Goal: Task Accomplishment & Management: Use online tool/utility

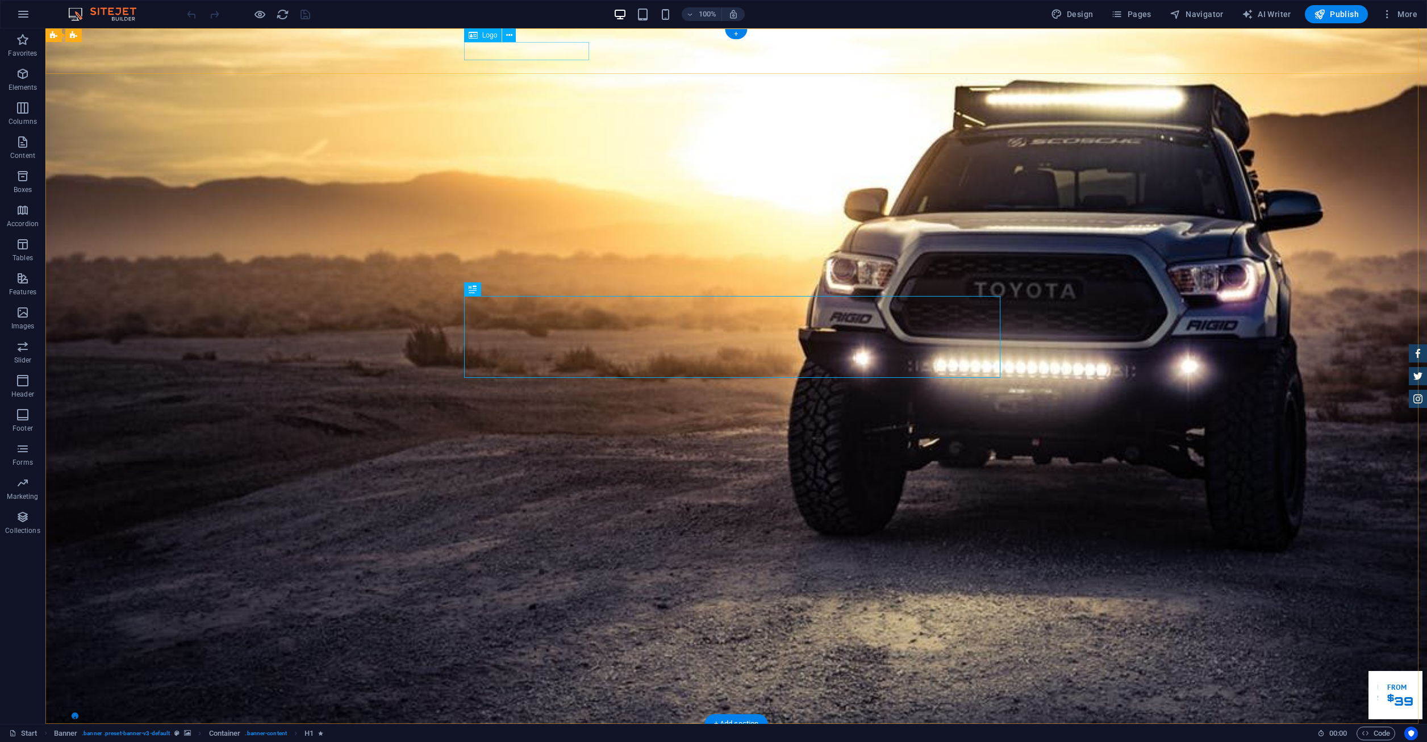
click at [530, 733] on div at bounding box center [736, 742] width 536 height 18
click at [474, 36] on icon at bounding box center [473, 35] width 9 height 14
click at [511, 37] on icon at bounding box center [509, 36] width 6 height 12
click at [502, 733] on div at bounding box center [736, 742] width 536 height 18
click at [471, 38] on icon at bounding box center [473, 35] width 9 height 14
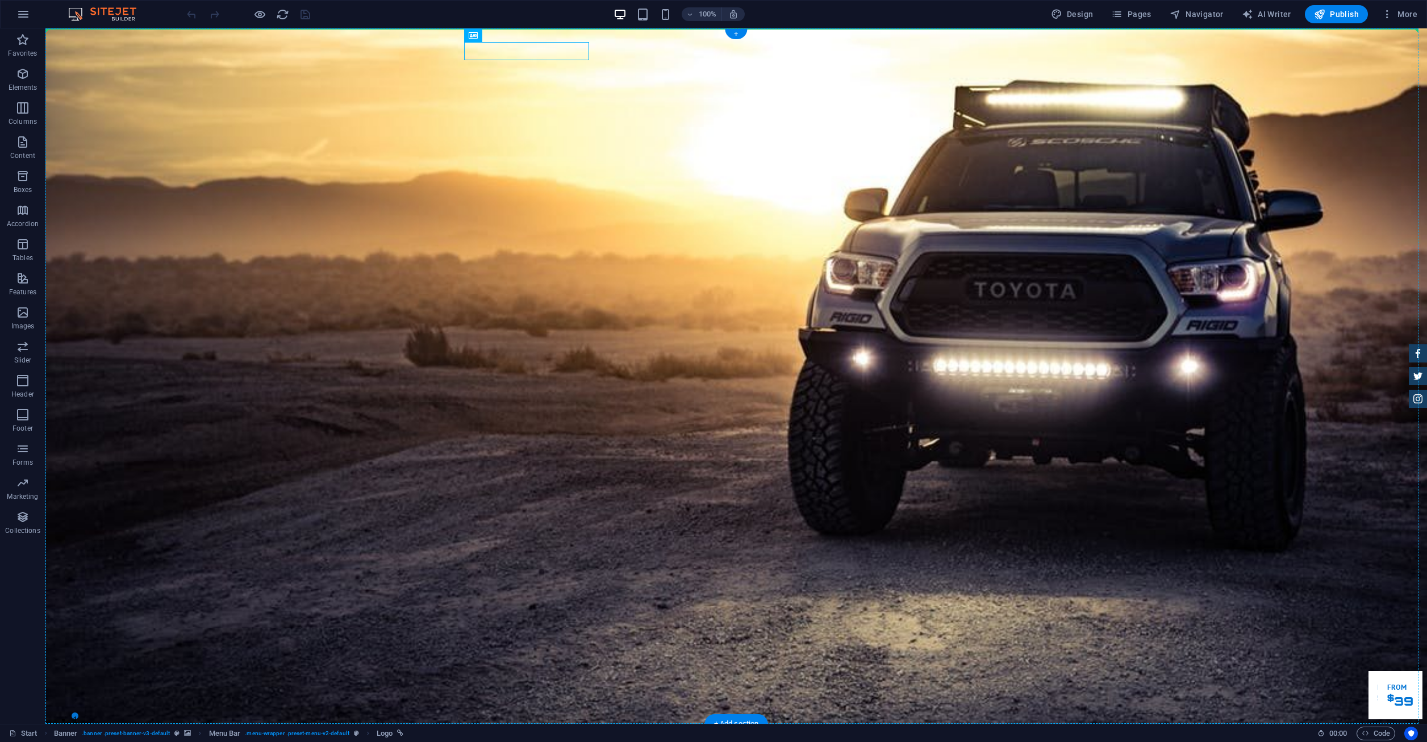
drag, startPoint x: 517, startPoint y: 66, endPoint x: 497, endPoint y: 61, distance: 20.7
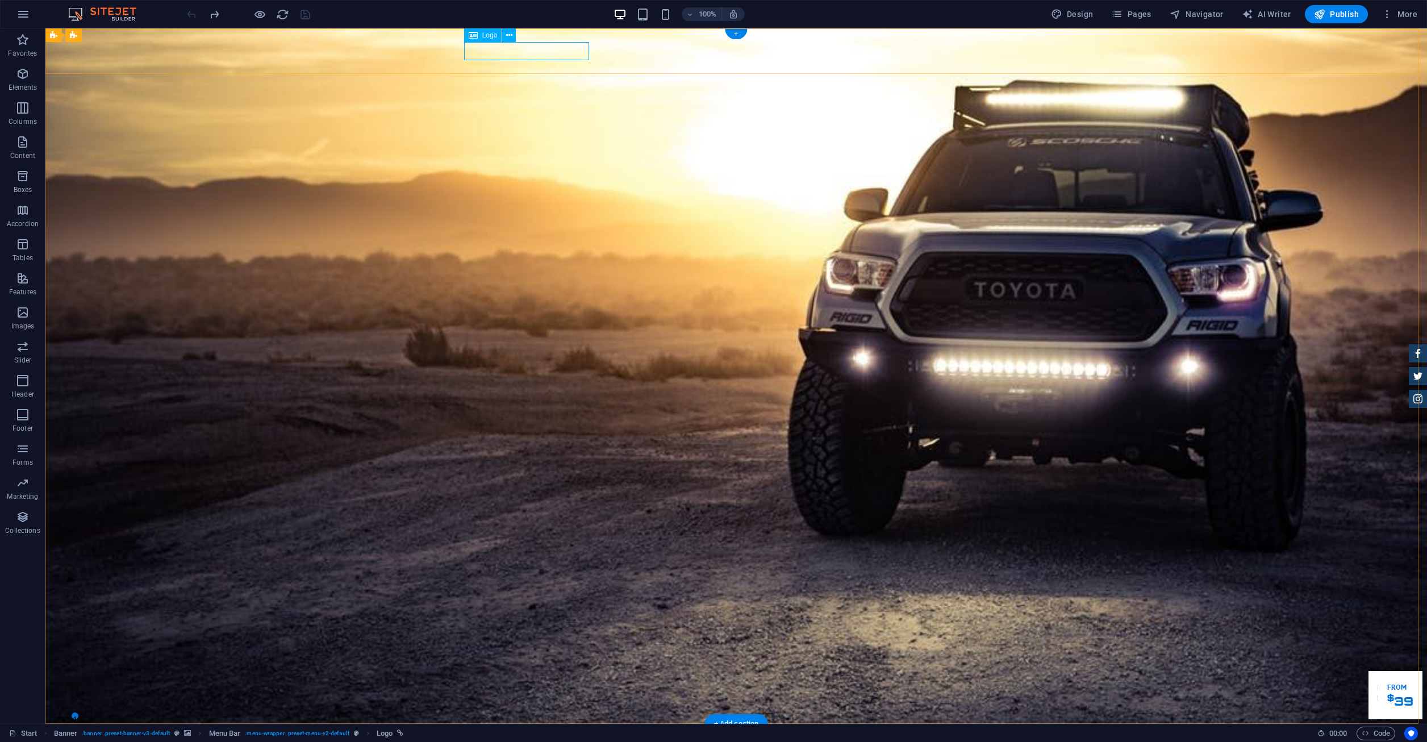
click at [493, 733] on div at bounding box center [736, 742] width 536 height 18
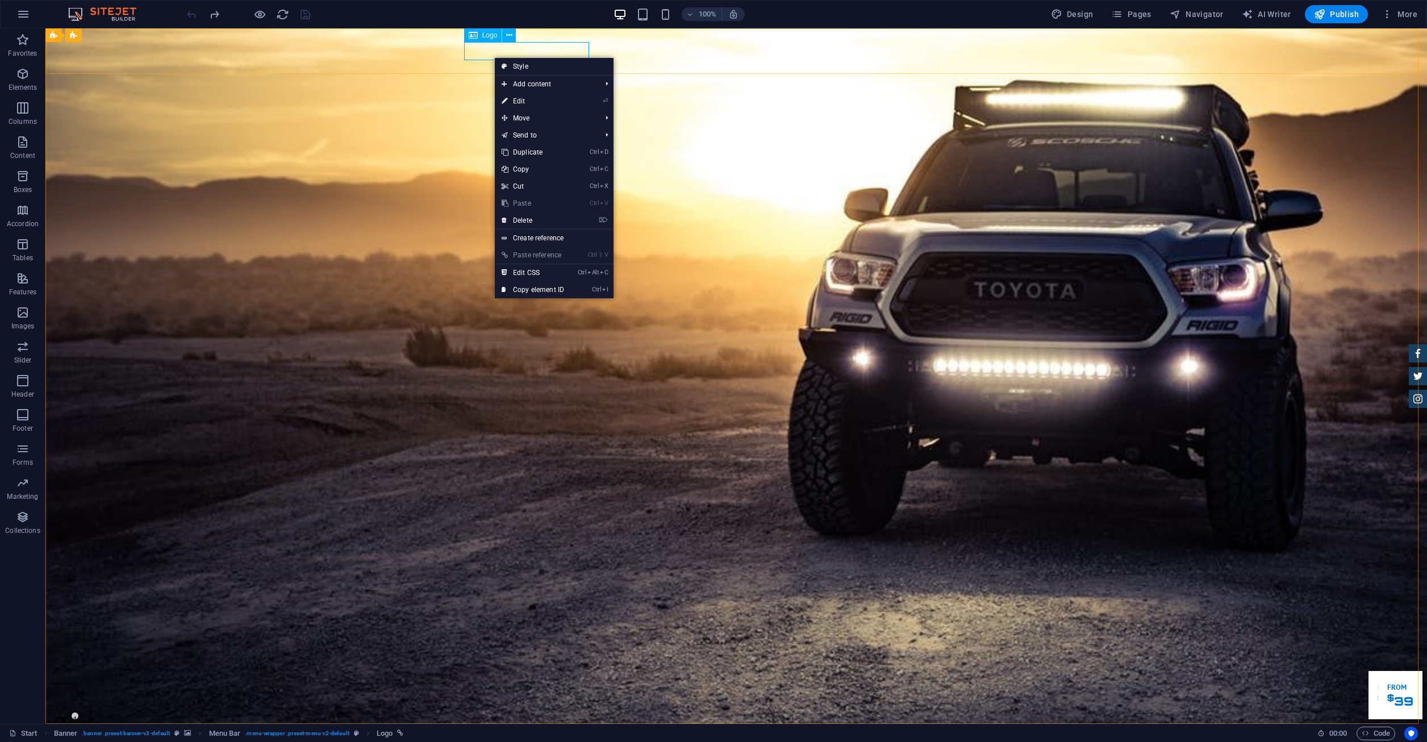
click at [479, 39] on div "Logo" at bounding box center [483, 35] width 38 height 14
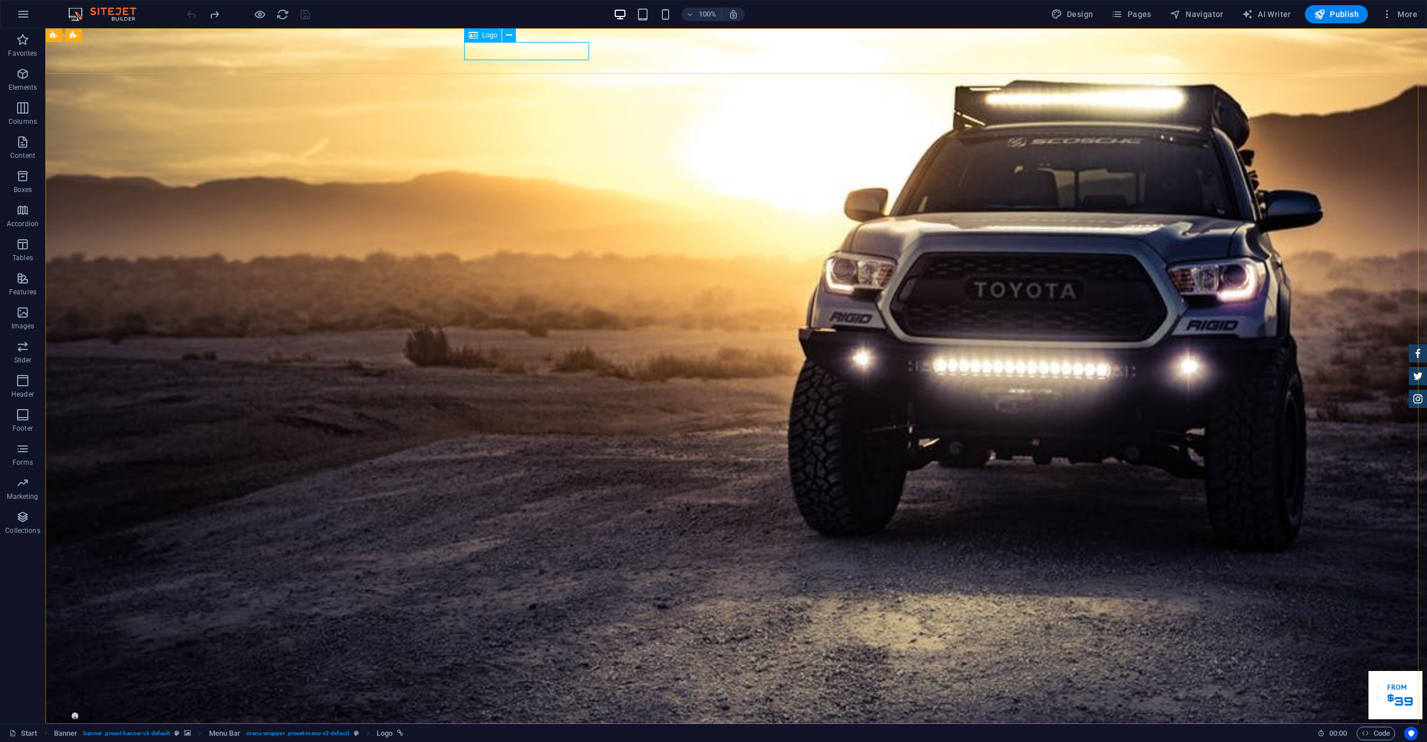
drag, startPoint x: 479, startPoint y: 37, endPoint x: 487, endPoint y: 37, distance: 7.4
click at [486, 37] on div "Logo" at bounding box center [483, 35] width 38 height 14
click at [482, 733] on div at bounding box center [736, 742] width 536 height 18
click at [511, 39] on icon at bounding box center [509, 36] width 6 height 12
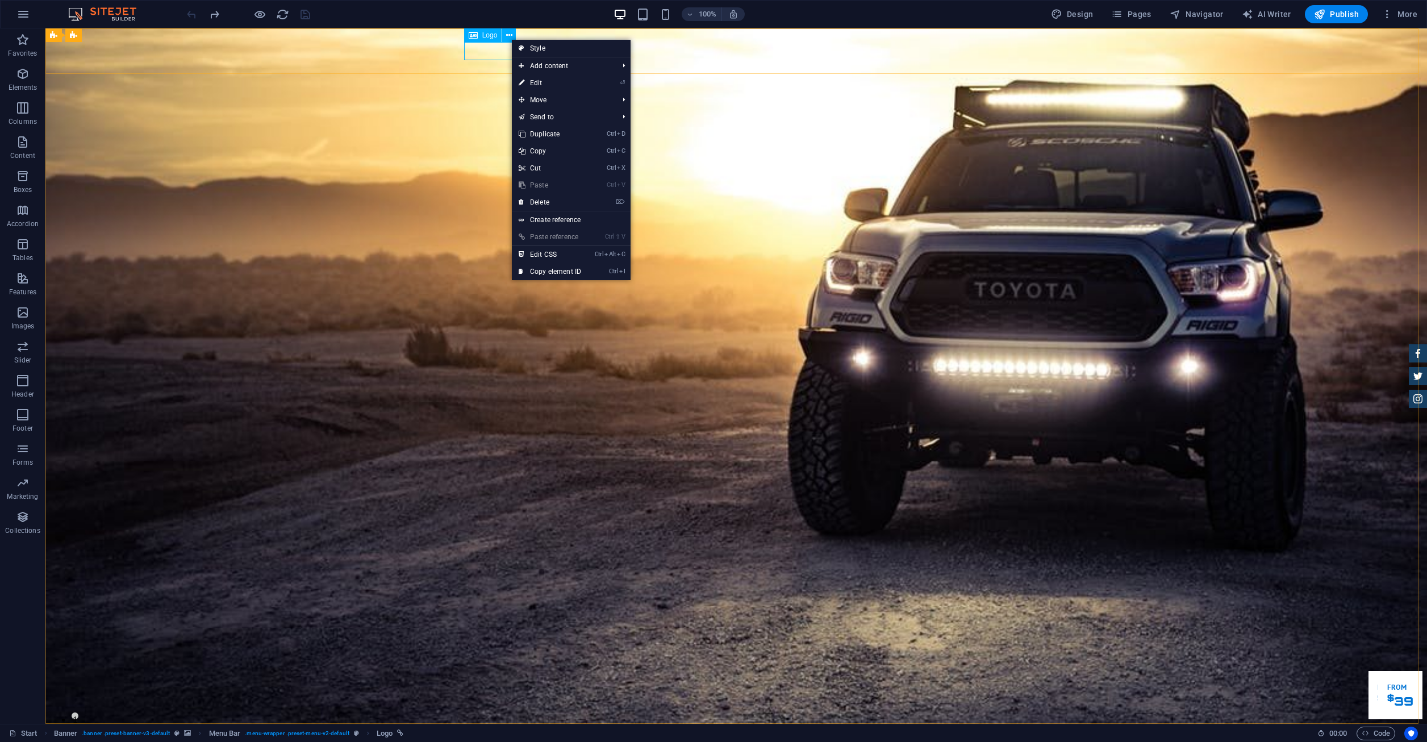
click at [487, 37] on span "Logo" at bounding box center [489, 35] width 15 height 7
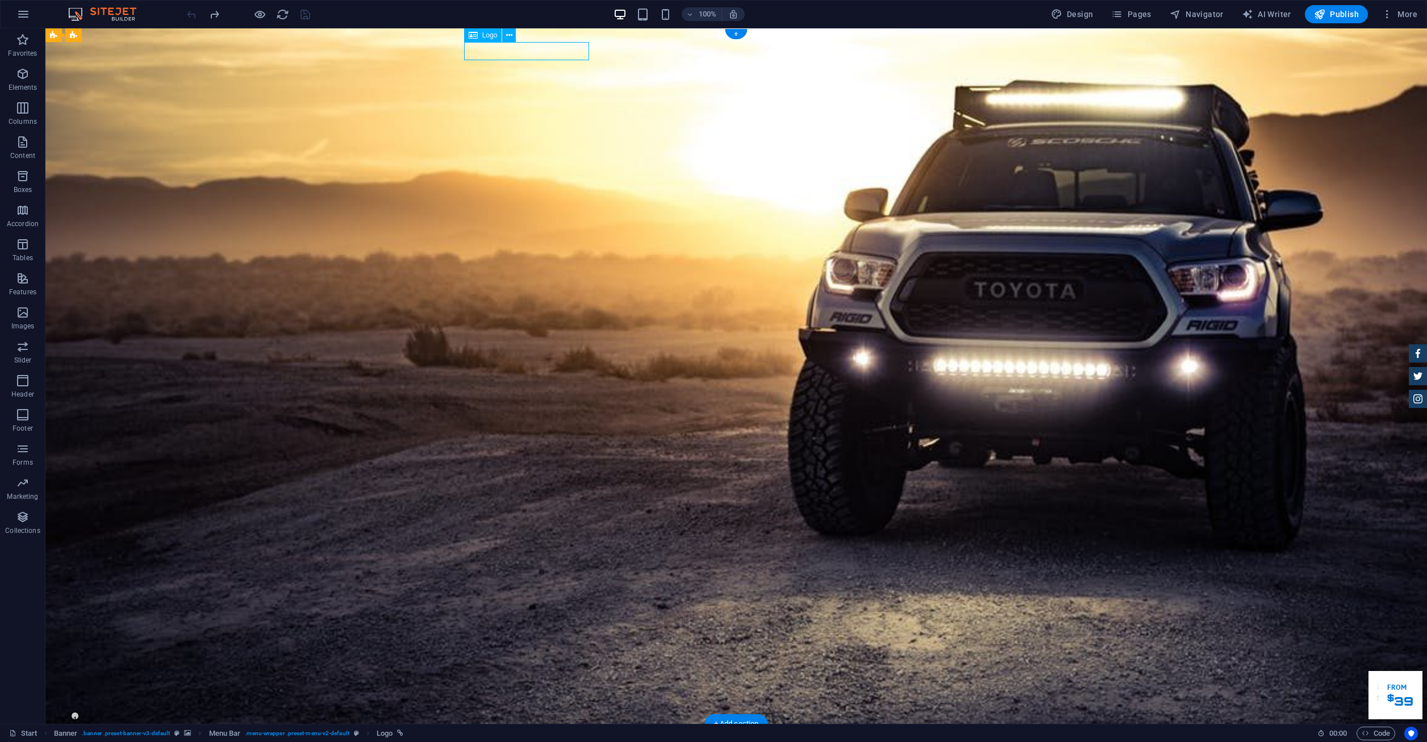
drag, startPoint x: 504, startPoint y: 47, endPoint x: 483, endPoint y: 54, distance: 22.1
click at [483, 733] on div at bounding box center [736, 742] width 536 height 18
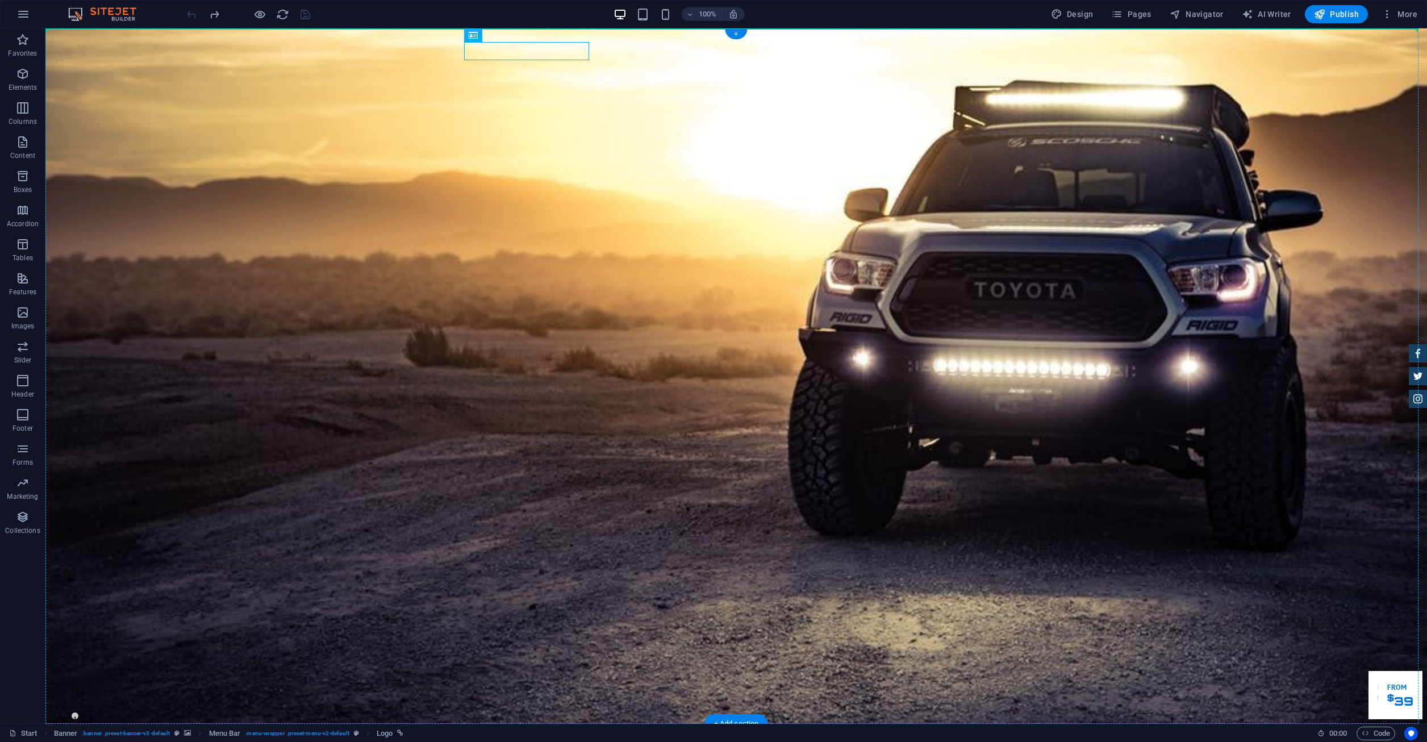
drag, startPoint x: 528, startPoint y: 62, endPoint x: 441, endPoint y: 36, distance: 90.2
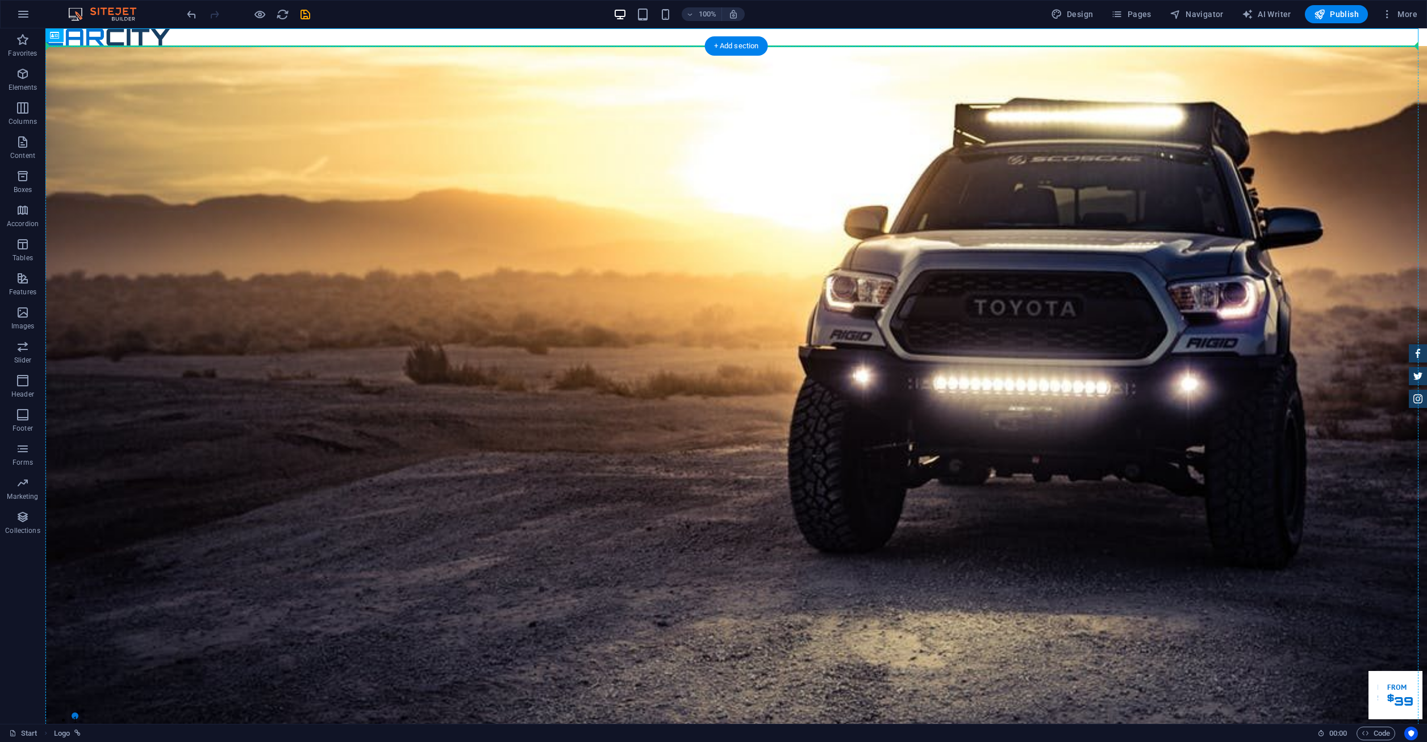
drag, startPoint x: 138, startPoint y: 38, endPoint x: 287, endPoint y: 71, distance: 152.4
drag, startPoint x: 116, startPoint y: 64, endPoint x: 603, endPoint y: 103, distance: 488.4
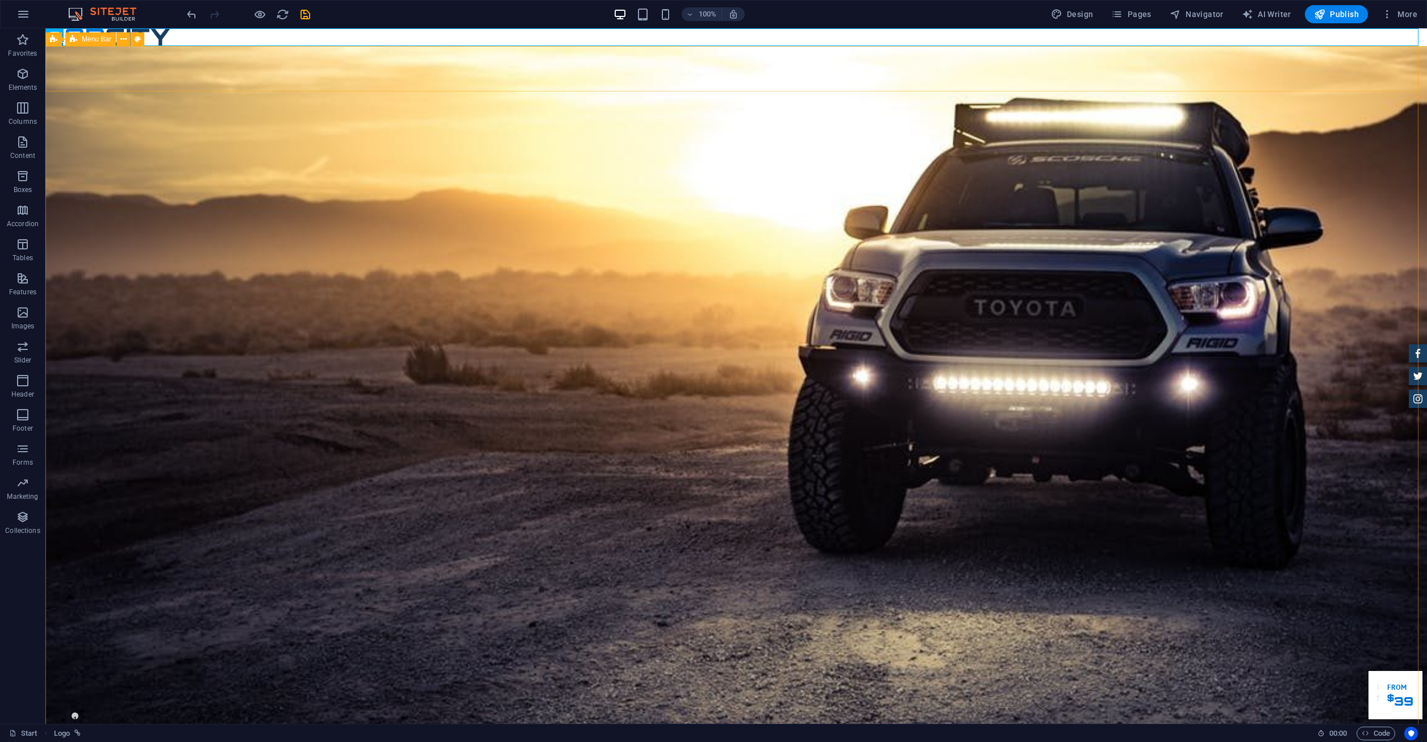
click at [88, 43] on span "Menu Bar" at bounding box center [97, 39] width 30 height 7
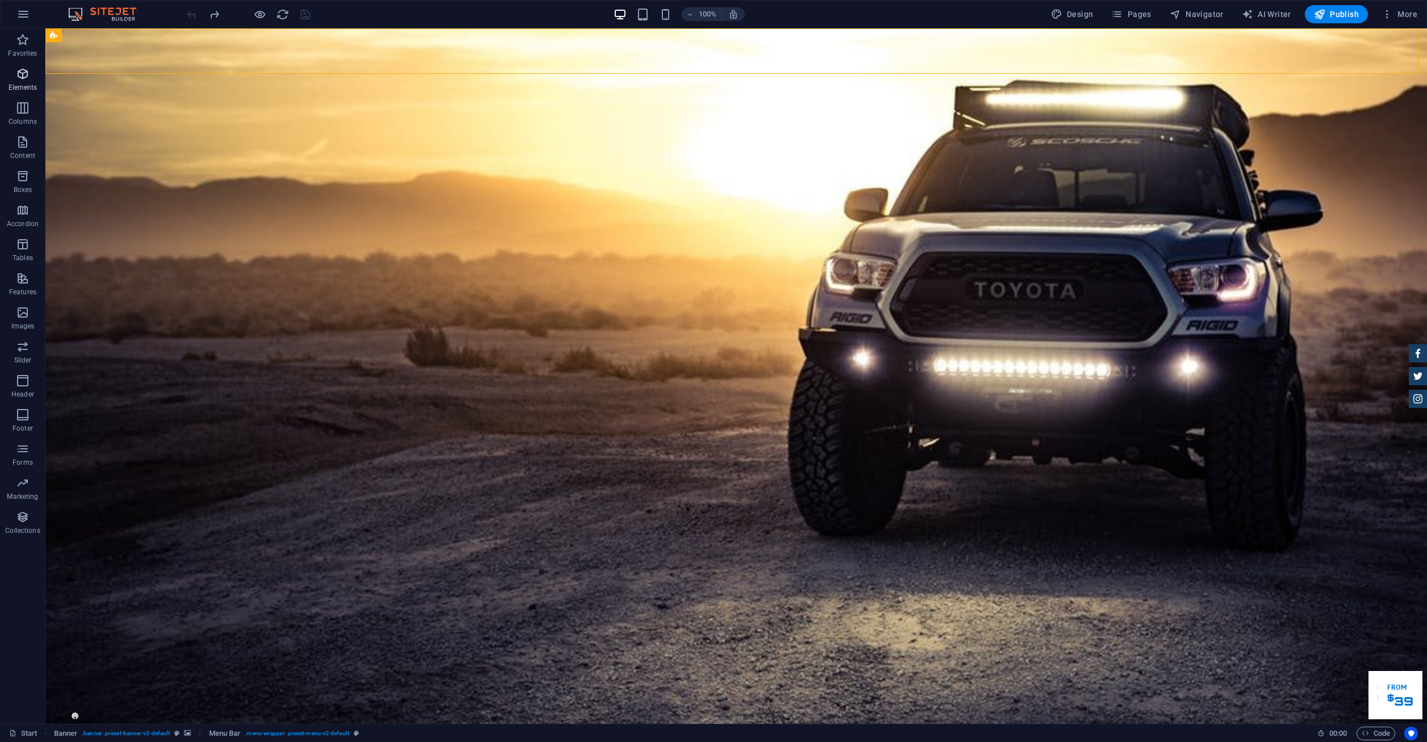
click at [28, 79] on icon "button" at bounding box center [23, 74] width 14 height 14
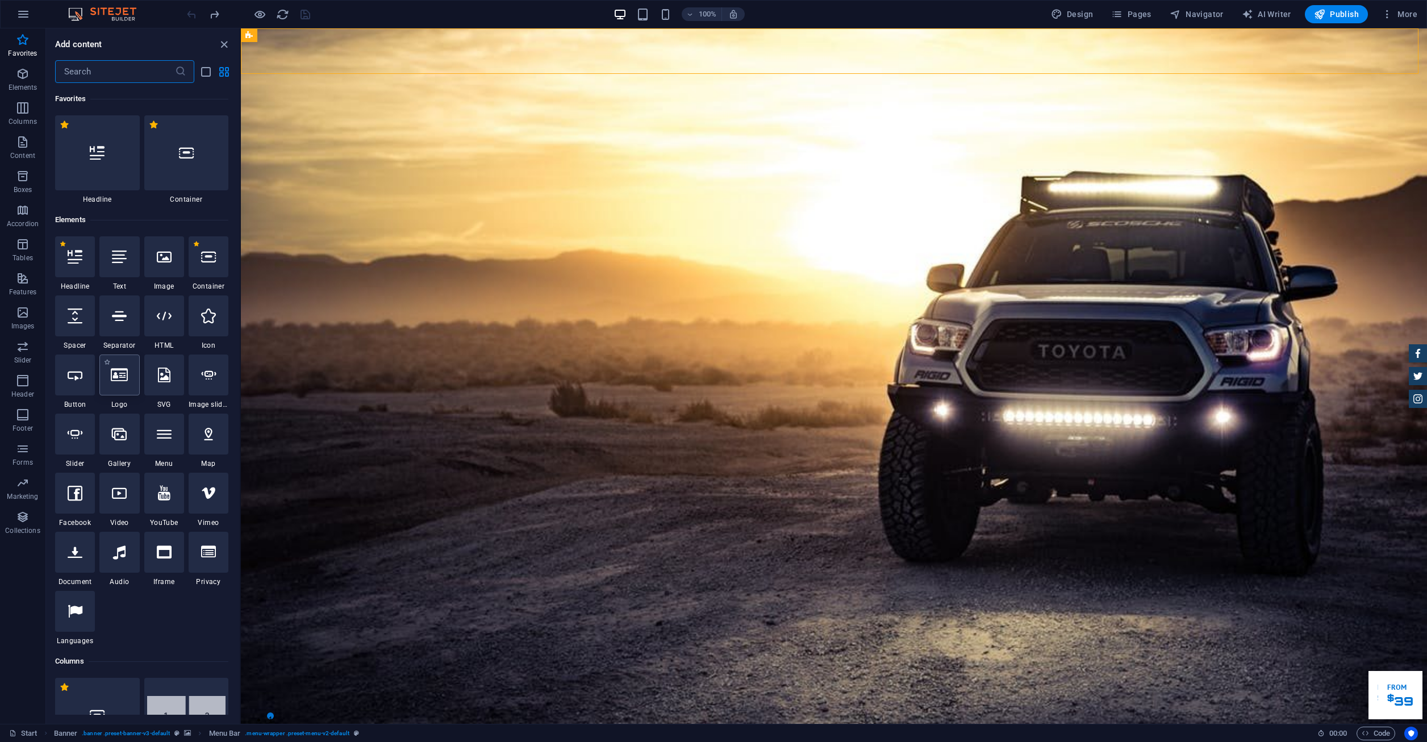
click at [133, 385] on div at bounding box center [119, 374] width 40 height 41
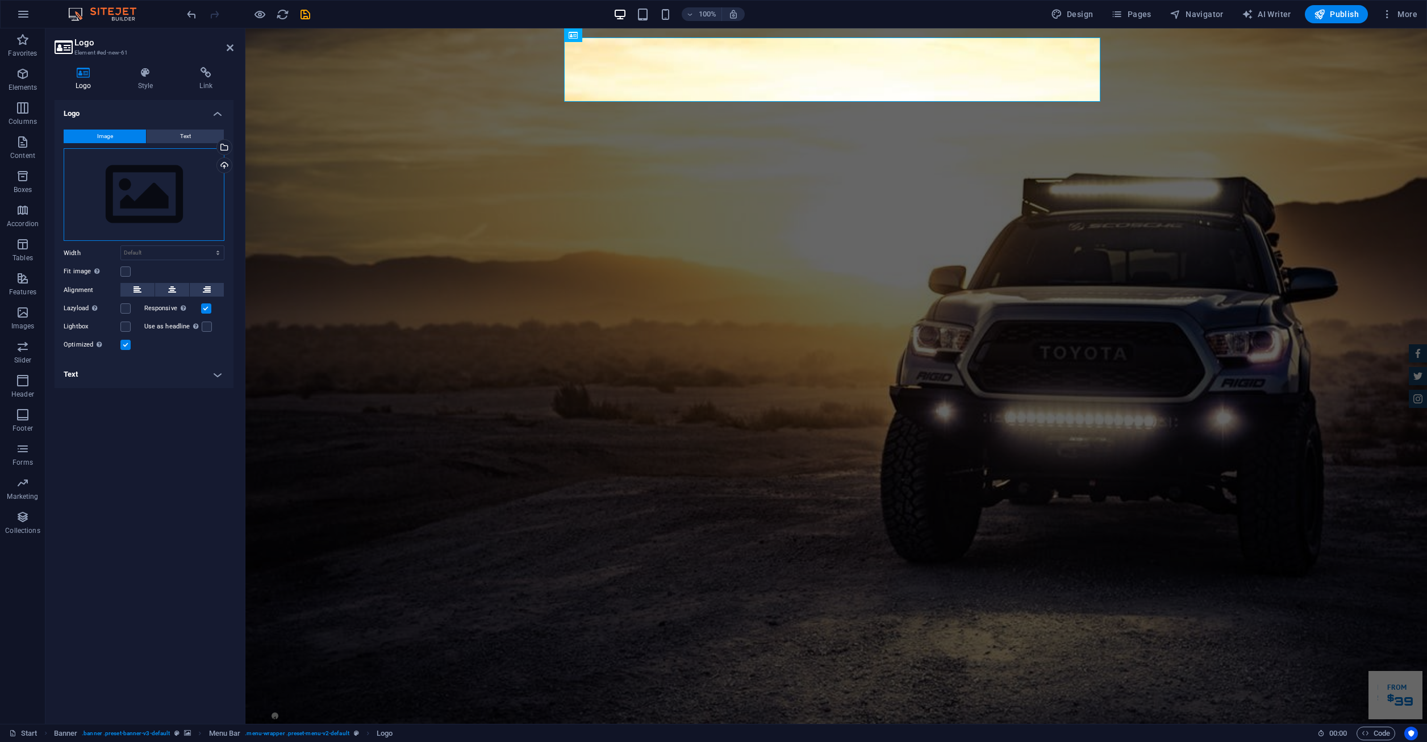
click at [174, 211] on div "Drag files here, click to choose files or select files from Files or our free s…" at bounding box center [144, 194] width 161 height 93
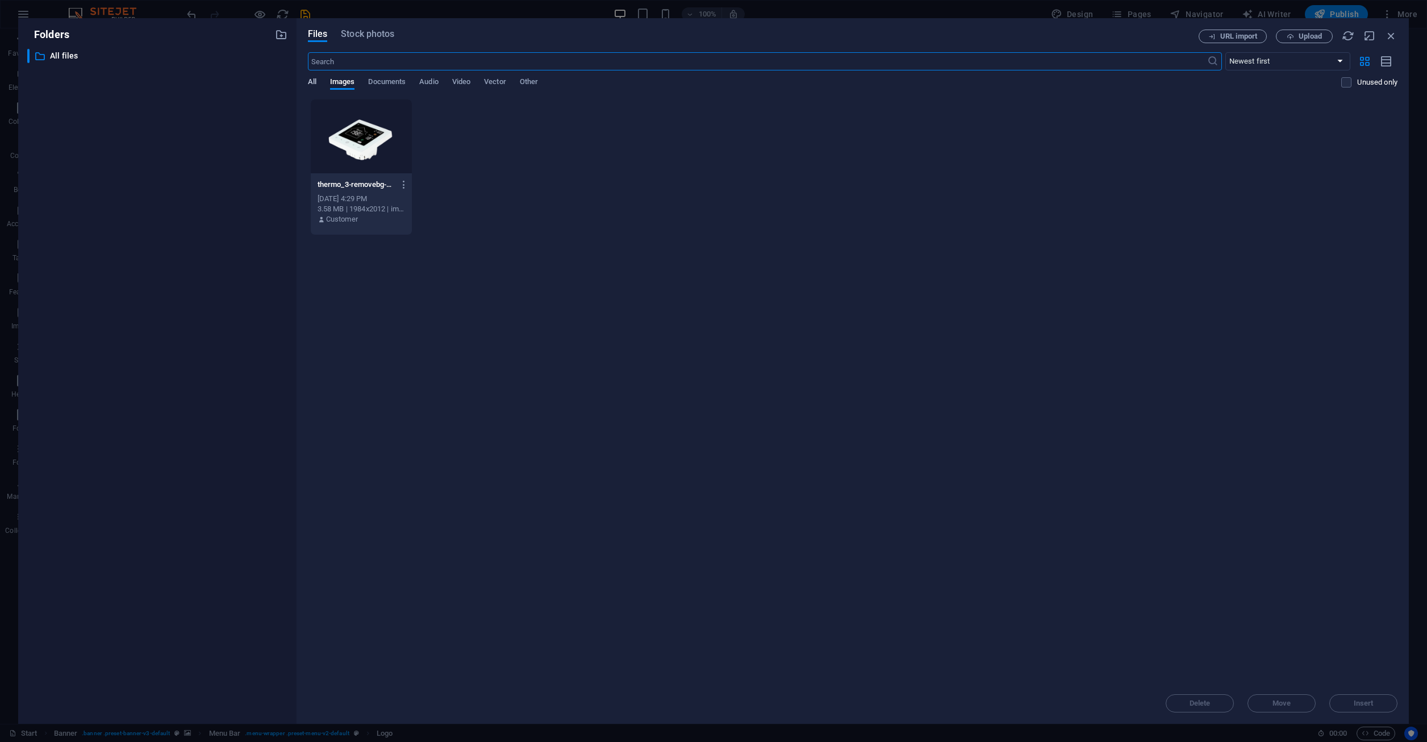
click at [311, 83] on span "All" at bounding box center [312, 83] width 9 height 16
click at [350, 93] on div "All Images Documents Audio Video Vector Other" at bounding box center [825, 88] width 1034 height 22
click at [355, 81] on div "All Images Documents Audio Video Vector Other" at bounding box center [825, 88] width 1034 height 22
click at [383, 78] on span "Documents" at bounding box center [386, 83] width 37 height 16
click at [314, 81] on span "All" at bounding box center [312, 83] width 9 height 16
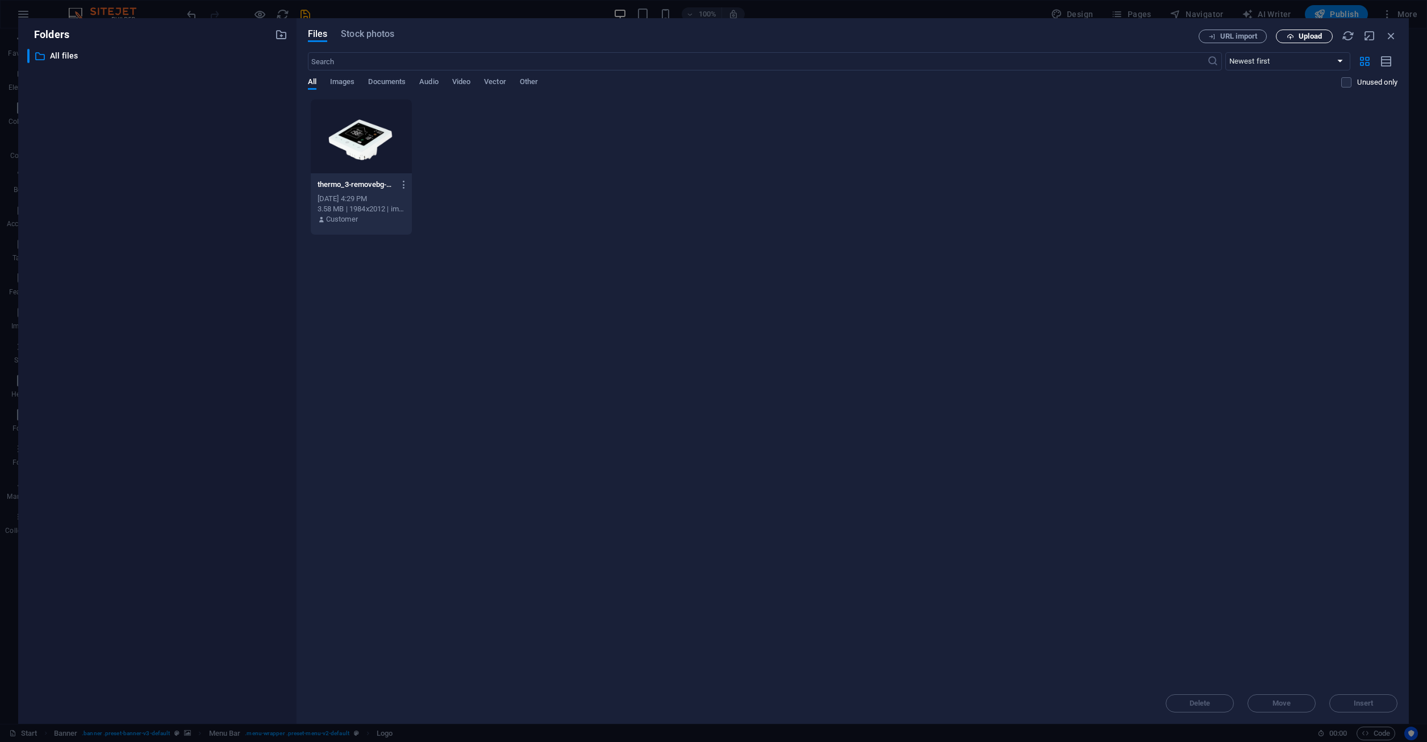
click at [1289, 35] on icon "button" at bounding box center [1290, 36] width 7 height 7
click at [1292, 37] on icon "button" at bounding box center [1290, 36] width 7 height 7
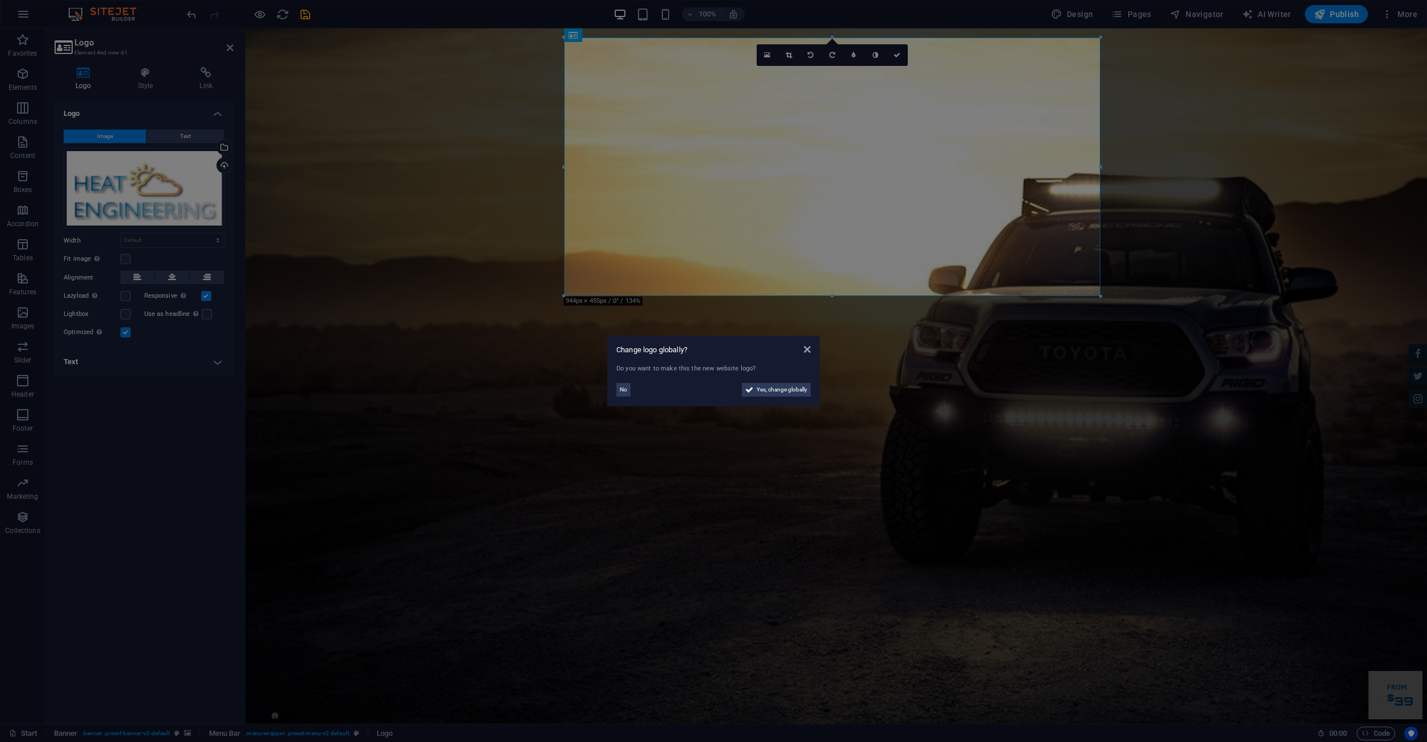
drag, startPoint x: 1100, startPoint y: 295, endPoint x: 973, endPoint y: 229, distance: 143.3
click at [973, 229] on aside "Change logo globally? Do you want to make this the new website logo? No Yes, ch…" at bounding box center [713, 371] width 1427 height 742
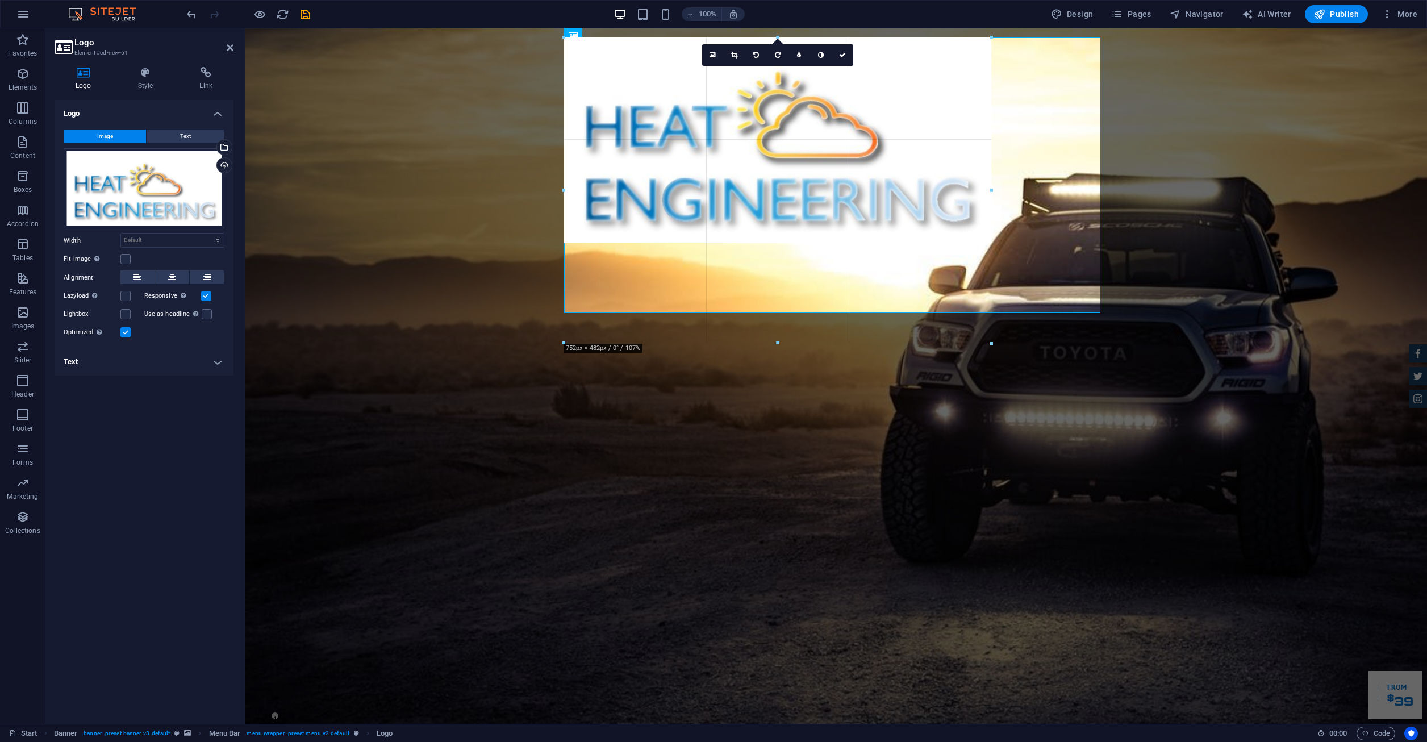
drag, startPoint x: 1097, startPoint y: 295, endPoint x: 1037, endPoint y: 334, distance: 72.3
type input "825"
select select "px"
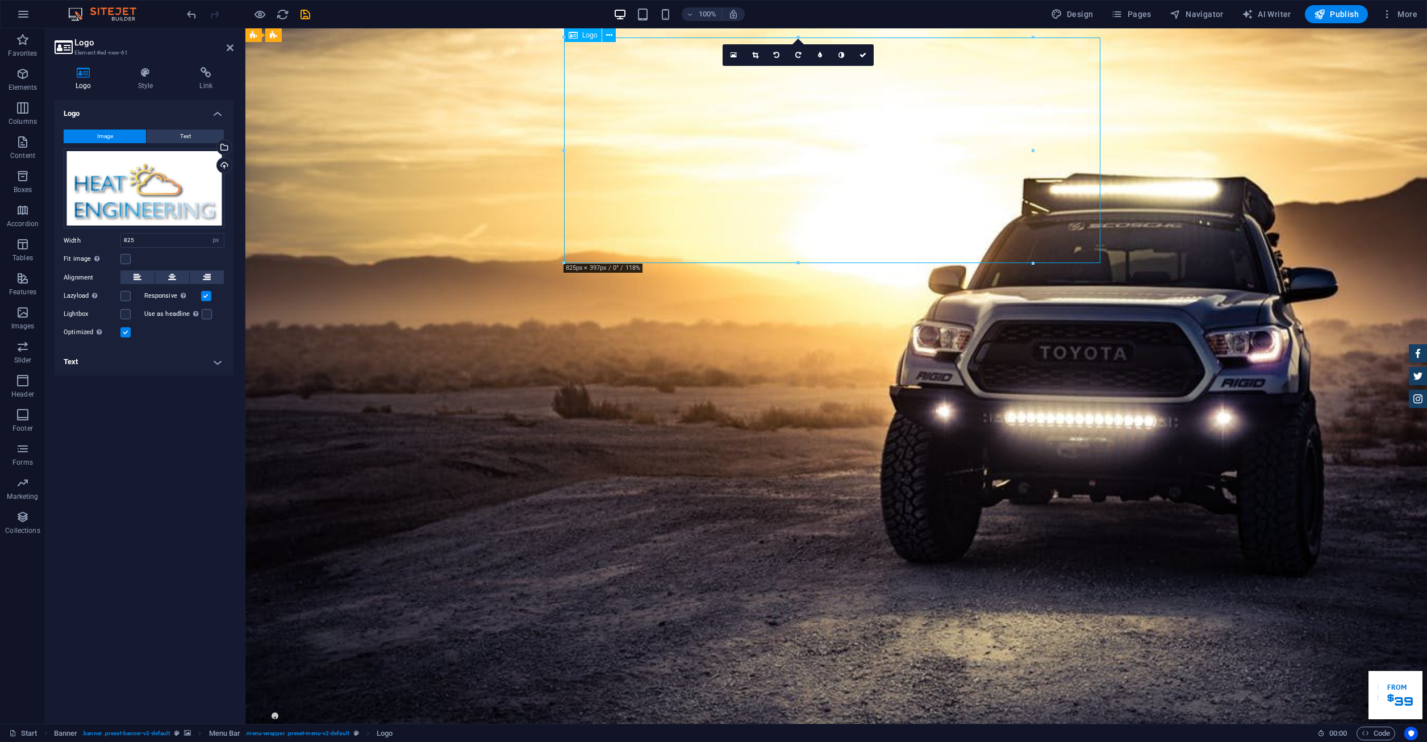
drag, startPoint x: 811, startPoint y: 119, endPoint x: 878, endPoint y: 131, distance: 67.6
drag, startPoint x: 715, startPoint y: 127, endPoint x: 602, endPoint y: 80, distance: 122.7
click at [135, 275] on icon at bounding box center [137, 277] width 8 height 14
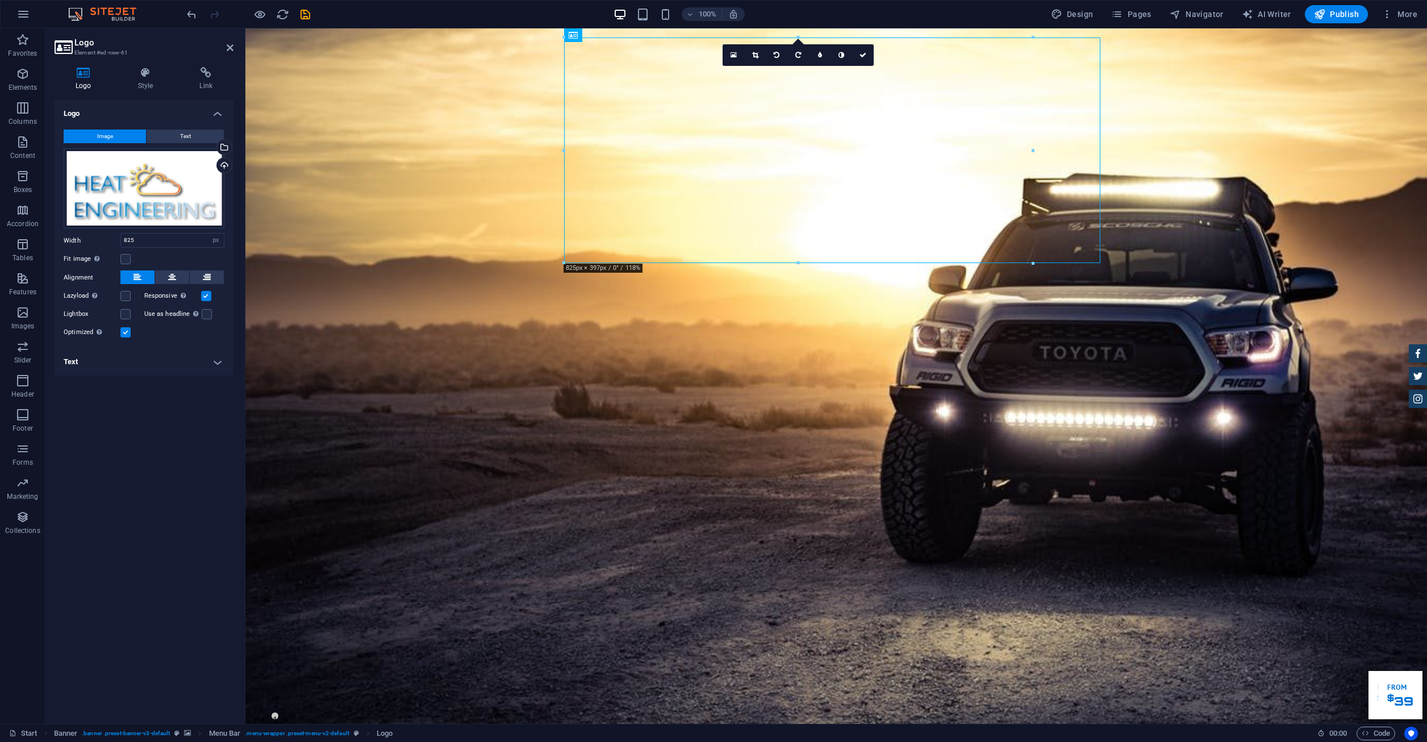
click at [137, 276] on icon at bounding box center [137, 277] width 8 height 14
click at [171, 282] on icon at bounding box center [172, 277] width 8 height 14
click at [214, 278] on button at bounding box center [207, 277] width 34 height 14
click at [140, 277] on icon at bounding box center [137, 277] width 8 height 14
click at [123, 314] on label at bounding box center [125, 314] width 10 height 10
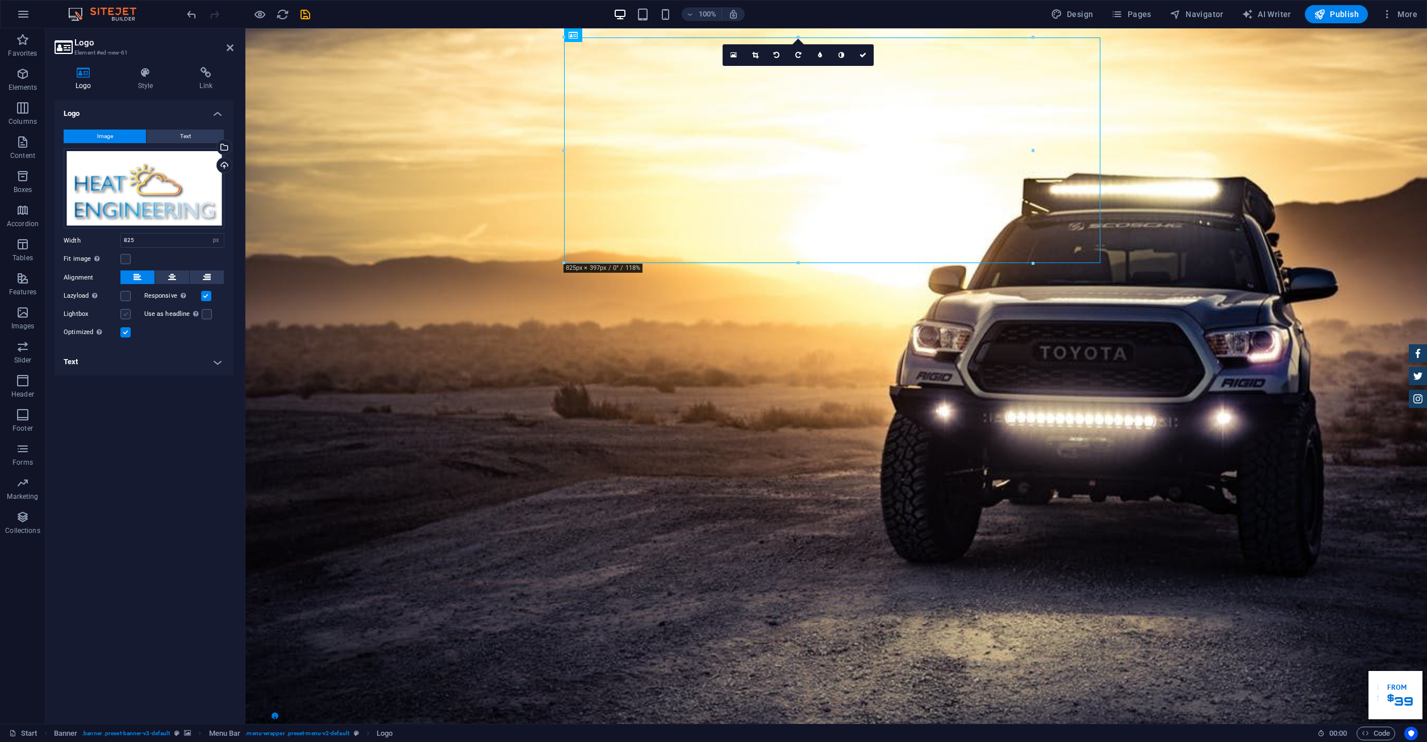
click at [0, 0] on input "Lightbox" at bounding box center [0, 0] width 0 height 0
click at [123, 312] on label at bounding box center [125, 314] width 10 height 10
click at [0, 0] on input "Lightbox" at bounding box center [0, 0] width 0 height 0
click at [126, 291] on label at bounding box center [125, 296] width 10 height 10
click at [0, 0] on input "Lazyload Loading images after the page loads improves page speed." at bounding box center [0, 0] width 0 height 0
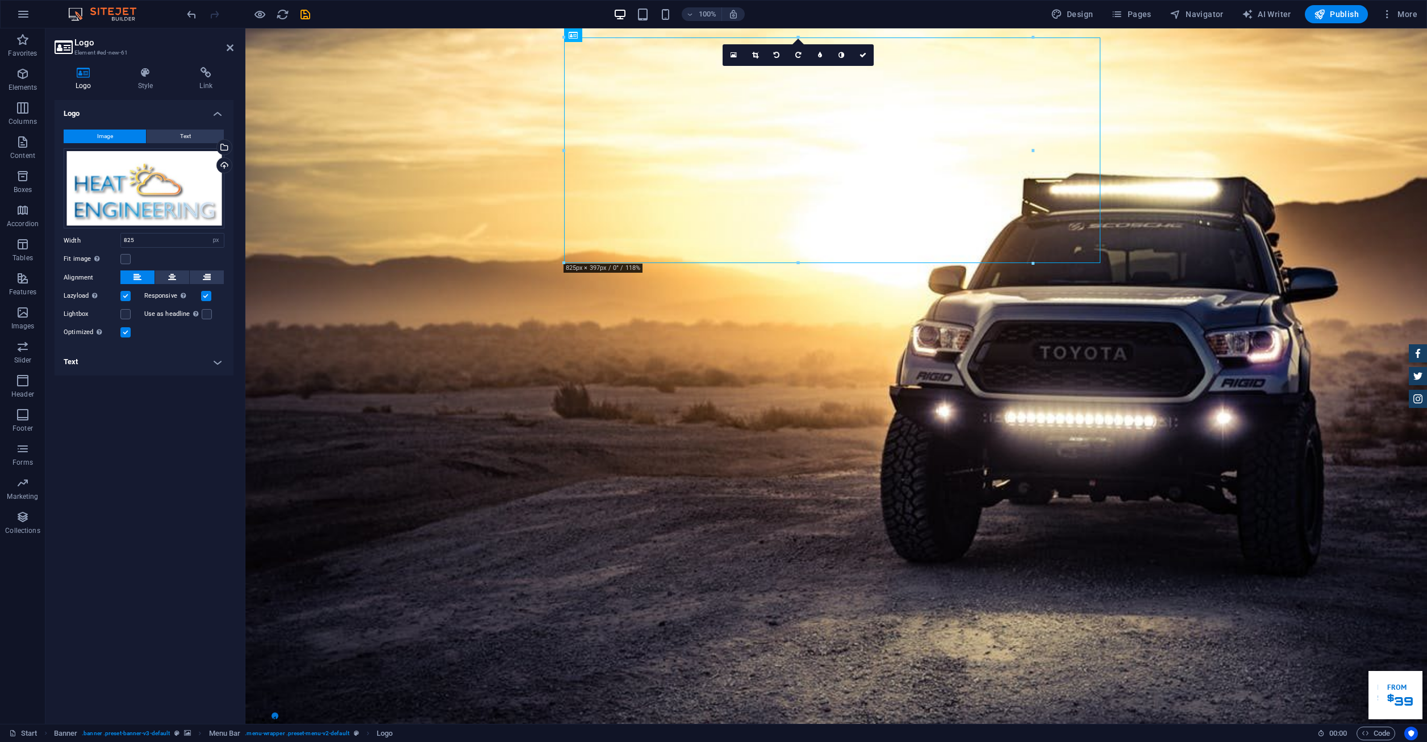
click at [128, 291] on label at bounding box center [125, 296] width 10 height 10
click at [0, 0] on input "Lazyload Loading images after the page loads improves page speed." at bounding box center [0, 0] width 0 height 0
click at [128, 291] on label at bounding box center [125, 296] width 10 height 10
click at [0, 0] on input "Lazyload Loading images after the page loads improves page speed." at bounding box center [0, 0] width 0 height 0
click at [128, 291] on label at bounding box center [125, 296] width 10 height 10
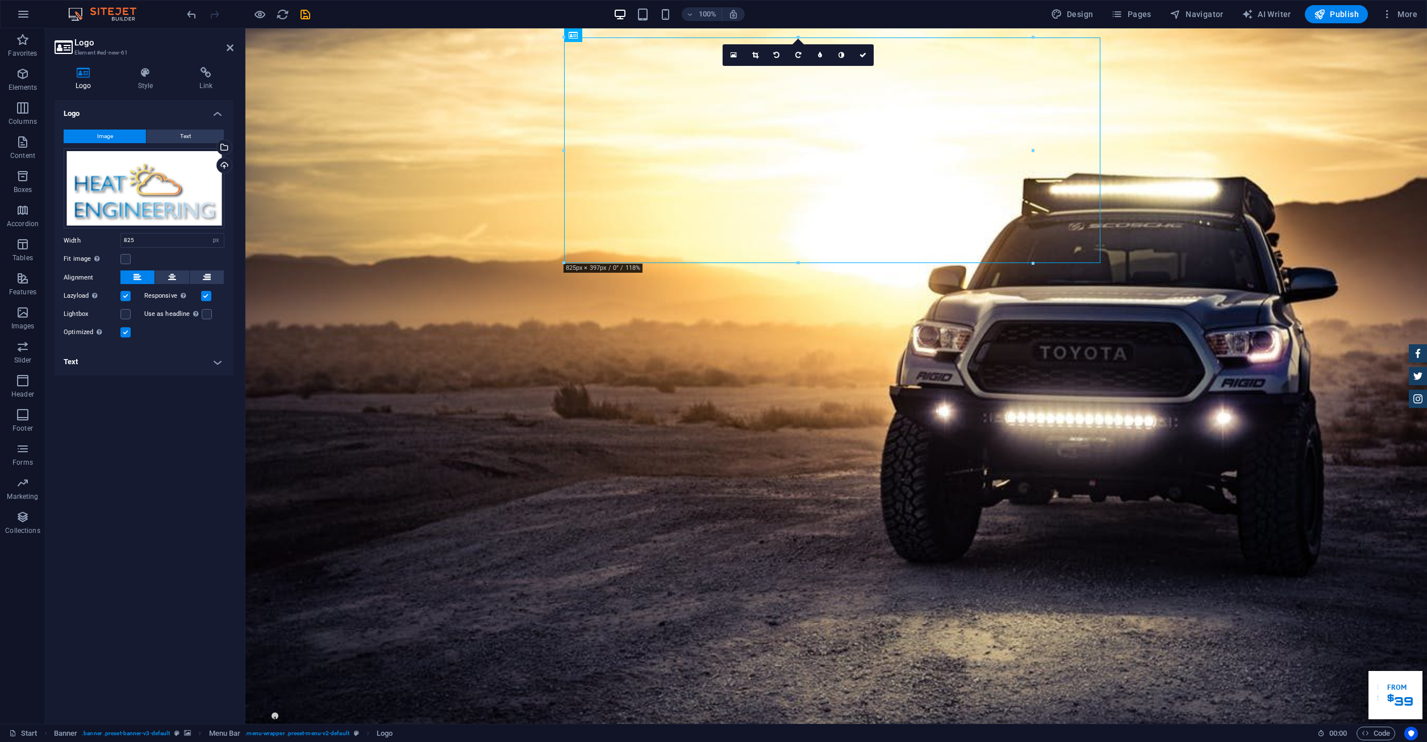
click at [0, 0] on input "Lazyload Loading images after the page loads improves page speed." at bounding box center [0, 0] width 0 height 0
click at [127, 265] on div "Fit image Automatically fit image to a fixed width and height" at bounding box center [144, 259] width 161 height 14
click at [126, 262] on label at bounding box center [125, 259] width 10 height 10
click at [0, 0] on input "Fit image Automatically fit image to a fixed width and height" at bounding box center [0, 0] width 0 height 0
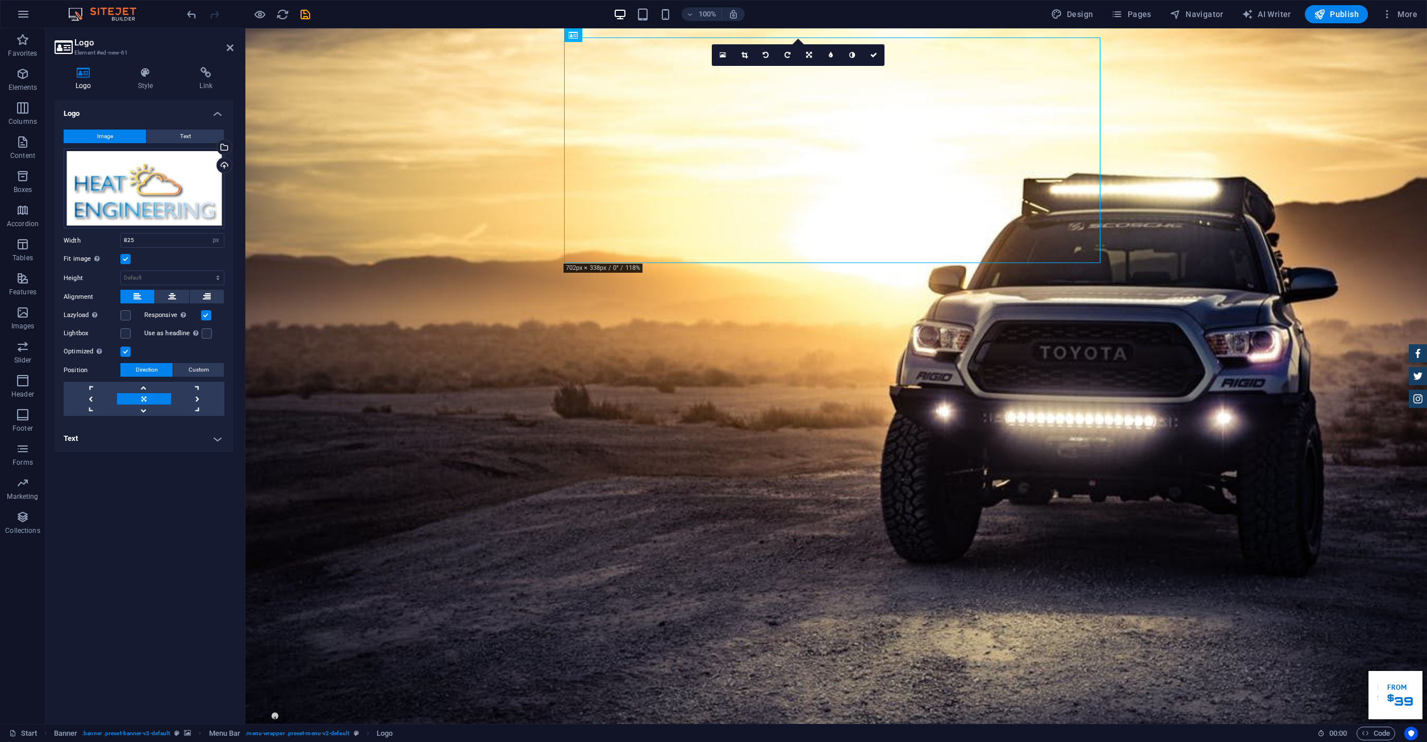
click at [123, 261] on label at bounding box center [125, 259] width 10 height 10
click at [0, 0] on input "Fit image Automatically fit image to a fixed width and height" at bounding box center [0, 0] width 0 height 0
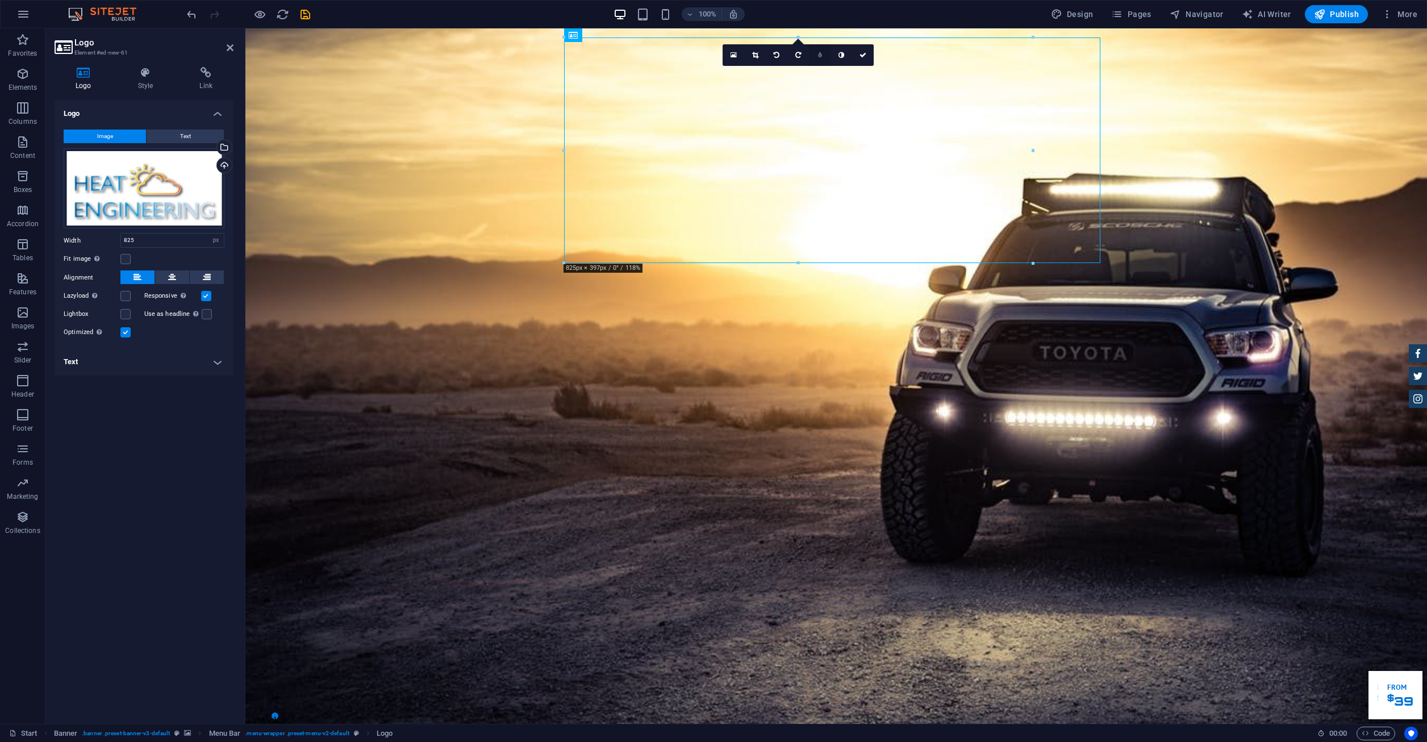
click at [822, 58] on link at bounding box center [820, 55] width 22 height 22
click at [806, 54] on link at bounding box center [811, 55] width 22 height 22
click at [583, 36] on div at bounding box center [798, 37] width 469 height 4
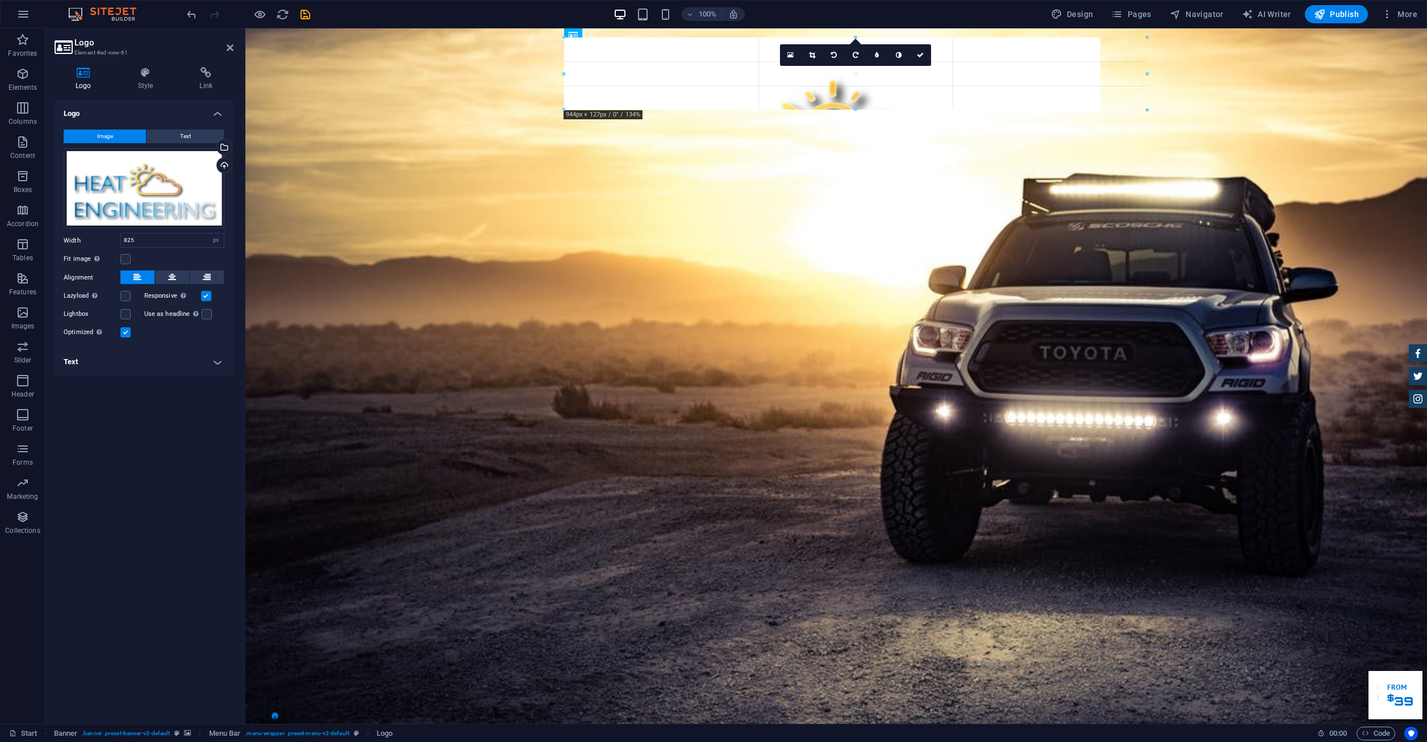
drag, startPoint x: 565, startPoint y: 37, endPoint x: 882, endPoint y: 180, distance: 348.3
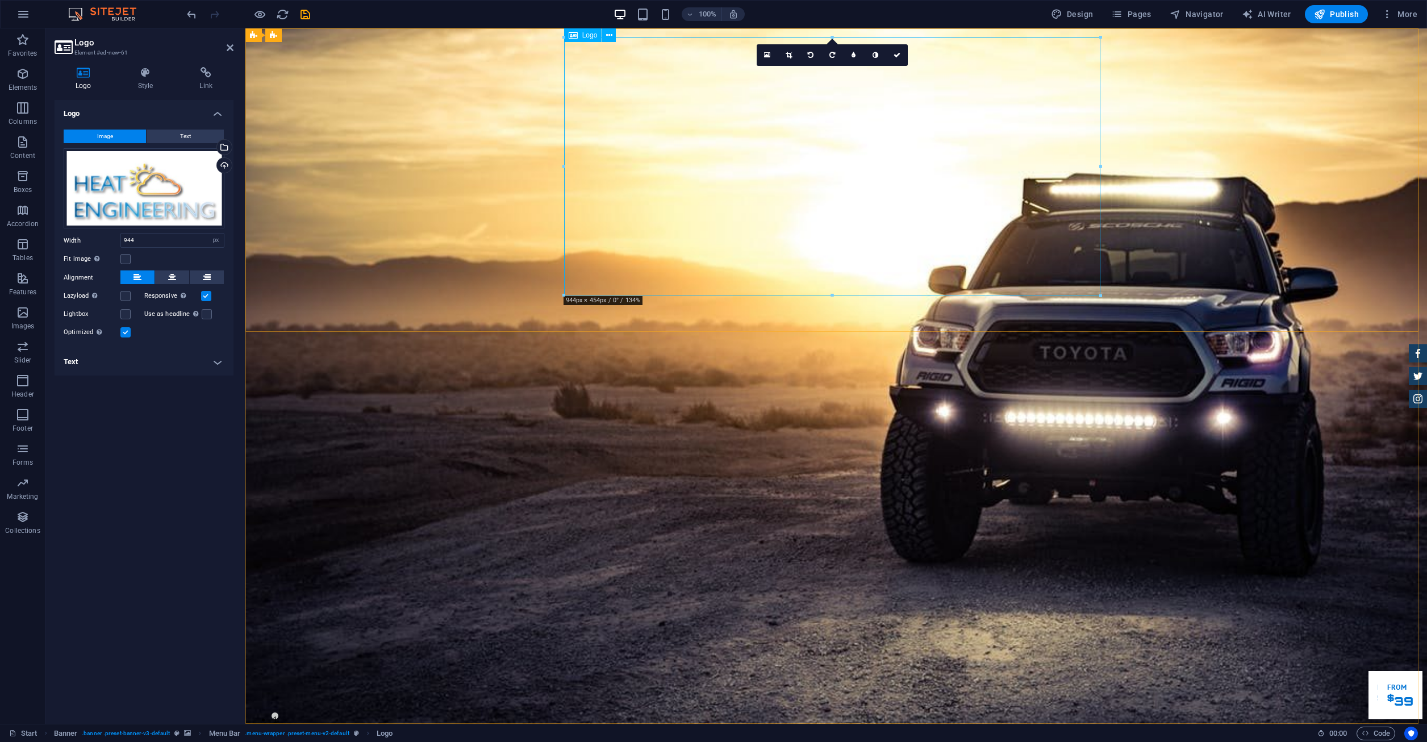
type input "825"
select select "DISABLED_OPTION_VALUE"
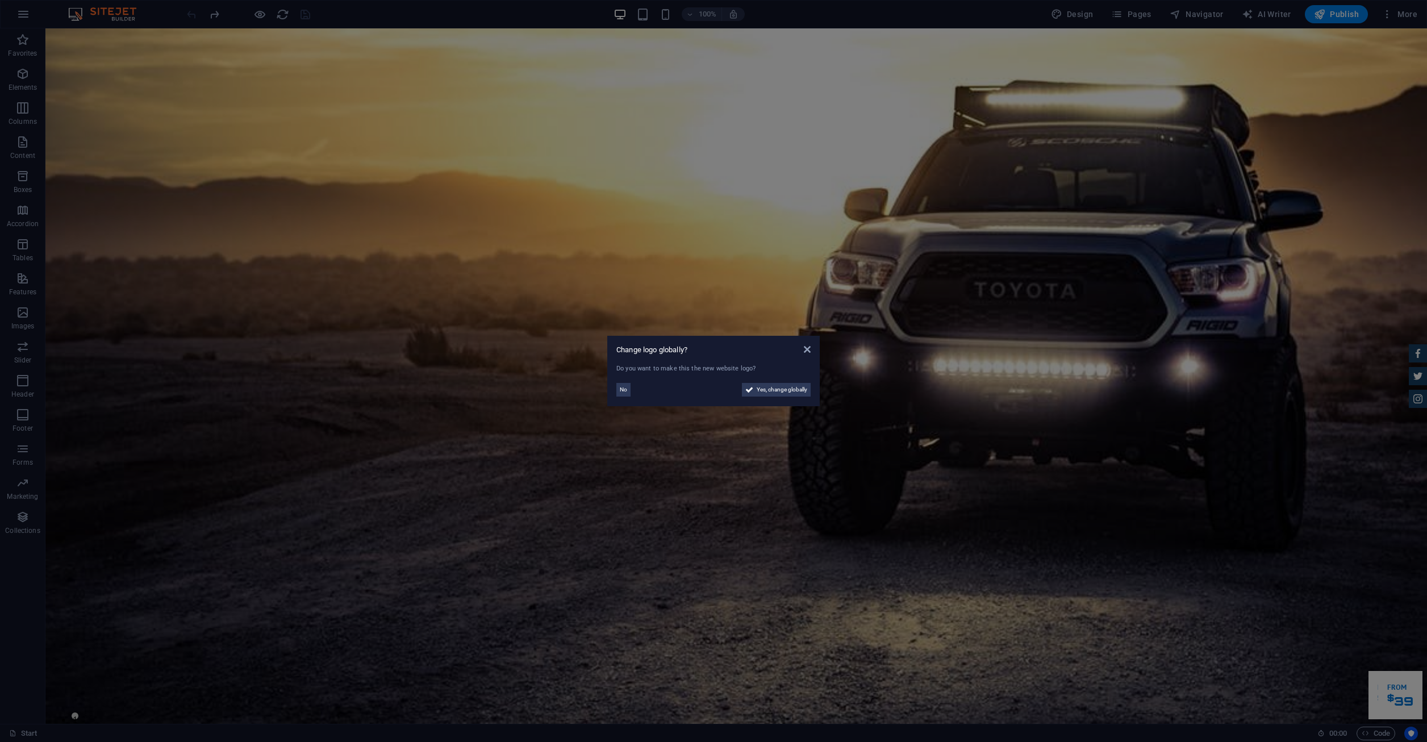
click at [802, 349] on div "Change logo globally?" at bounding box center [713, 350] width 194 height 10
click at [811, 347] on icon at bounding box center [807, 349] width 7 height 9
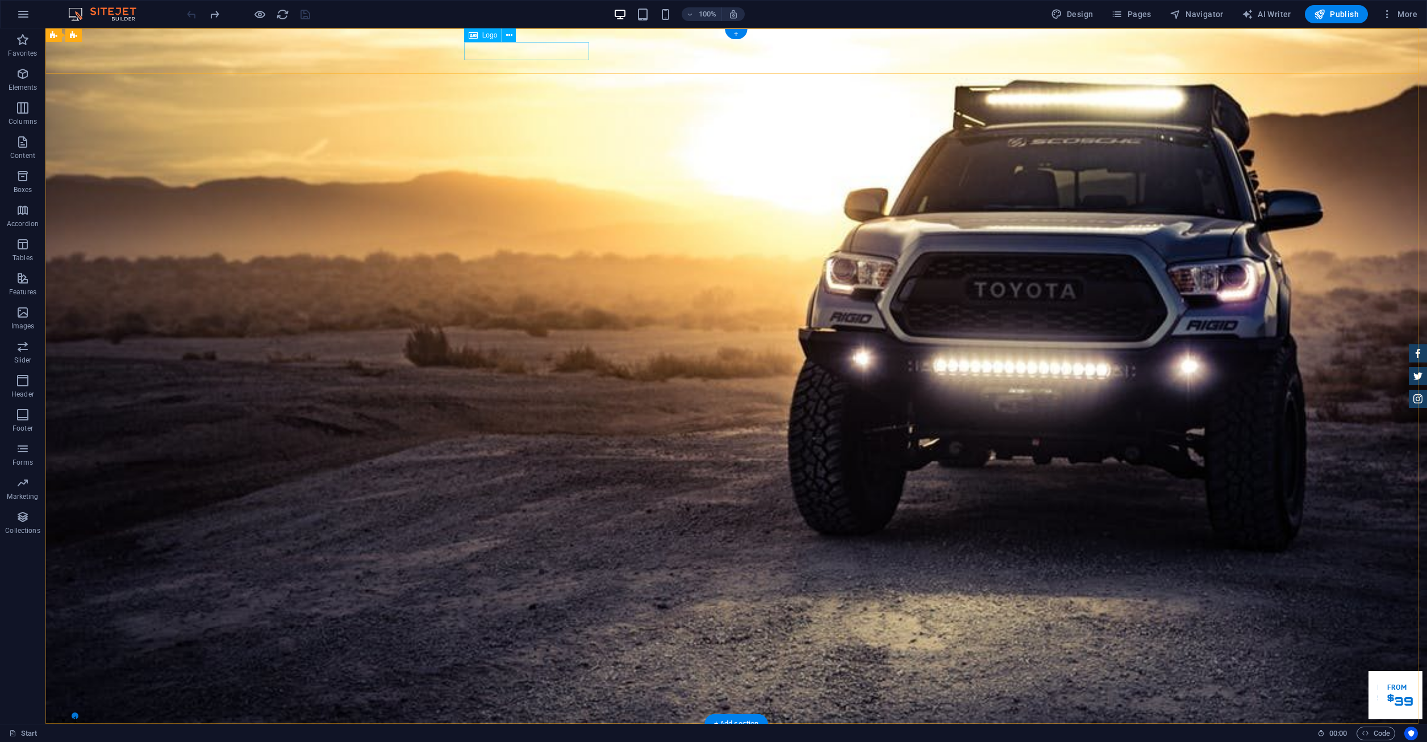
click at [539, 733] on div at bounding box center [736, 742] width 536 height 18
click at [480, 37] on div "Logo" at bounding box center [483, 35] width 38 height 14
click at [26, 144] on icon "button" at bounding box center [23, 142] width 14 height 14
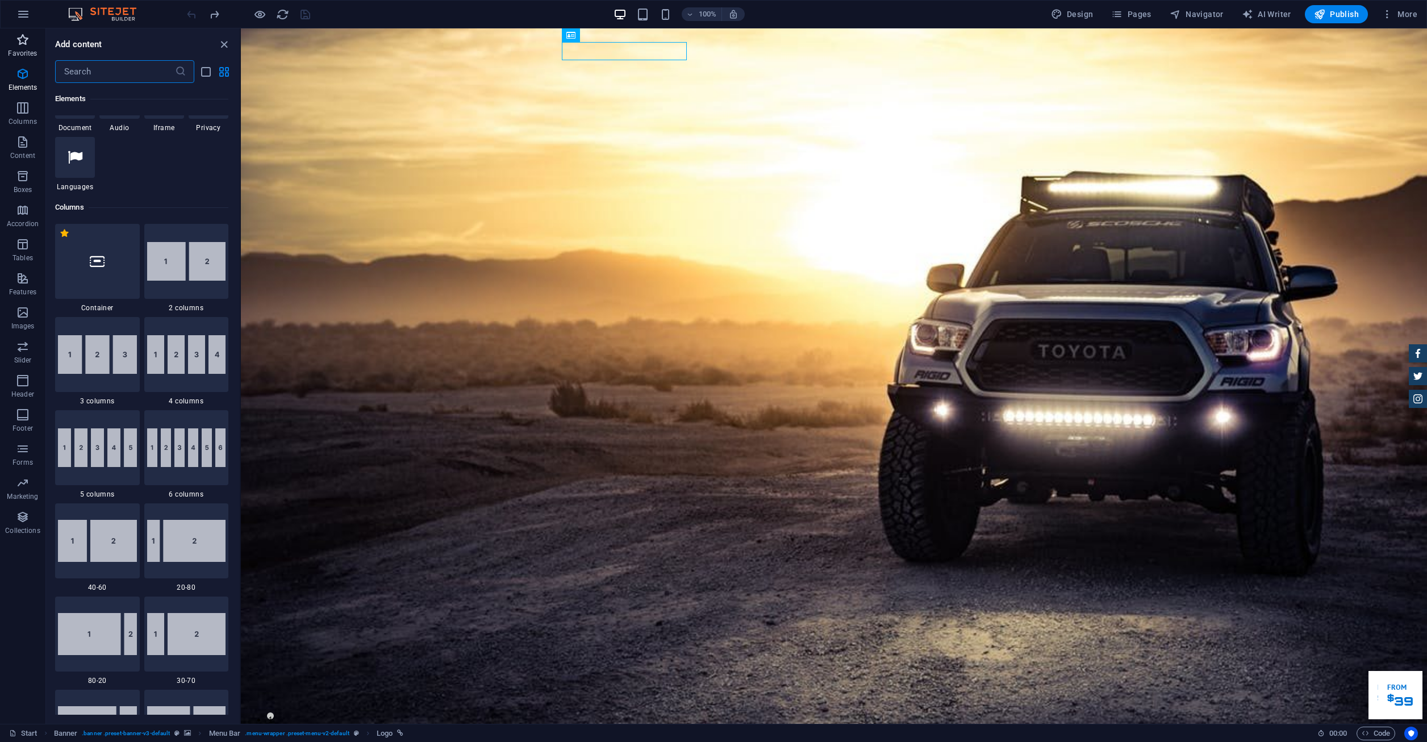
click at [20, 41] on icon "button" at bounding box center [23, 40] width 14 height 14
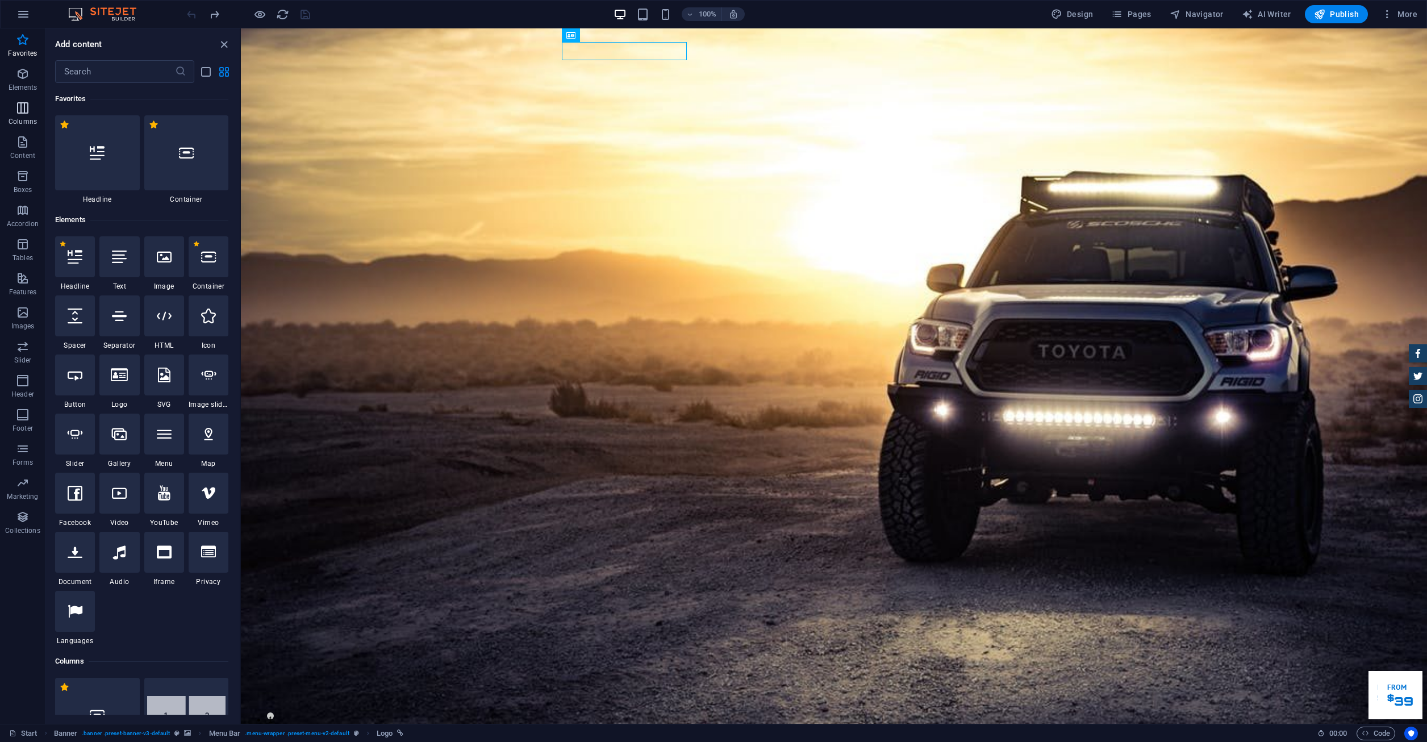
click at [26, 97] on button "Columns" at bounding box center [22, 114] width 45 height 34
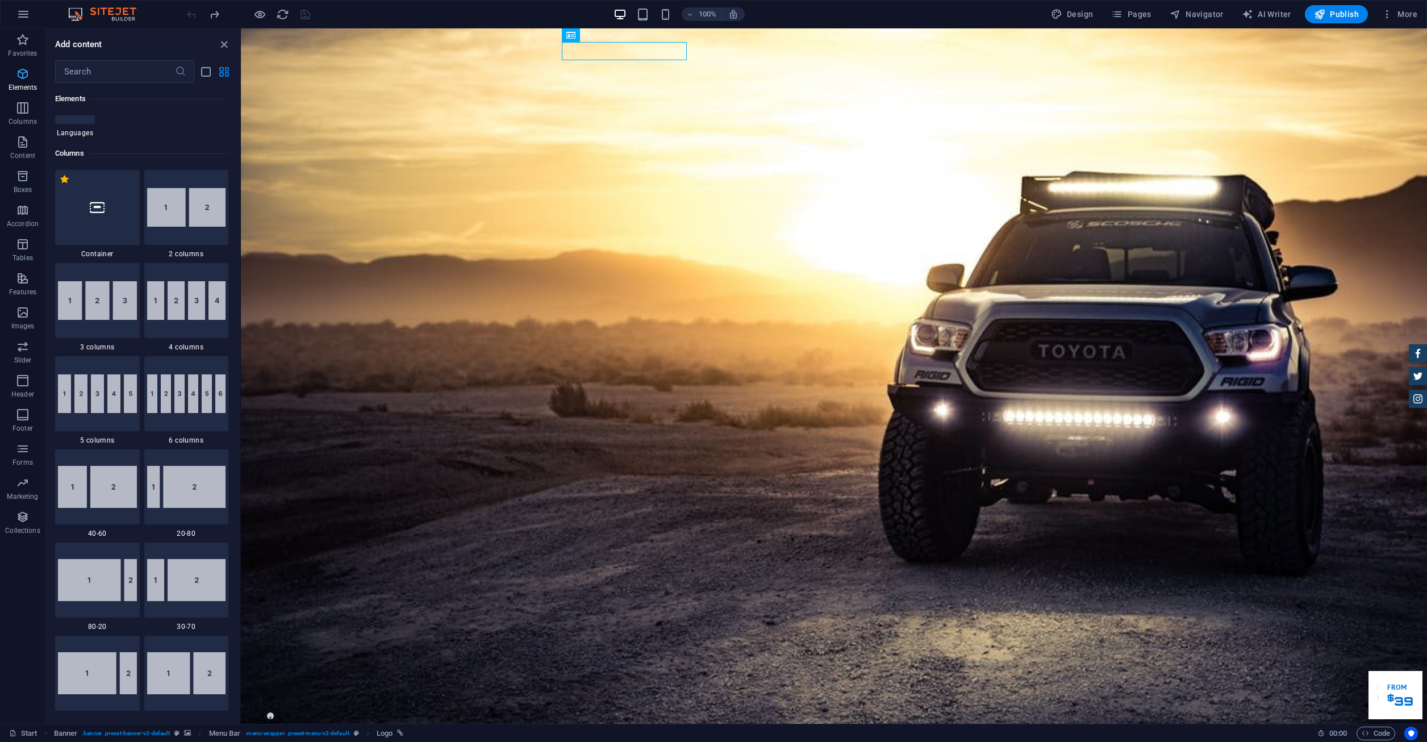
scroll to position [560, 0]
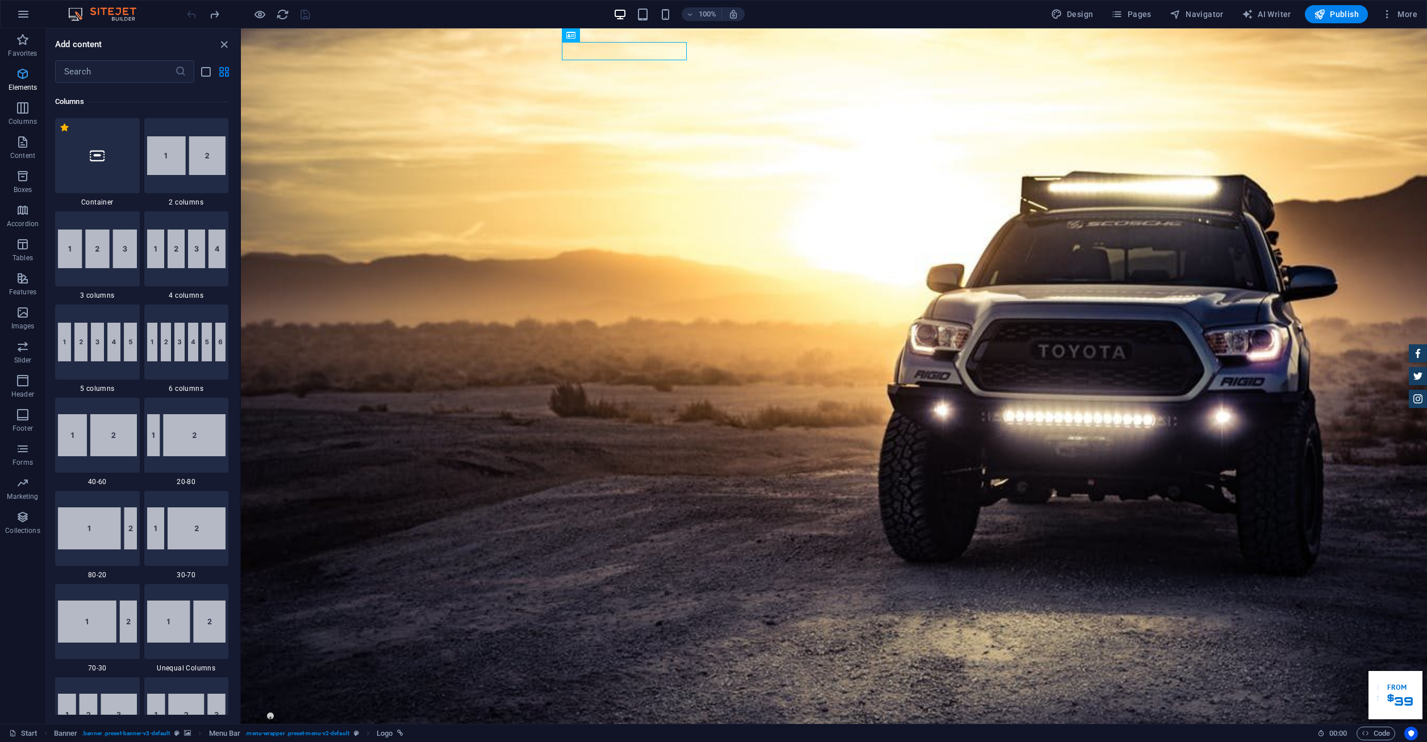
click at [23, 81] on span "Elements" at bounding box center [22, 80] width 45 height 27
click at [28, 81] on span "Elements" at bounding box center [22, 80] width 45 height 27
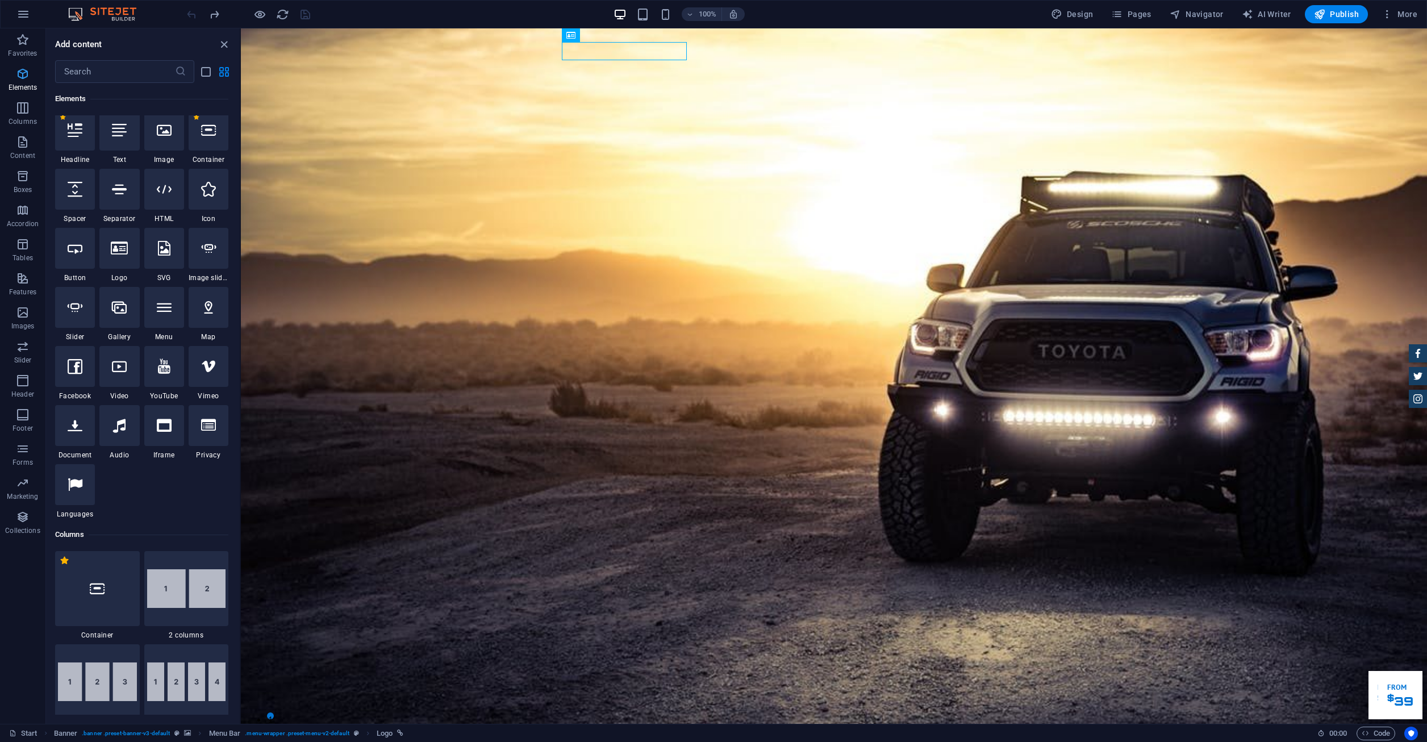
scroll to position [121, 0]
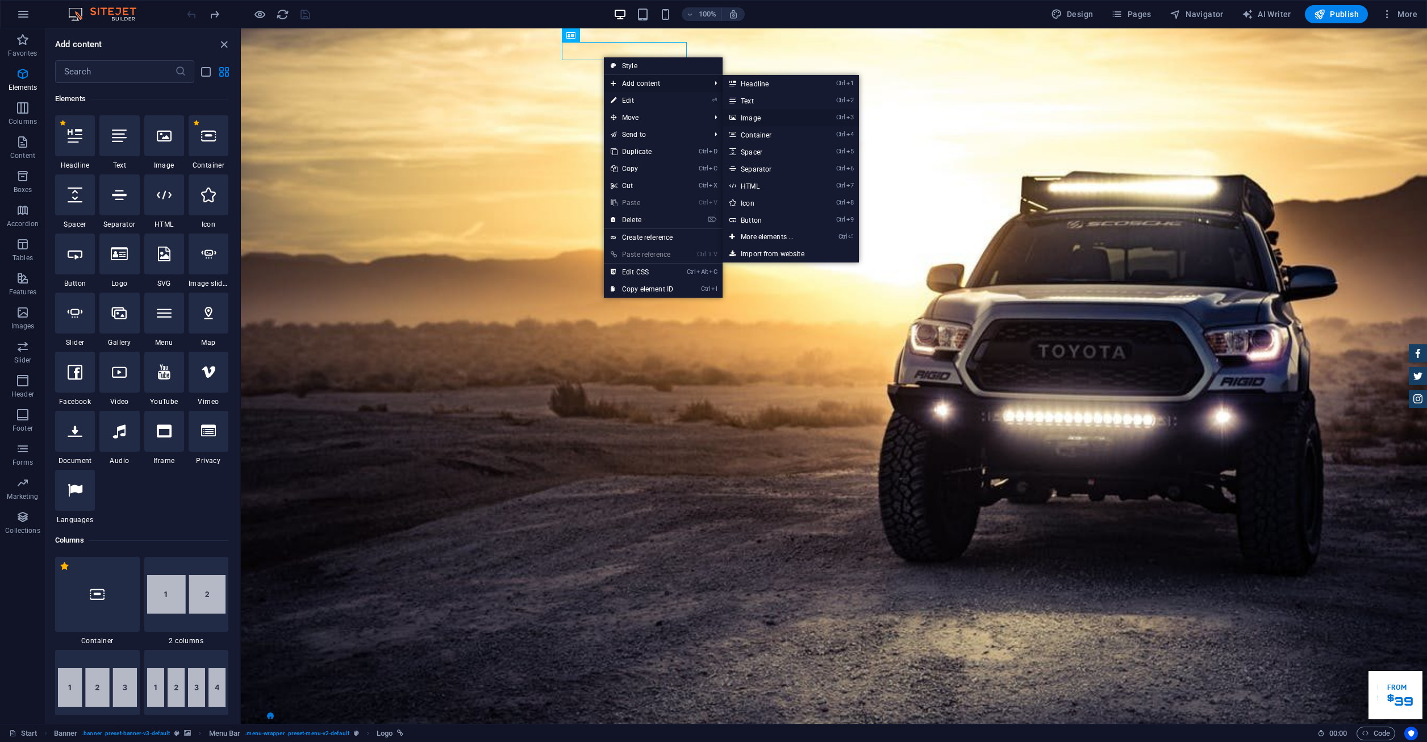
click at [779, 123] on link "Ctrl 3 Image" at bounding box center [770, 117] width 94 height 17
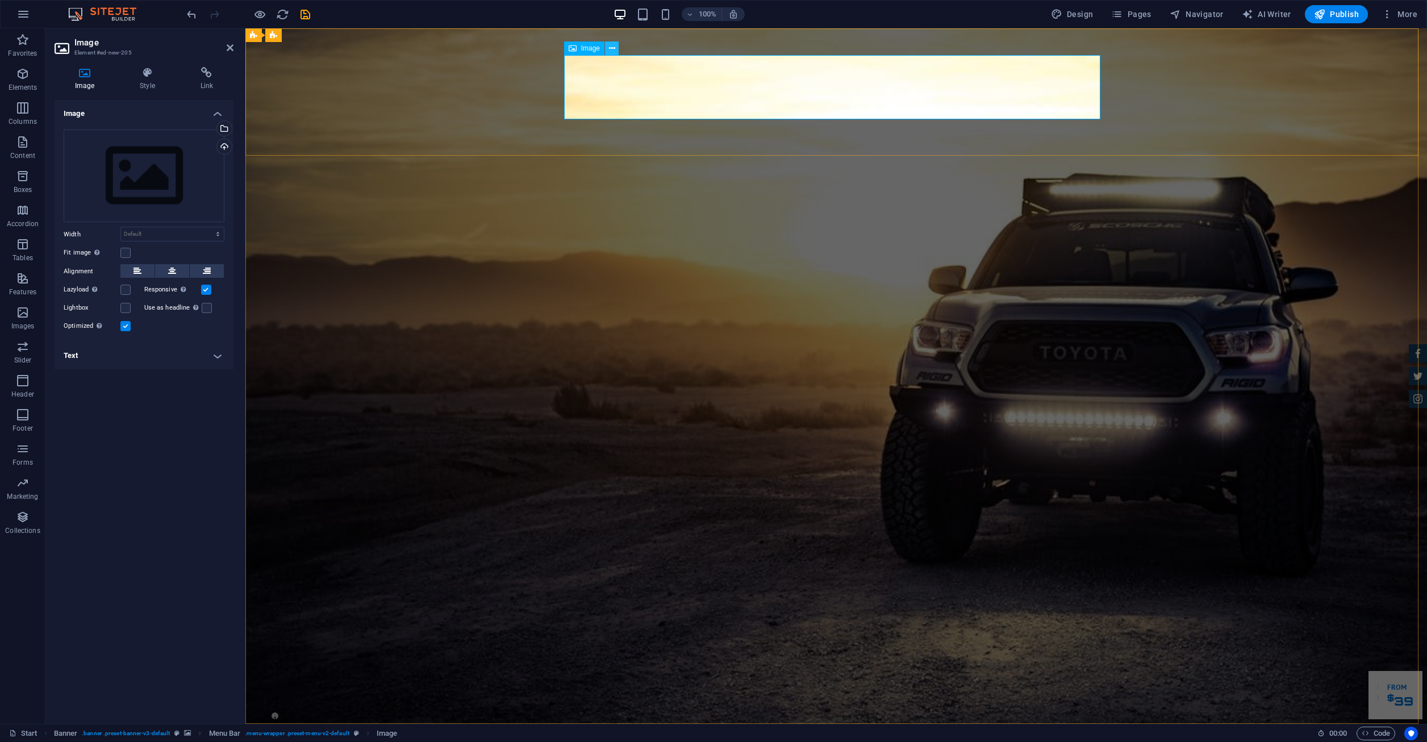
click at [615, 48] on button at bounding box center [612, 48] width 14 height 14
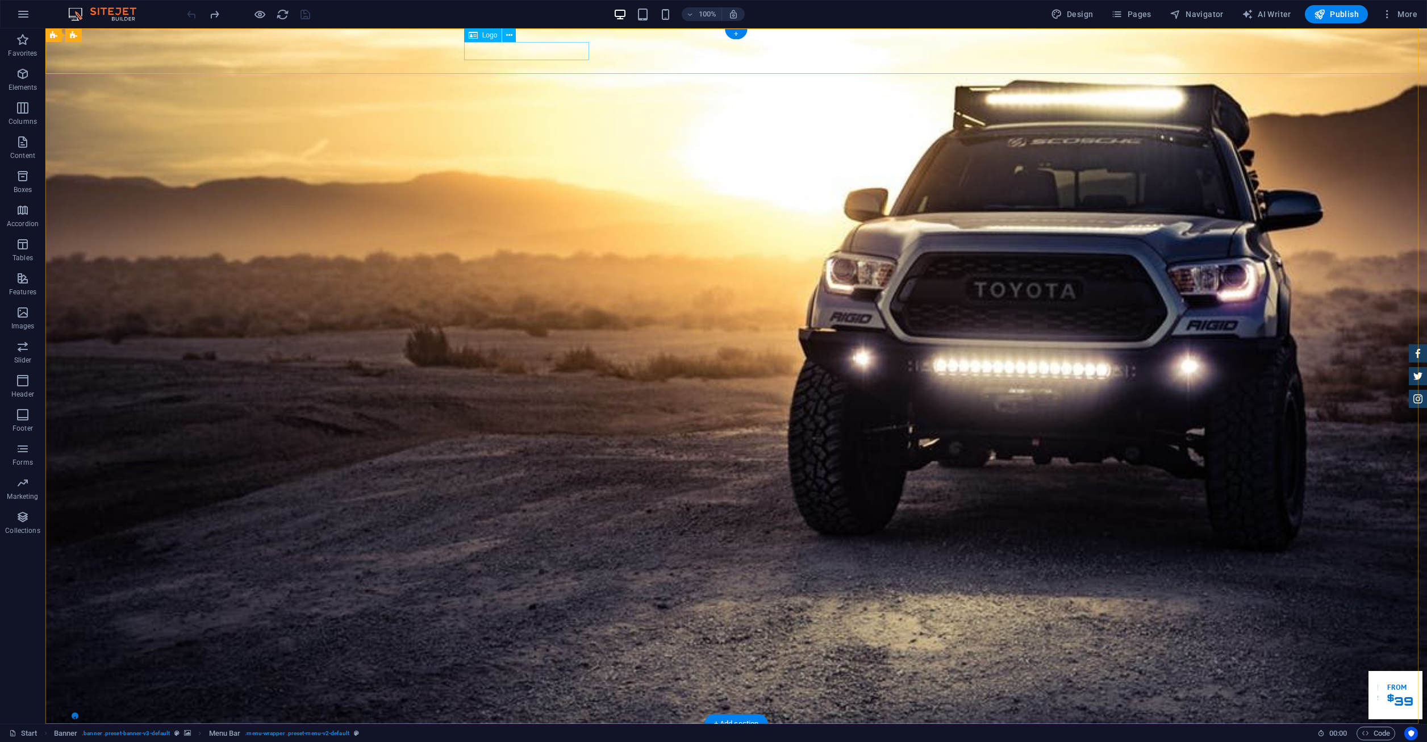
click at [538, 733] on div at bounding box center [736, 742] width 536 height 18
click at [546, 733] on div at bounding box center [736, 742] width 536 height 18
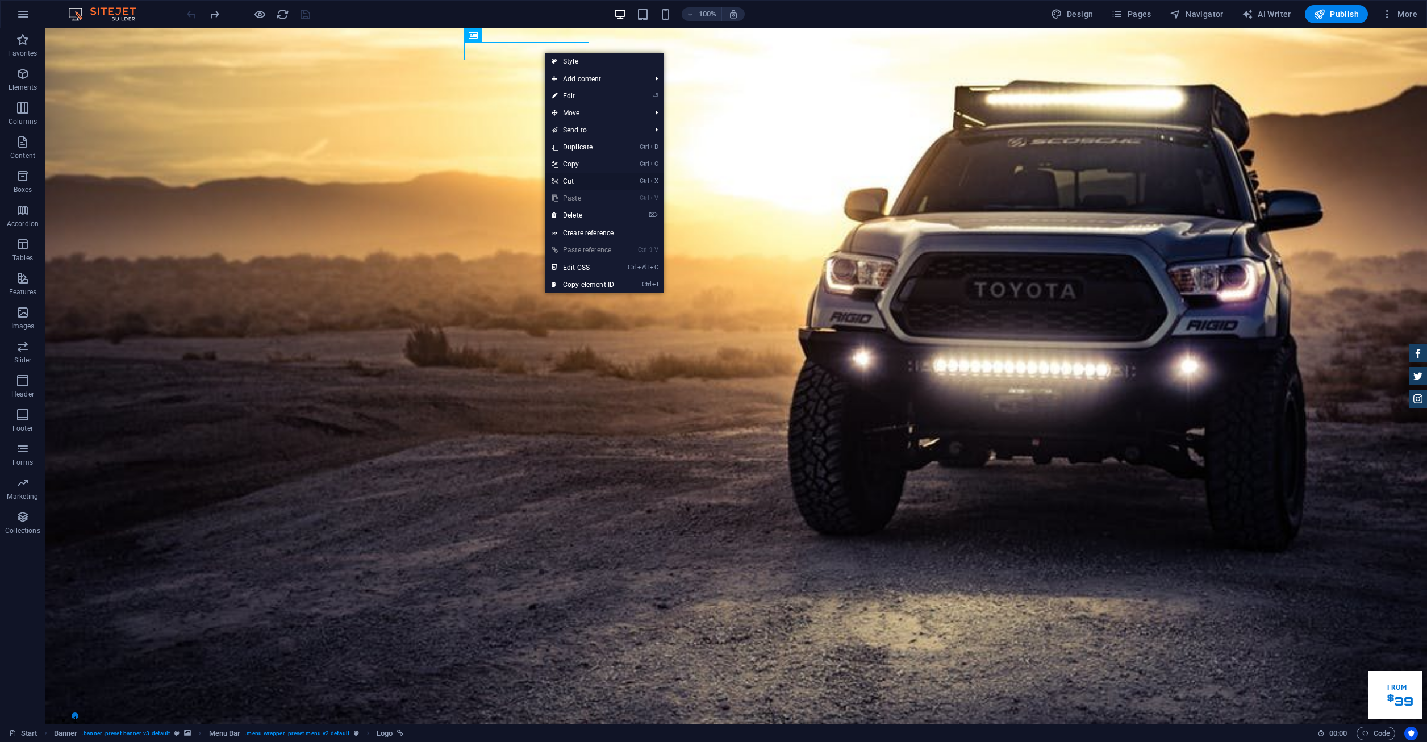
click at [597, 185] on link "Ctrl X Cut" at bounding box center [583, 181] width 76 height 17
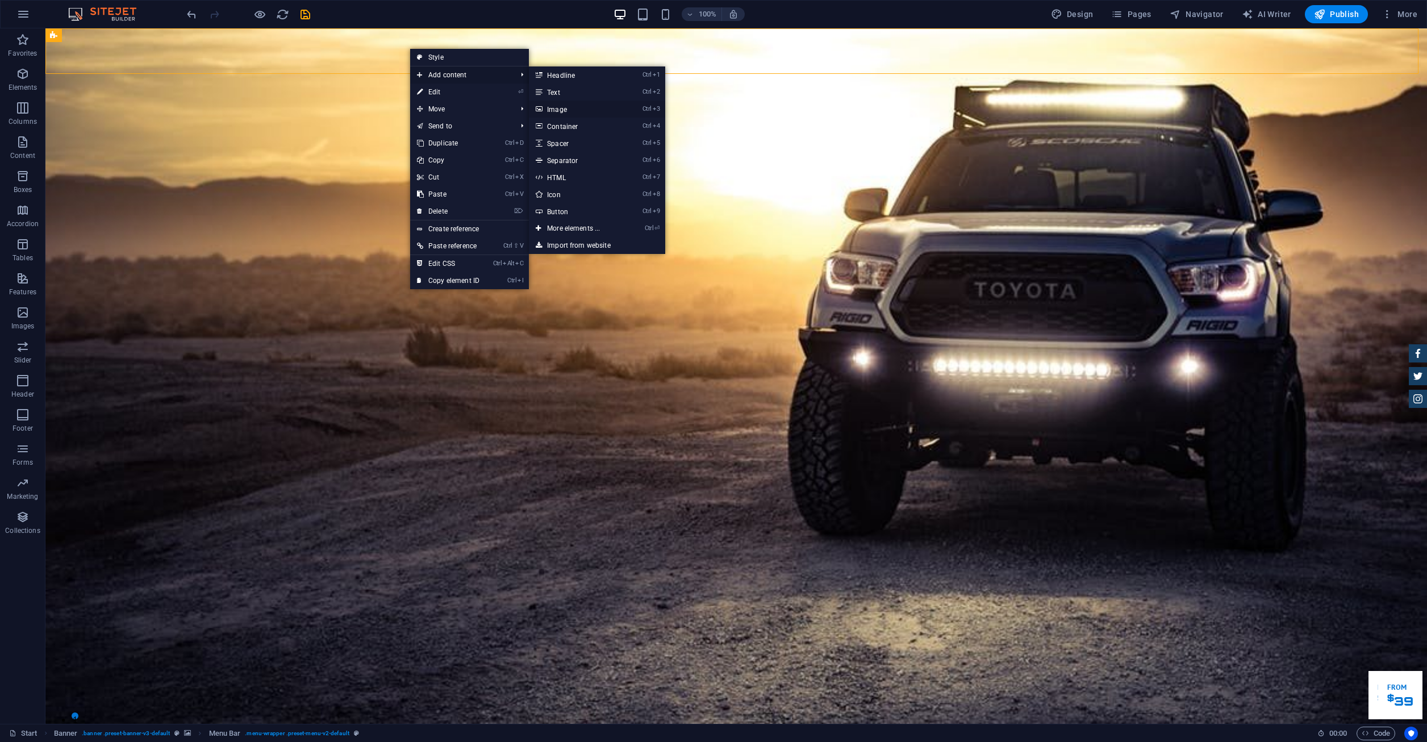
click at [575, 105] on link "Ctrl 3 Image" at bounding box center [576, 109] width 94 height 17
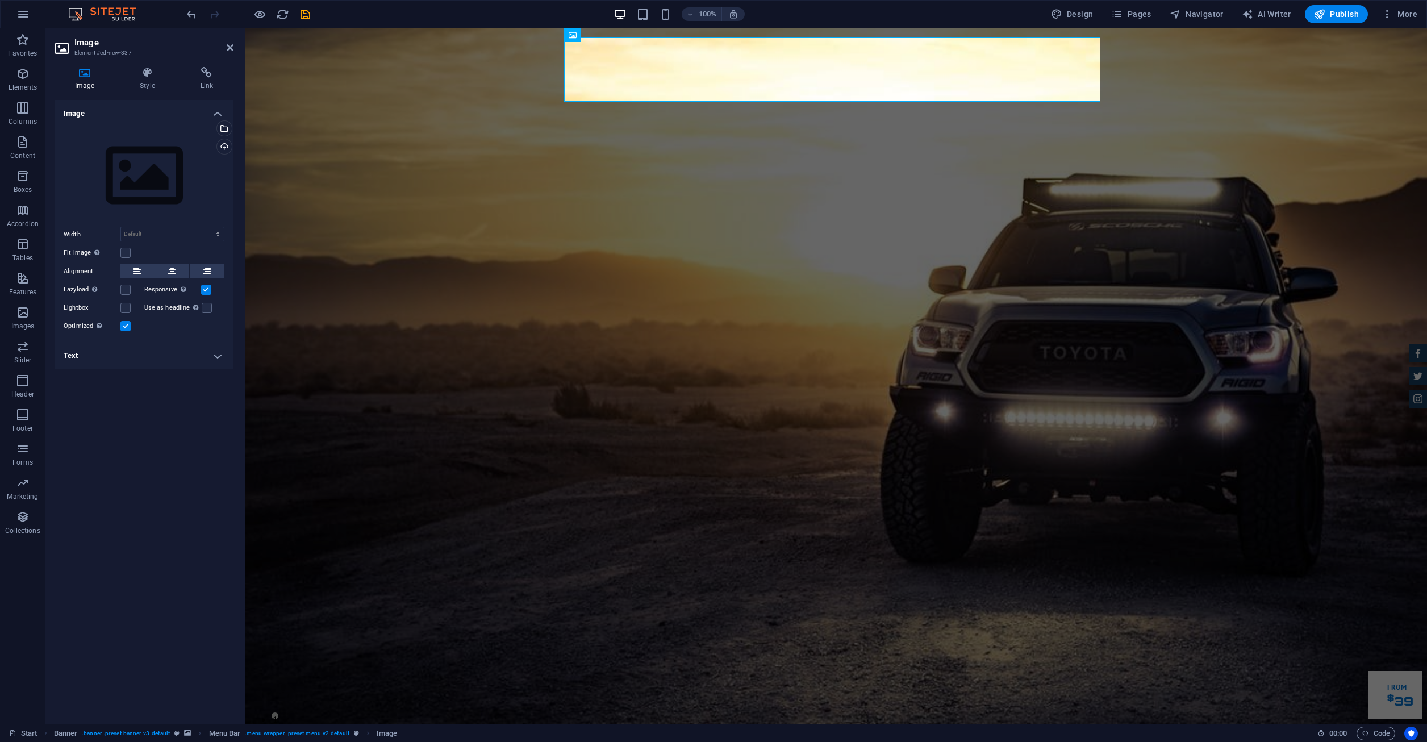
click at [164, 181] on div "Drag files here, click to choose files or select files from Files or our free s…" at bounding box center [144, 176] width 161 height 93
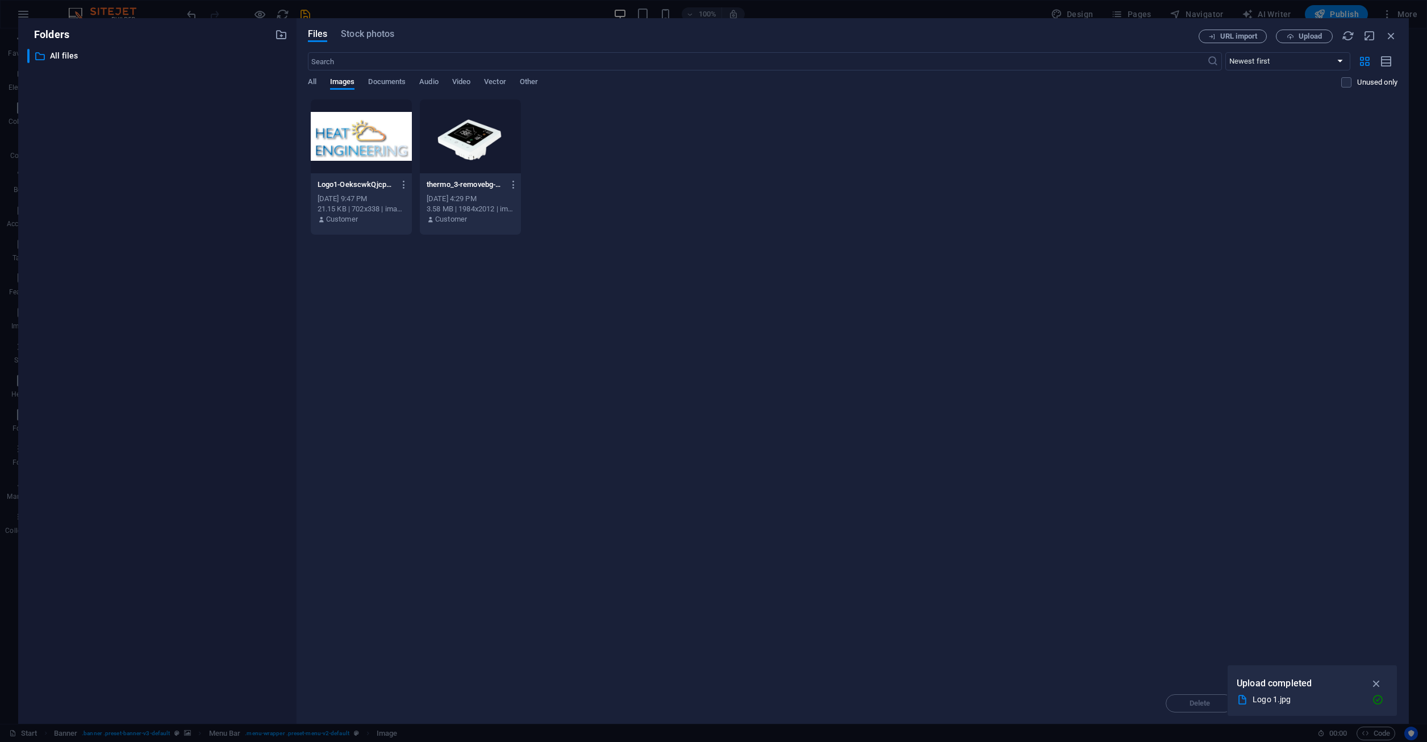
click at [358, 146] on div at bounding box center [361, 136] width 101 height 74
click at [1378, 686] on icon "button" at bounding box center [1376, 683] width 13 height 12
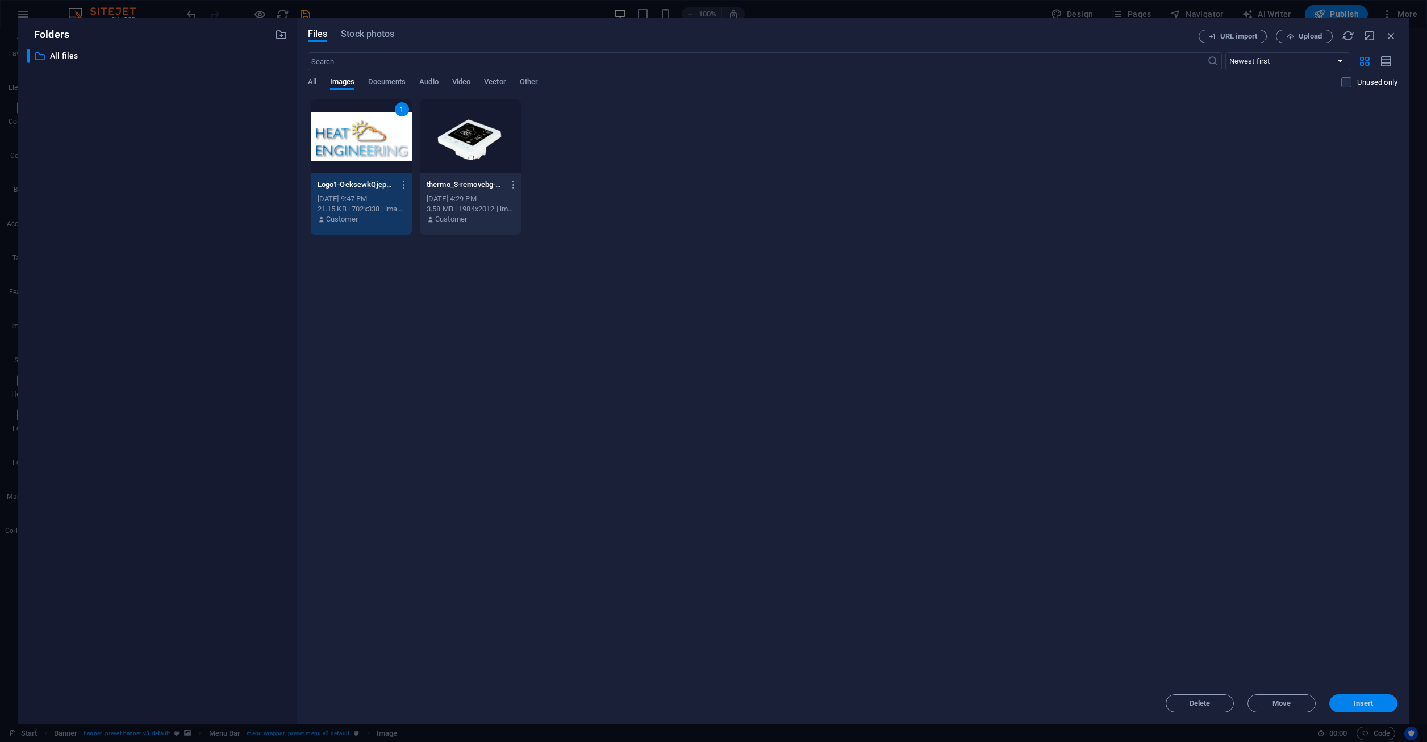
click at [1358, 701] on span "Insert" at bounding box center [1364, 703] width 20 height 7
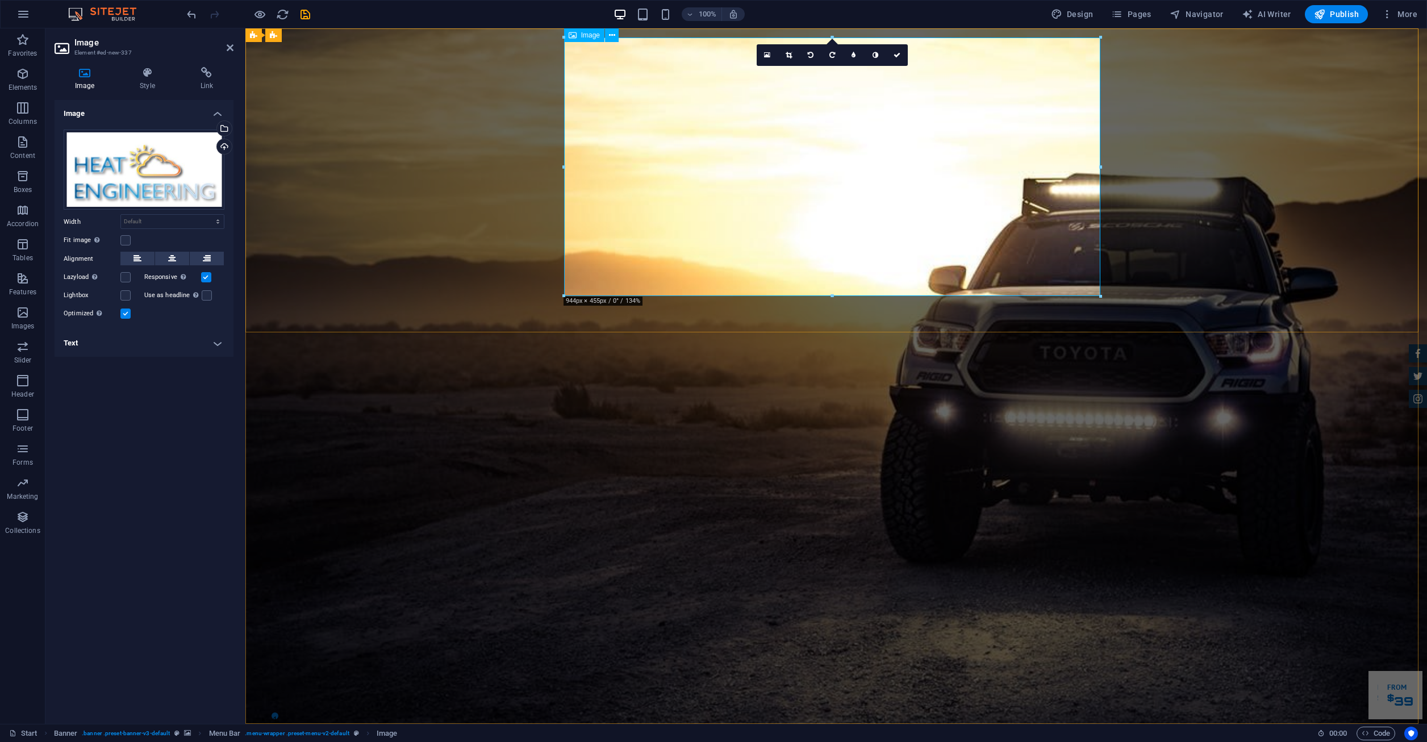
drag, startPoint x: 1344, startPoint y: 323, endPoint x: 732, endPoint y: 132, distance: 640.9
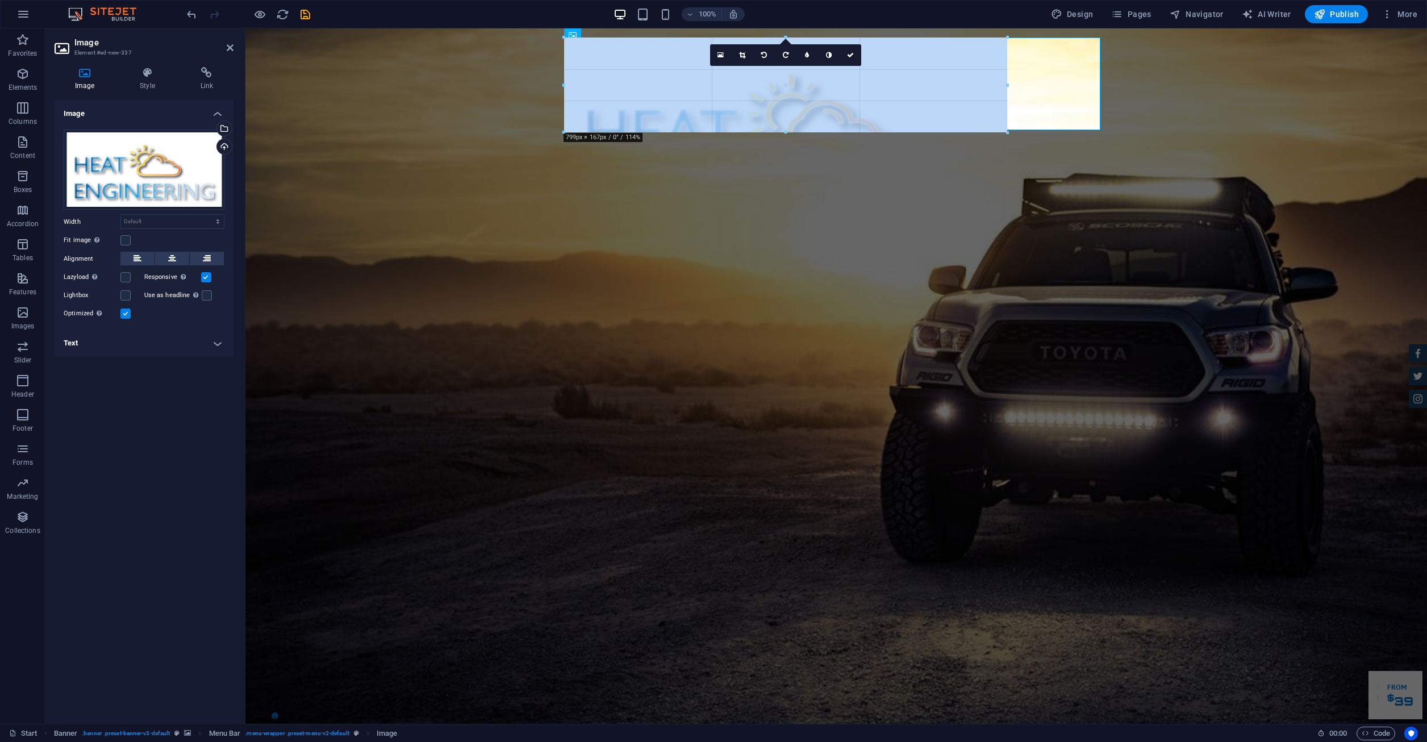
drag, startPoint x: 833, startPoint y: 293, endPoint x: 650, endPoint y: 129, distance: 245.4
type input "781"
select select "px"
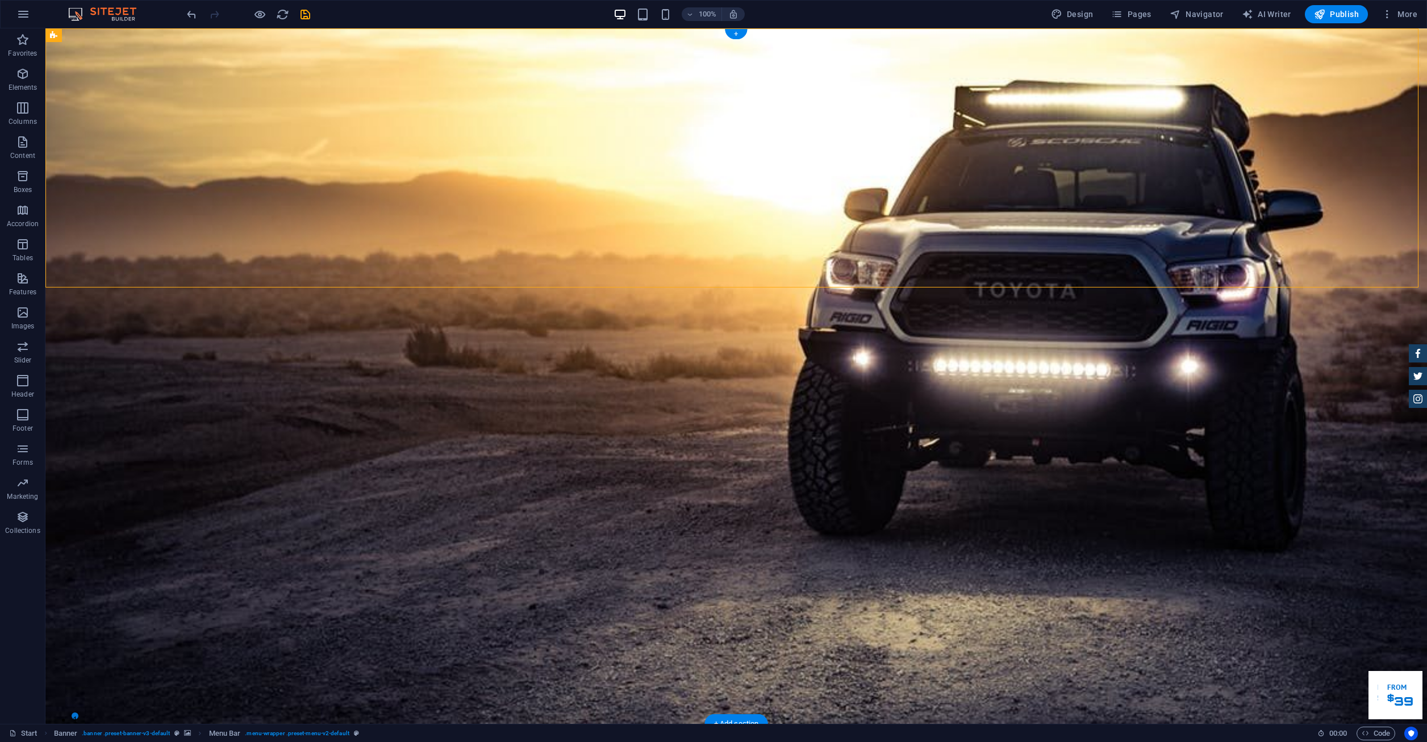
drag, startPoint x: 900, startPoint y: 146, endPoint x: 937, endPoint y: 157, distance: 38.1
drag, startPoint x: 826, startPoint y: 138, endPoint x: 727, endPoint y: 149, distance: 100.1
drag, startPoint x: 725, startPoint y: 147, endPoint x: 649, endPoint y: 154, distance: 76.5
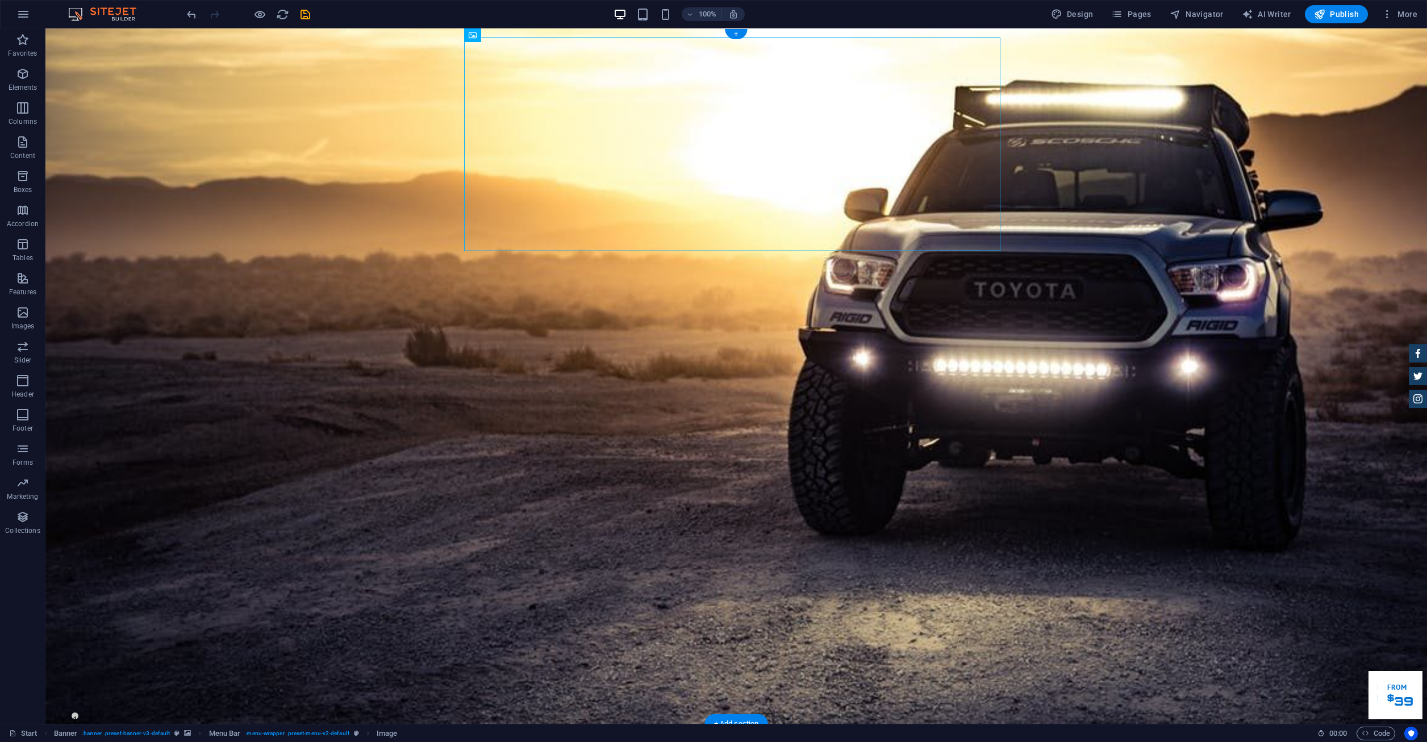
drag, startPoint x: 647, startPoint y: 150, endPoint x: 761, endPoint y: 151, distance: 114.2
click at [492, 733] on nav "Home About us Services Inventory Feedback Contact" at bounding box center [736, 746] width 536 height 27
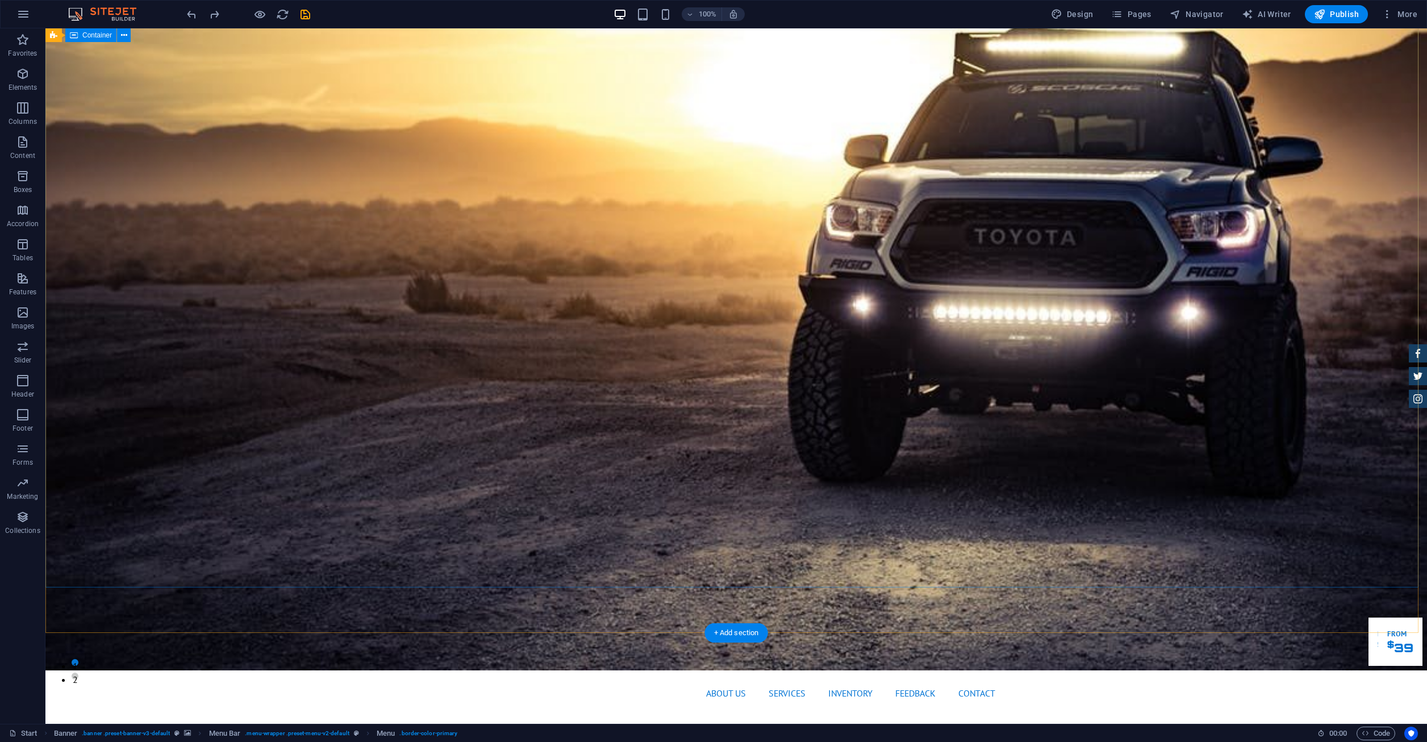
scroll to position [0, 0]
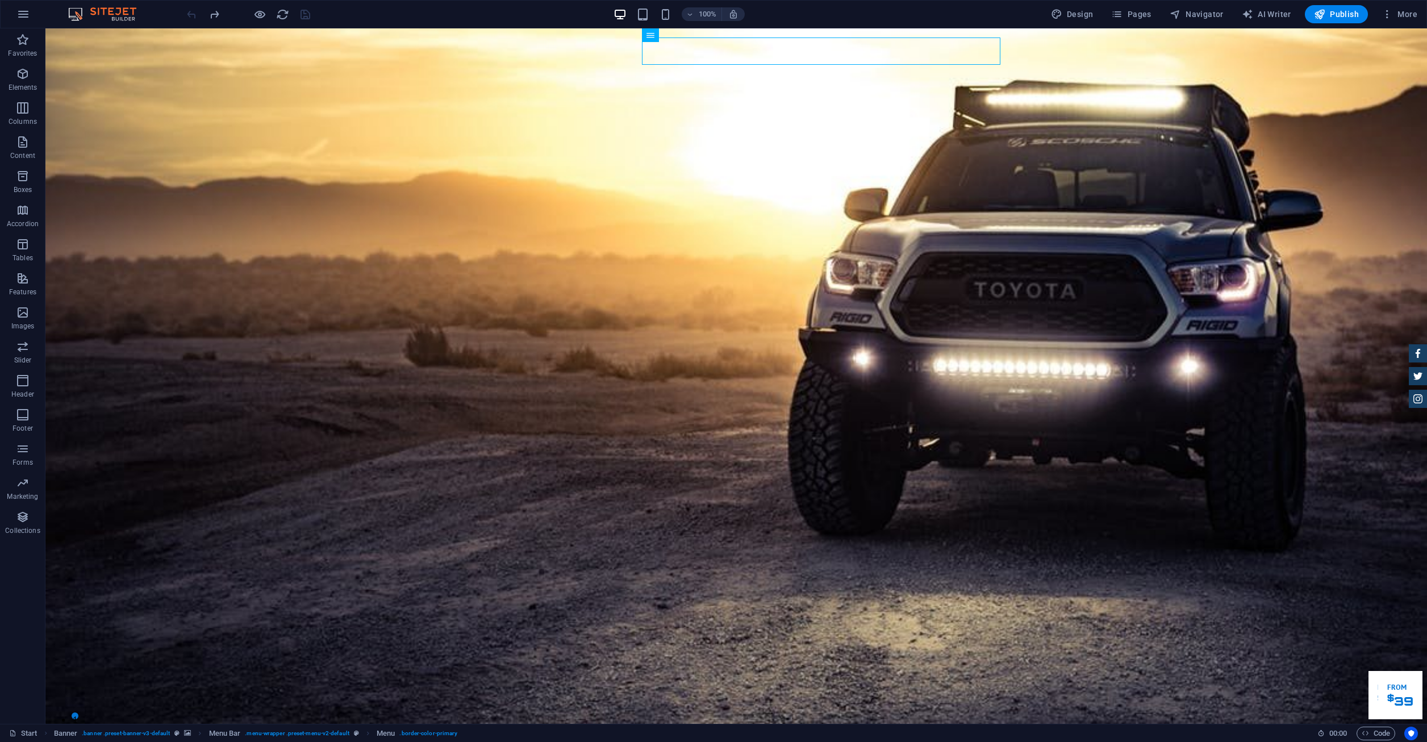
click at [98, 12] on img at bounding box center [107, 14] width 85 height 14
click at [512, 733] on div at bounding box center [736, 742] width 536 height 18
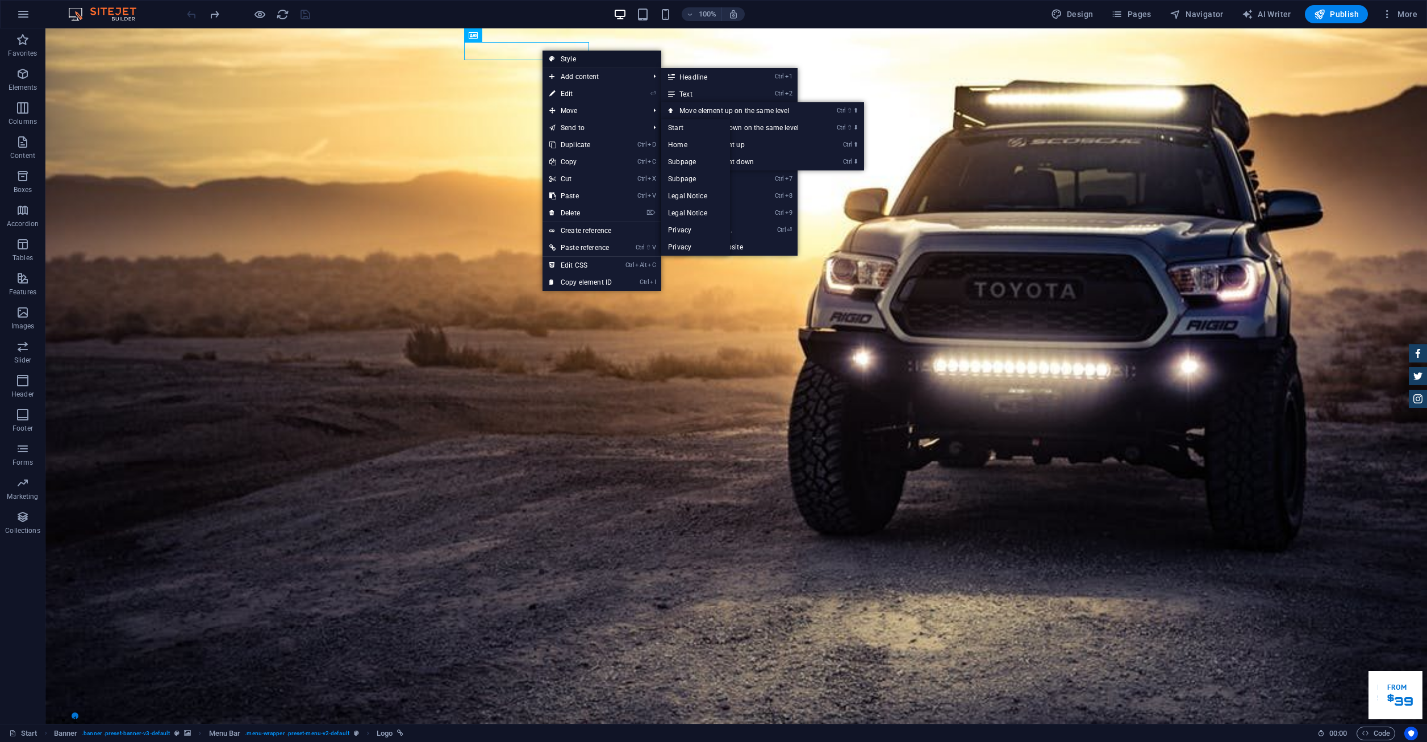
click at [569, 54] on link "Style" at bounding box center [601, 59] width 119 height 17
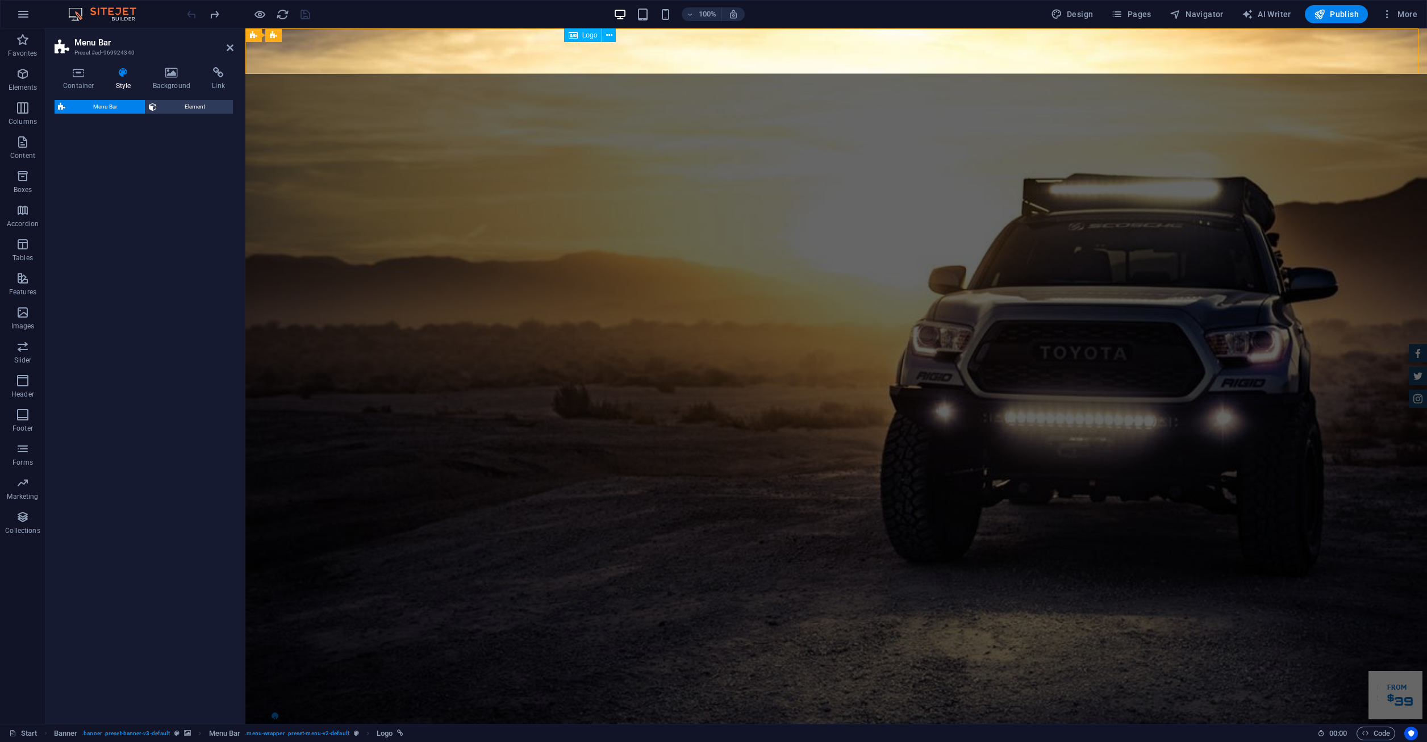
select select "rem"
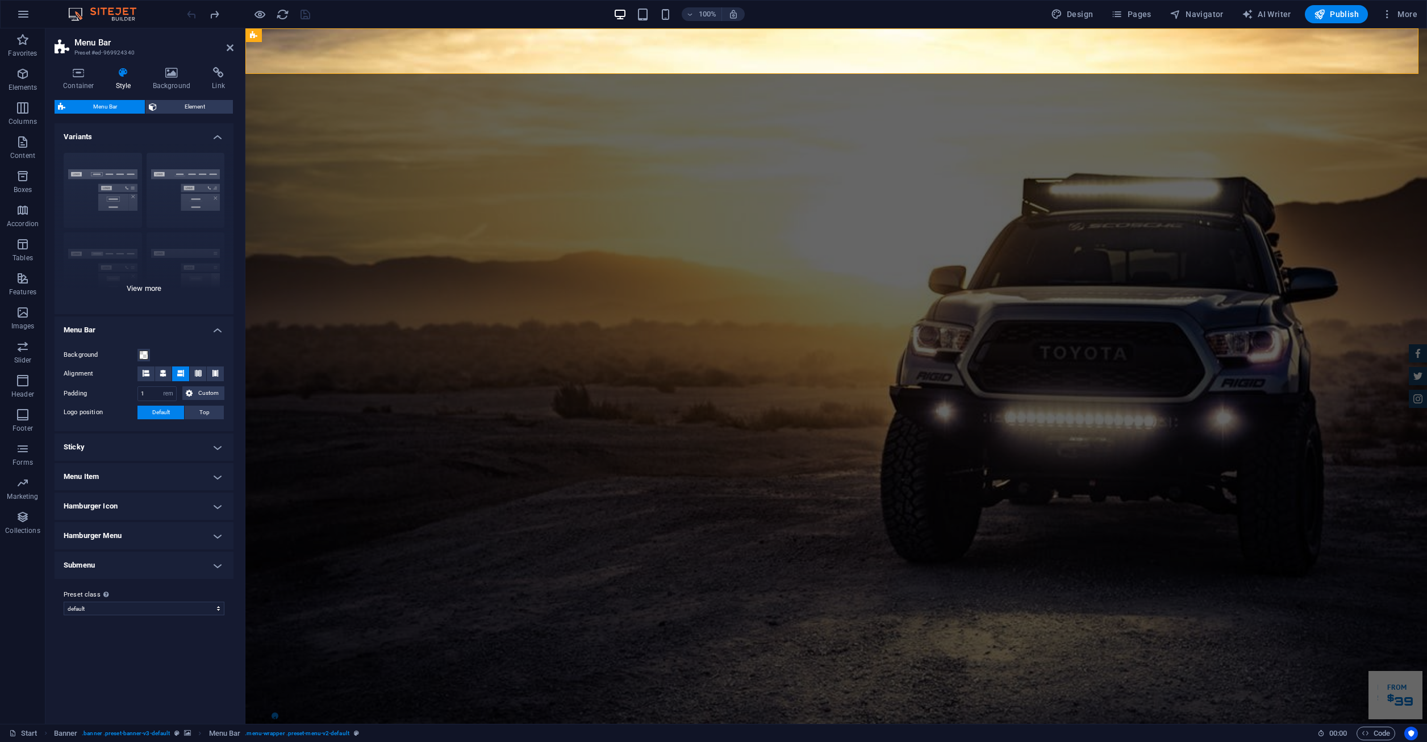
click at [203, 193] on div "Border Centered Default Fixed Loki Trigger Wide XXL" at bounding box center [144, 229] width 179 height 170
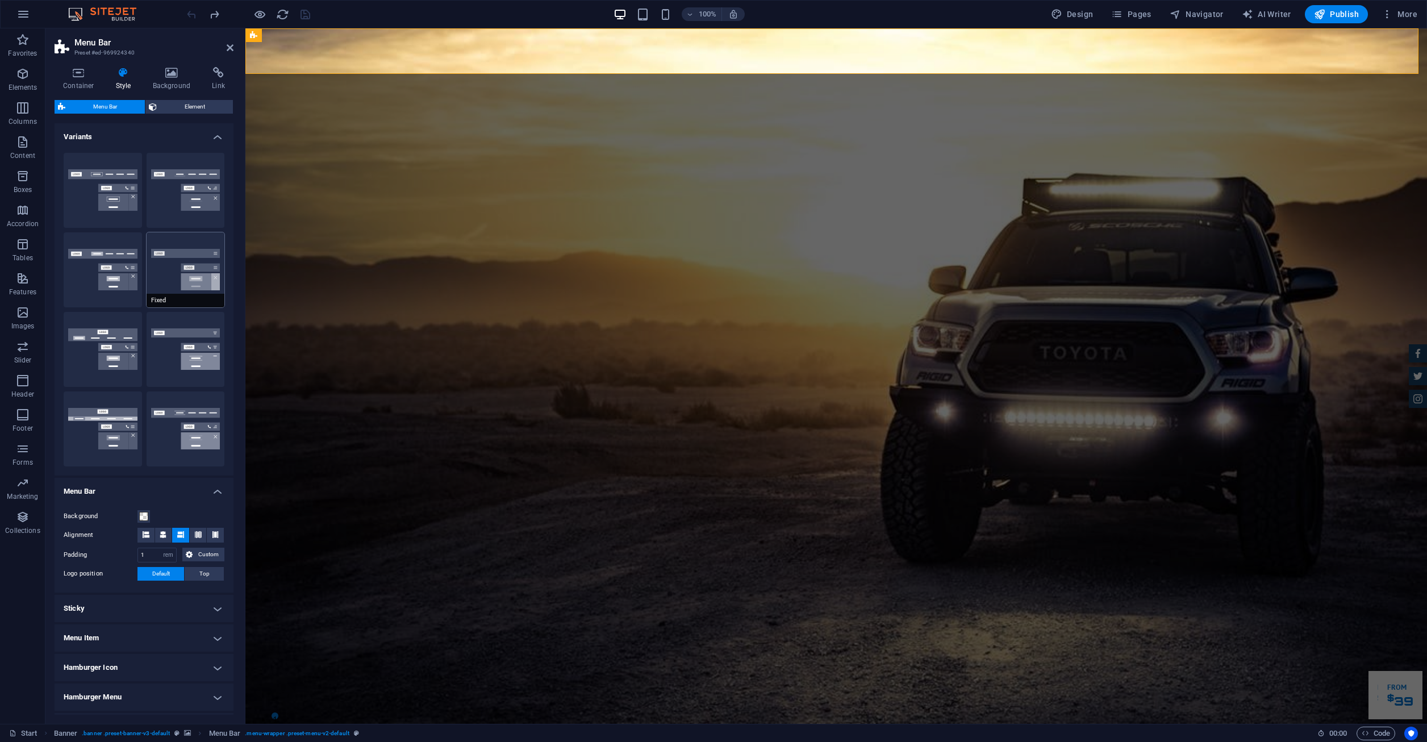
click at [173, 274] on button "Fixed" at bounding box center [186, 269] width 78 height 75
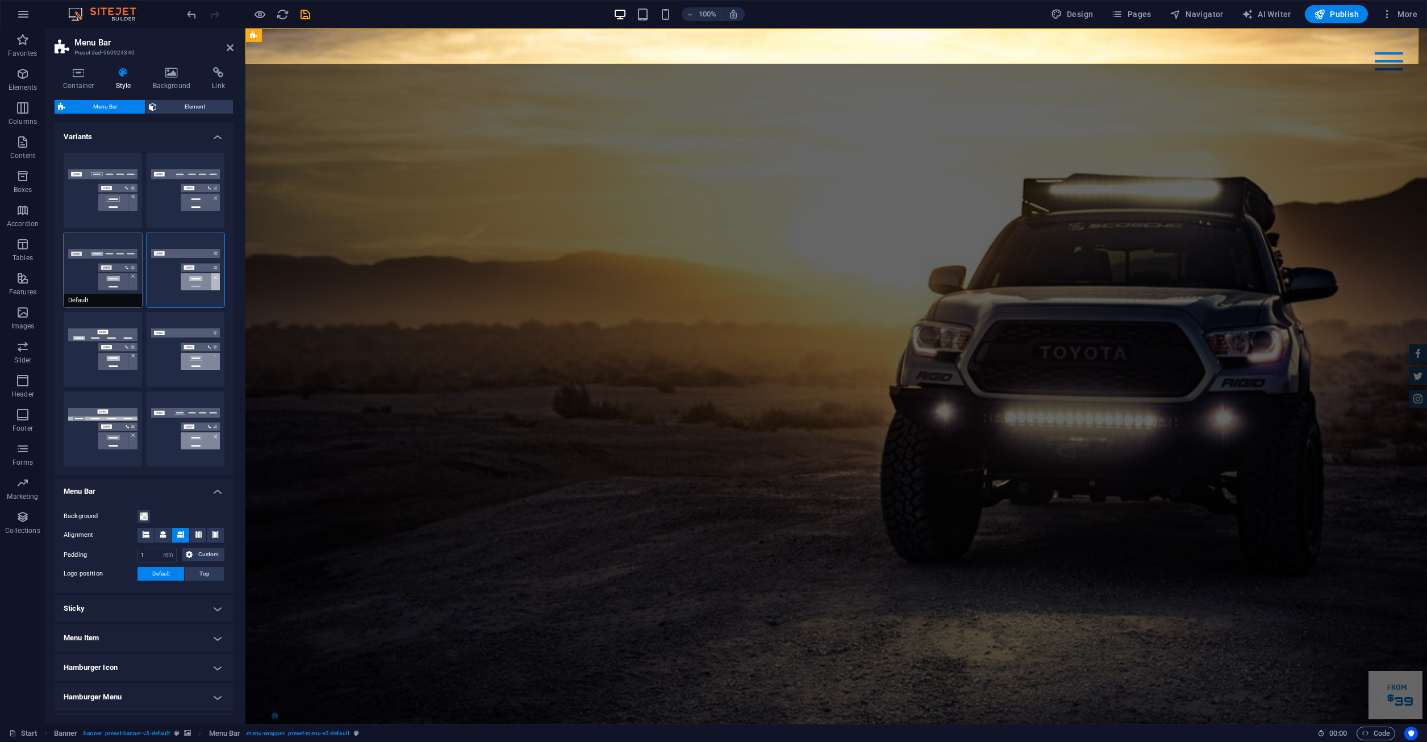
click at [97, 270] on button "Default" at bounding box center [103, 269] width 78 height 75
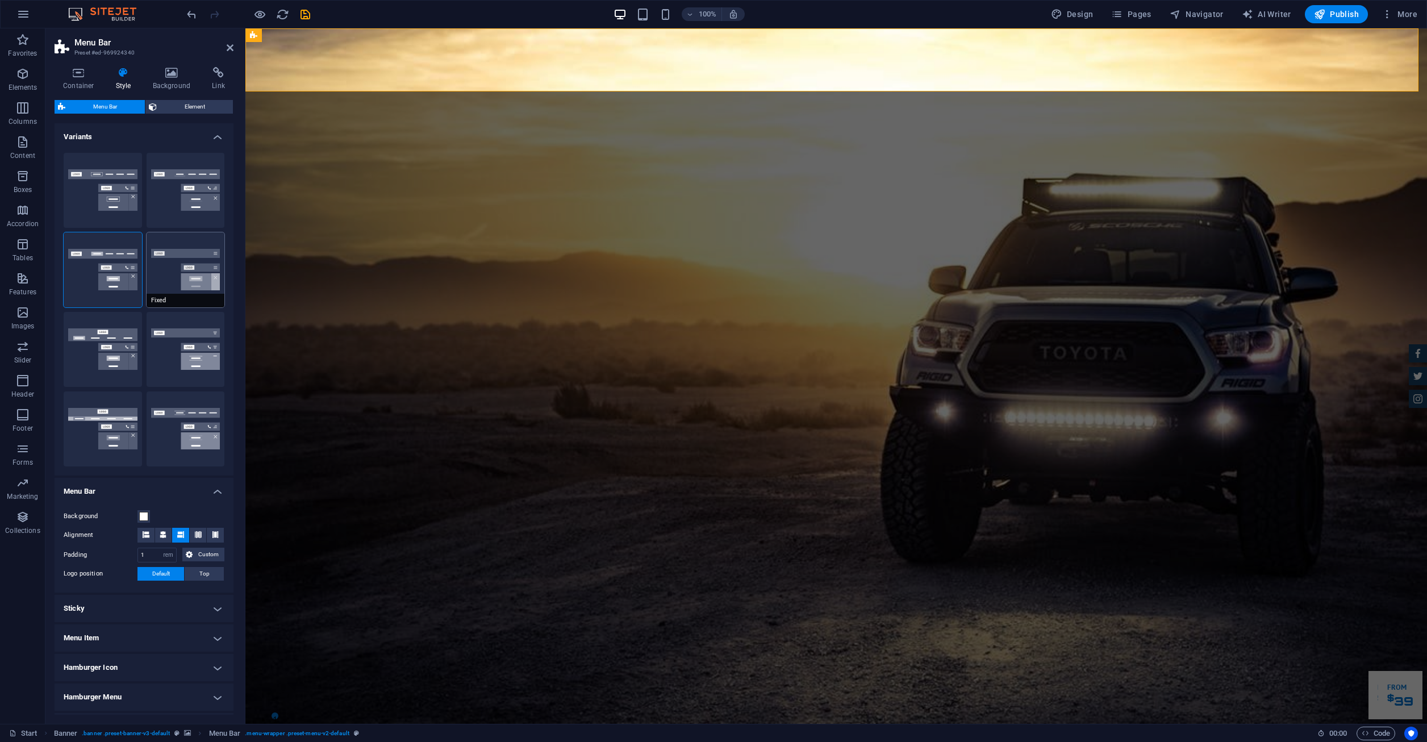
click at [208, 262] on button "Fixed" at bounding box center [186, 269] width 78 height 75
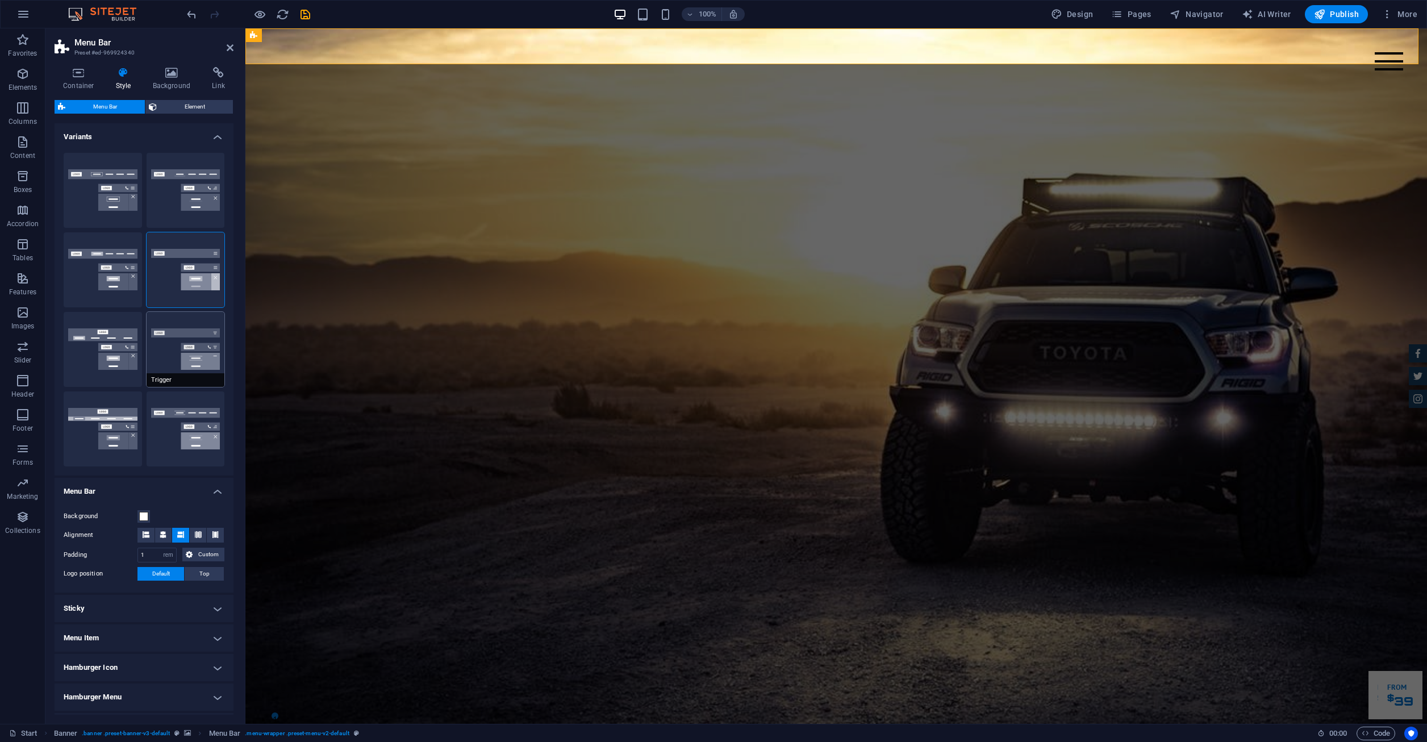
click at [184, 355] on button "Trigger" at bounding box center [186, 349] width 78 height 75
click at [98, 340] on button "Loki" at bounding box center [103, 349] width 78 height 75
type input "0"
select select "DISABLED_OPTION_VALUE"
type input "2"
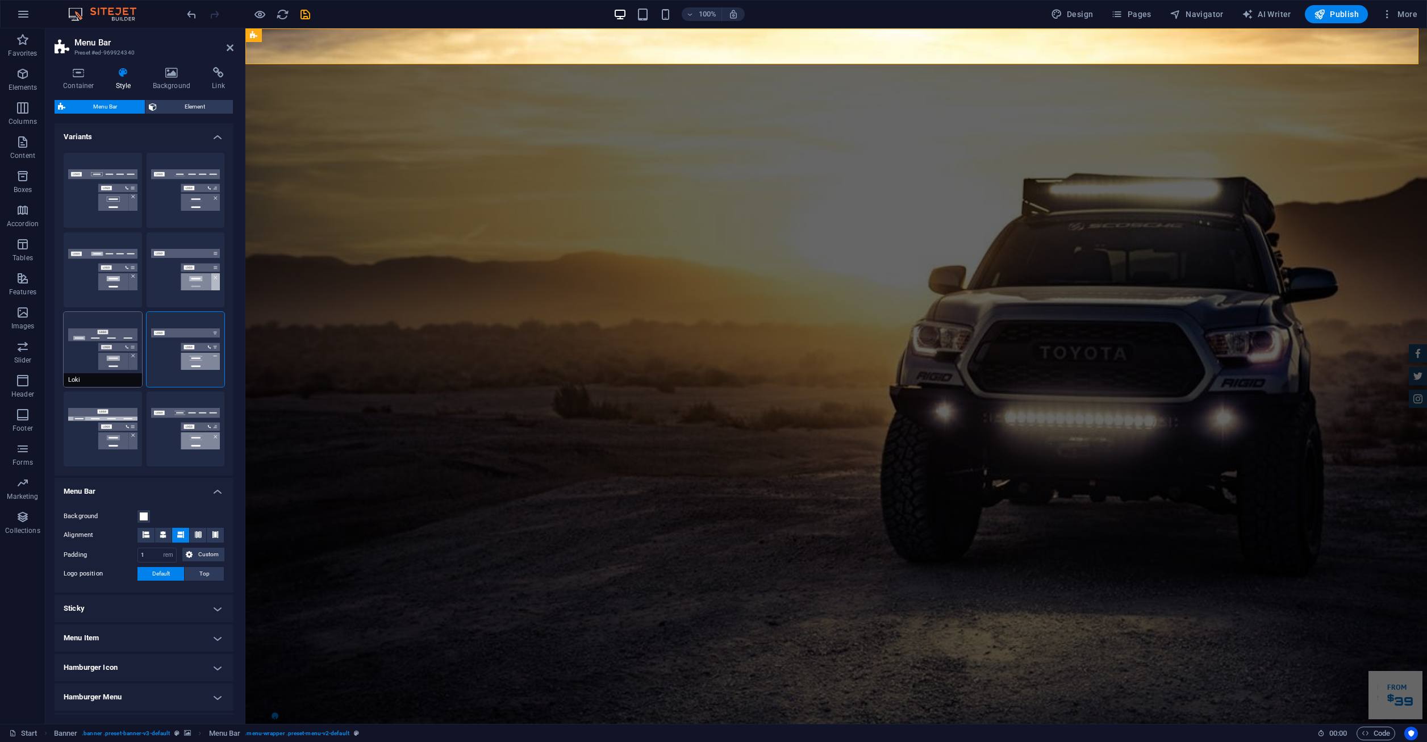
type input "1"
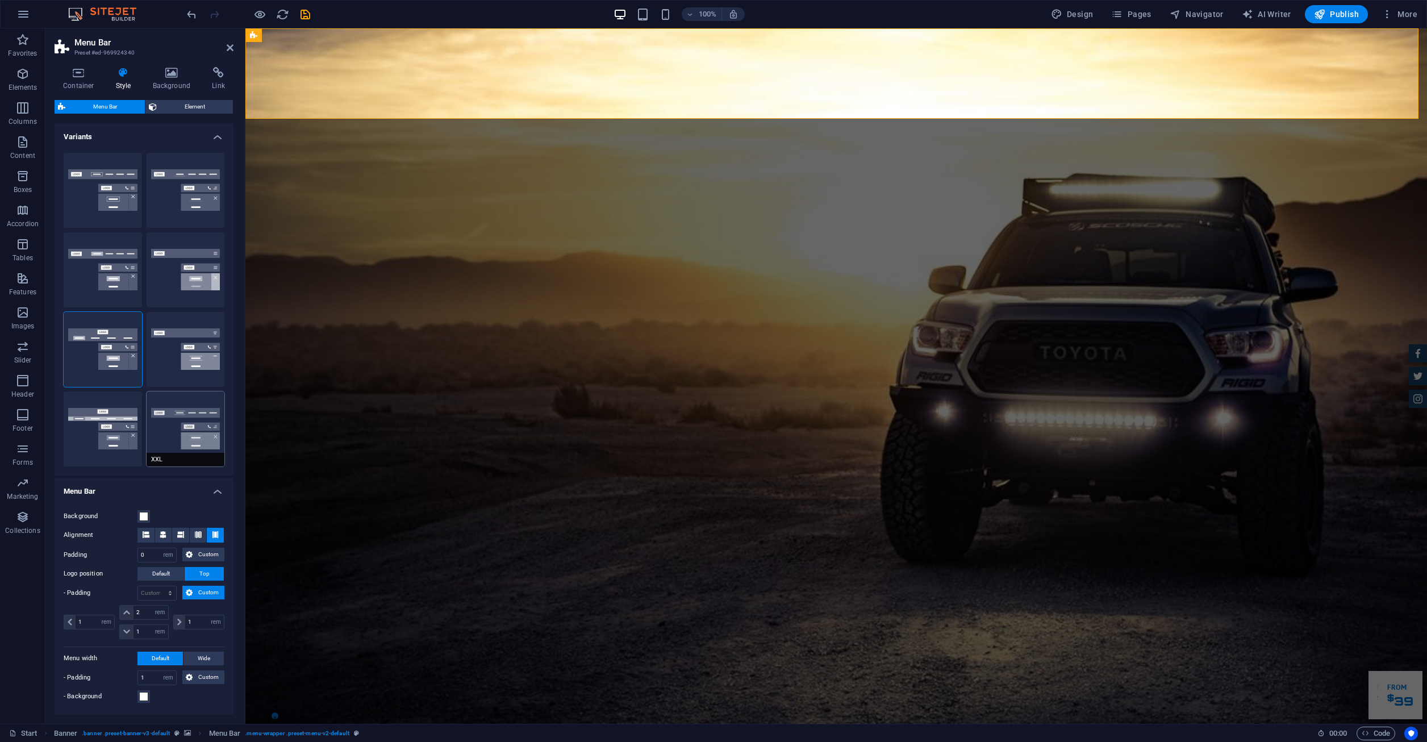
click at [186, 429] on button "XXL" at bounding box center [186, 428] width 78 height 75
type input "1"
select select "rem"
type input "1"
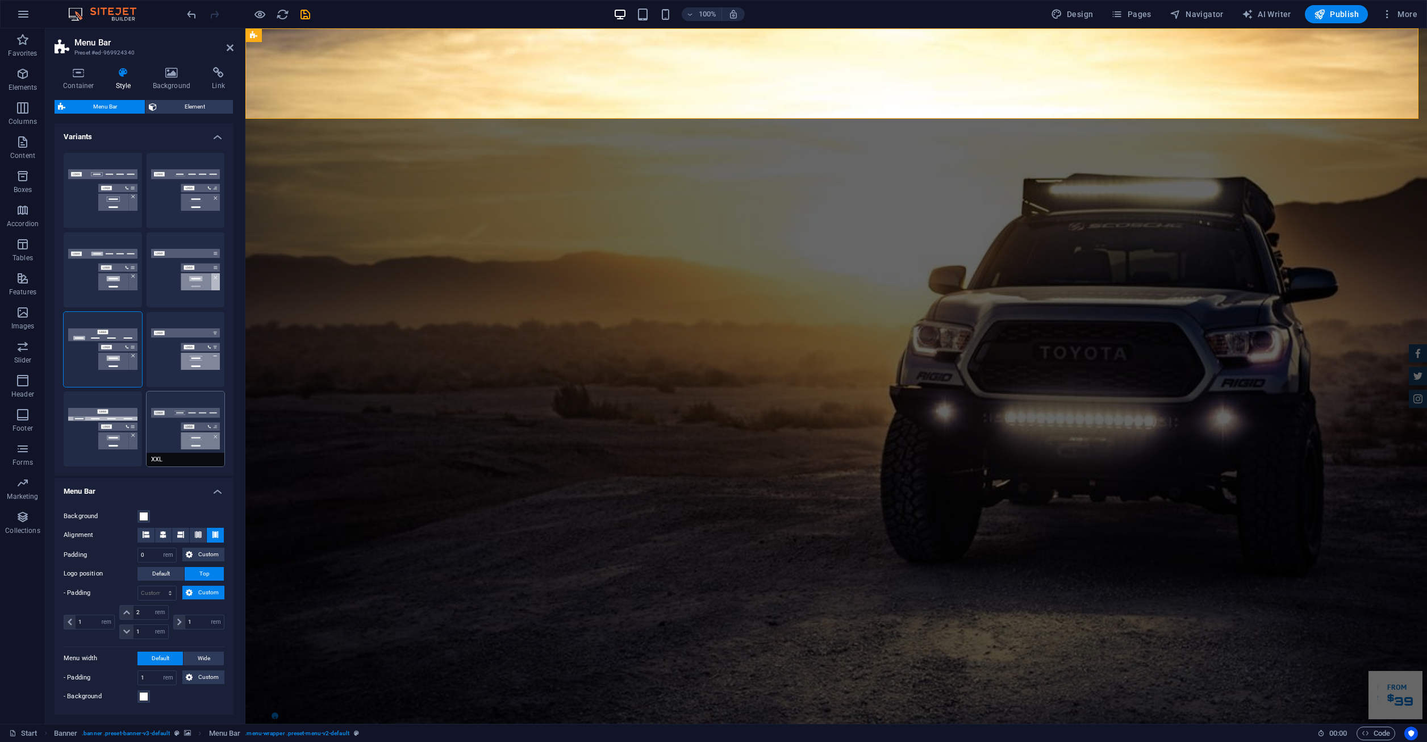
type input "0"
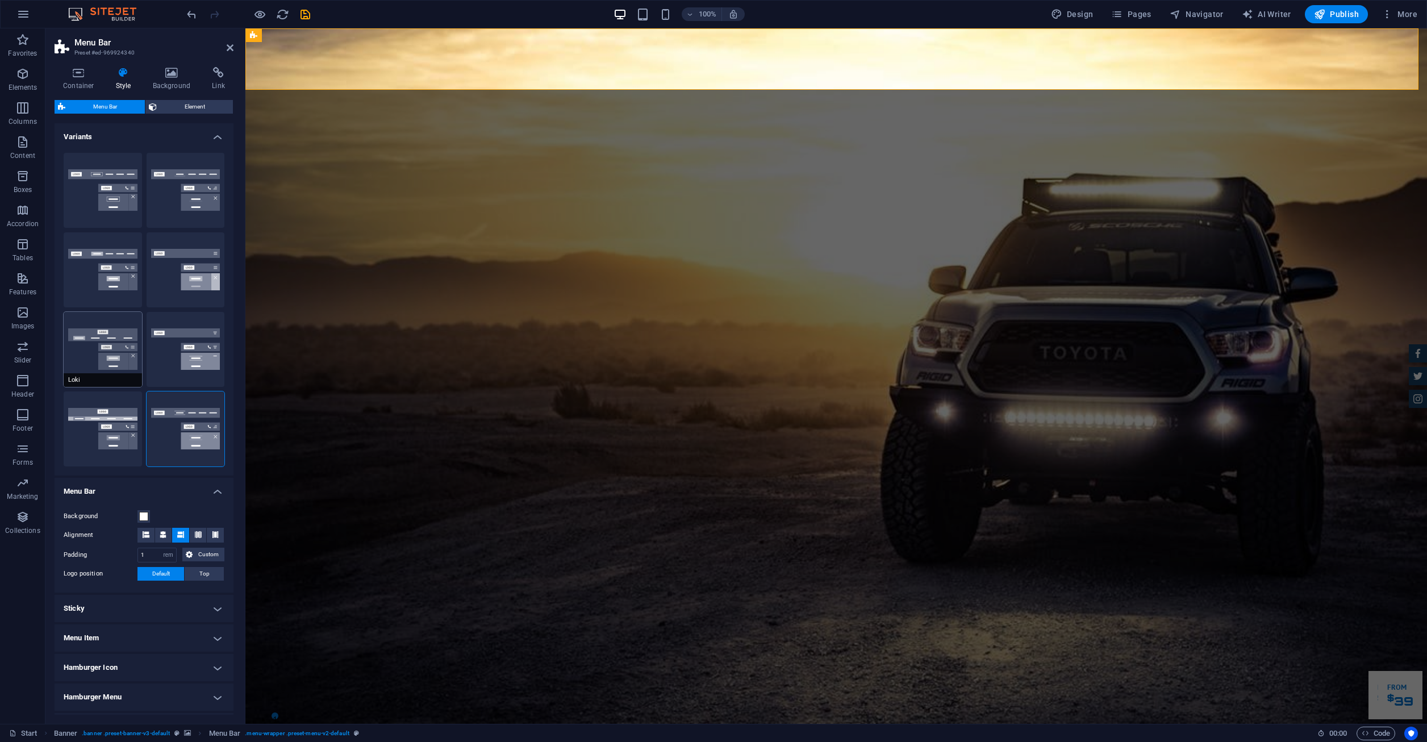
click at [87, 385] on span "Loki" at bounding box center [103, 380] width 78 height 14
type input "0"
select select "DISABLED_OPTION_VALUE"
type input "2"
type input "1"
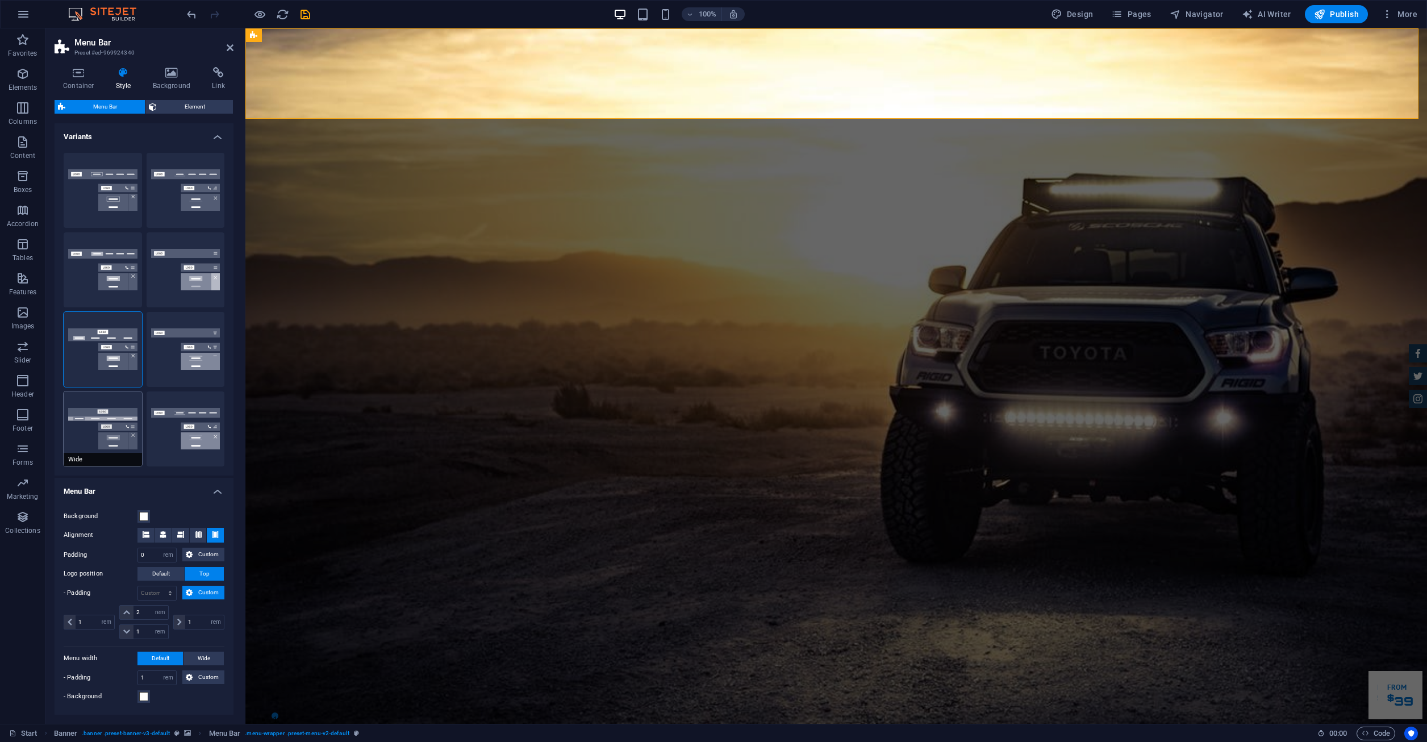
click at [100, 422] on button "Wide" at bounding box center [103, 428] width 78 height 75
type input "0"
type input "2"
select select "rem"
type input "2"
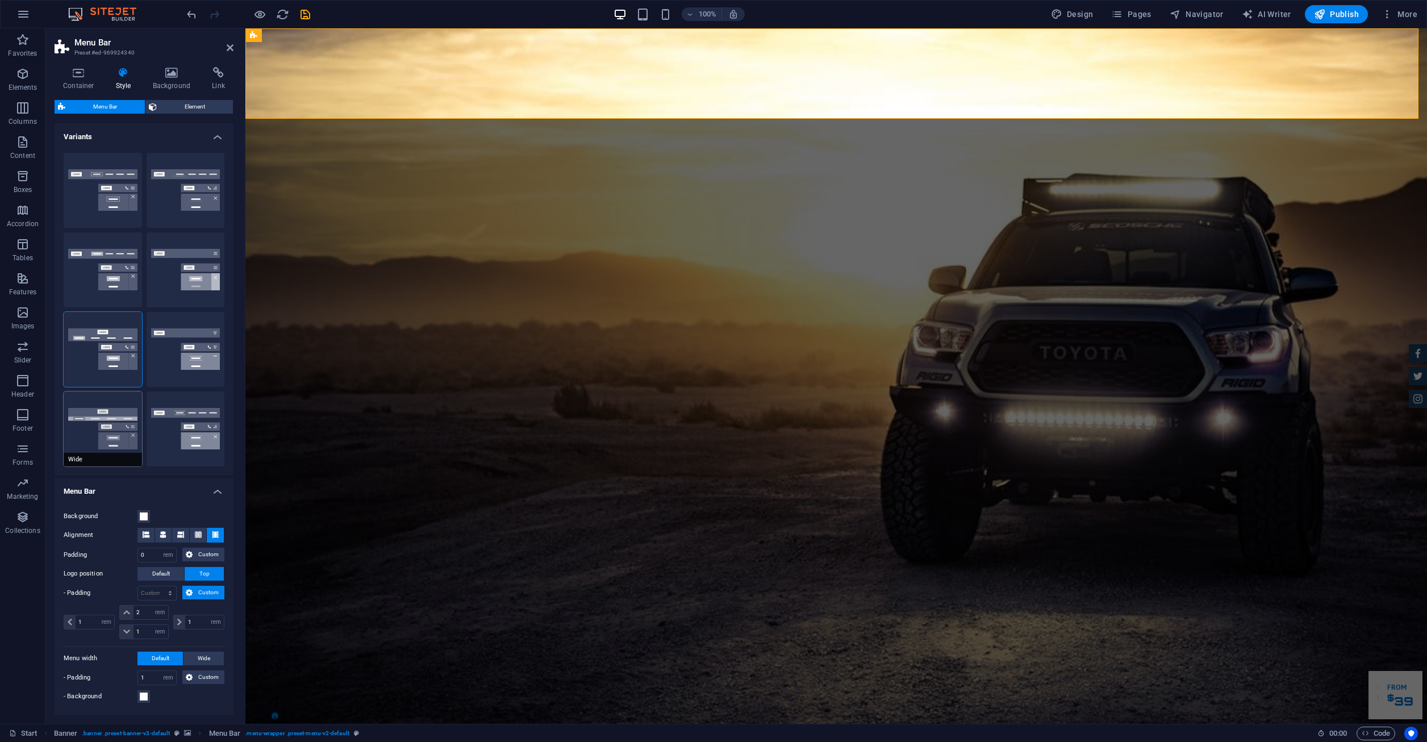
type input "2"
type input "0"
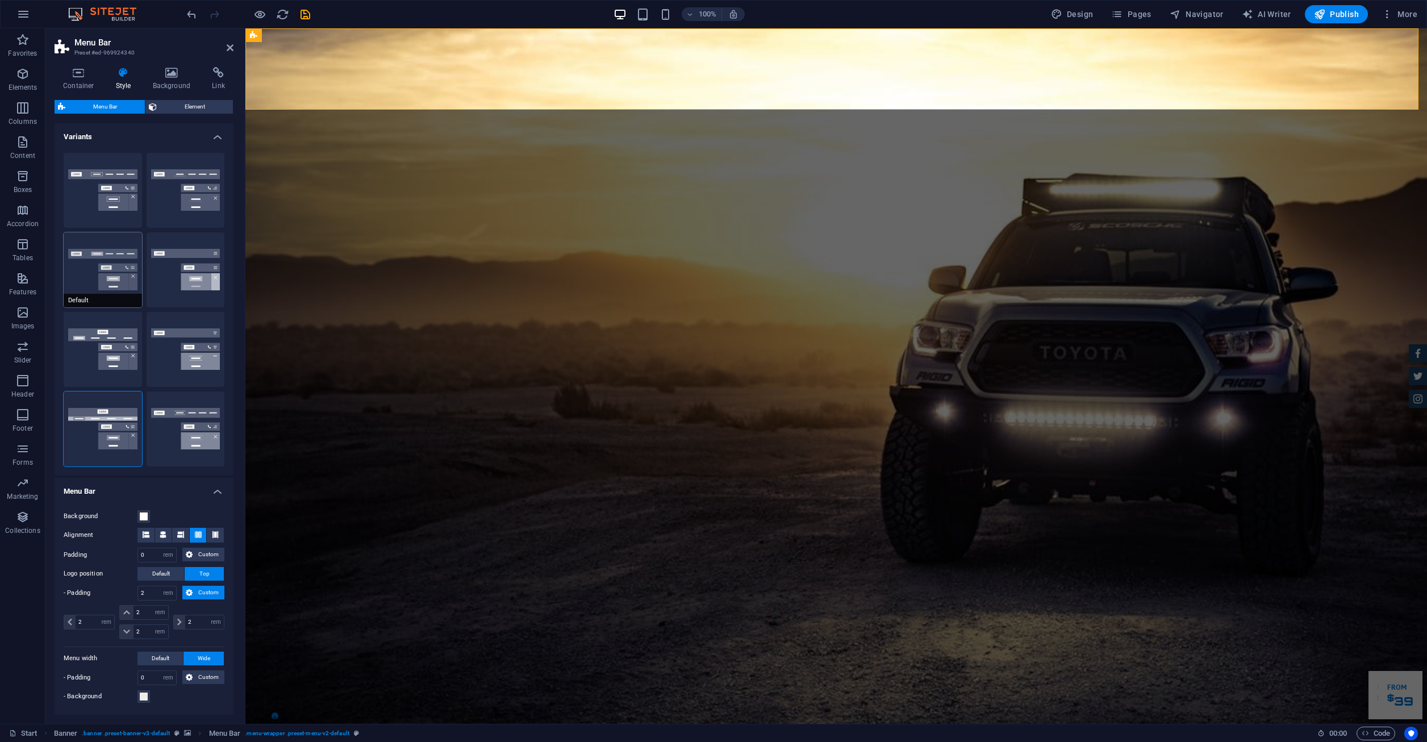
click at [86, 259] on button "Default" at bounding box center [103, 269] width 78 height 75
type input "1"
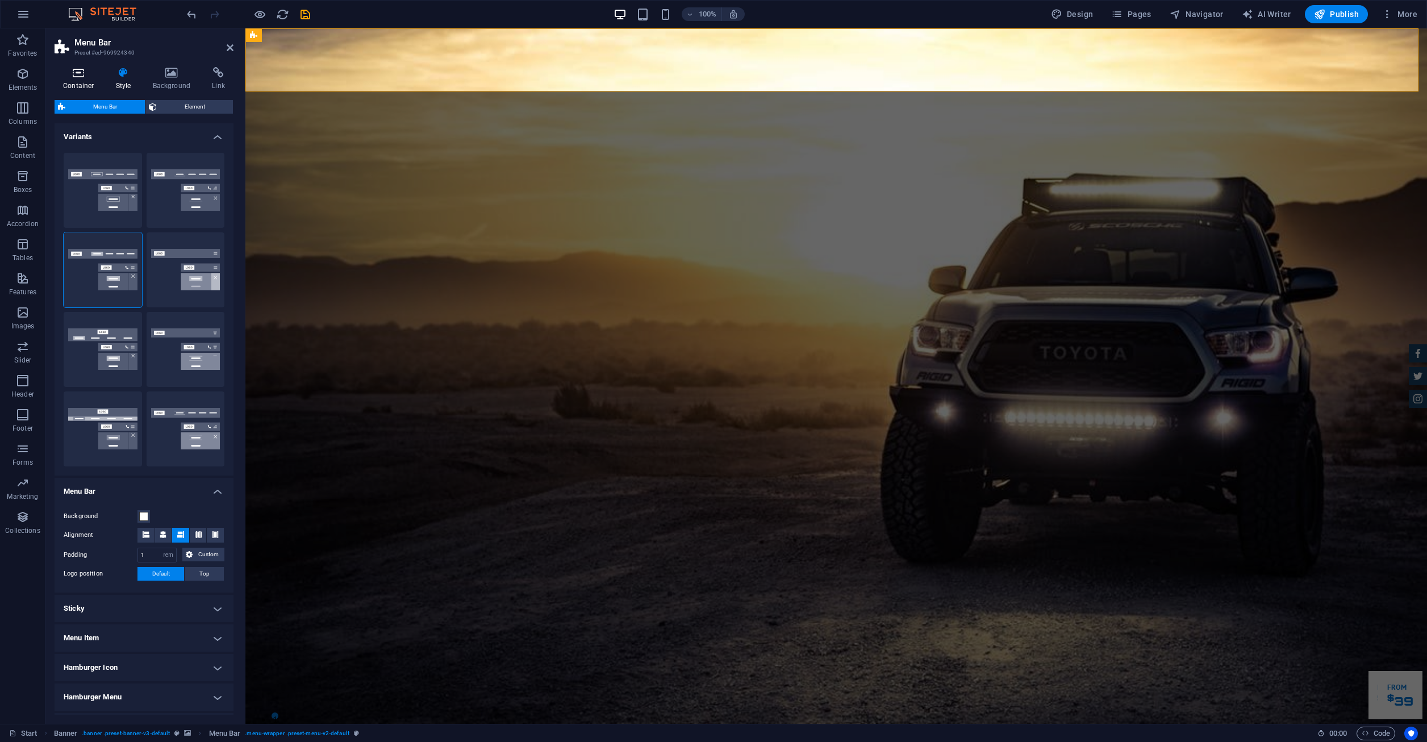
click at [71, 79] on h4 "Container" at bounding box center [81, 79] width 53 height 24
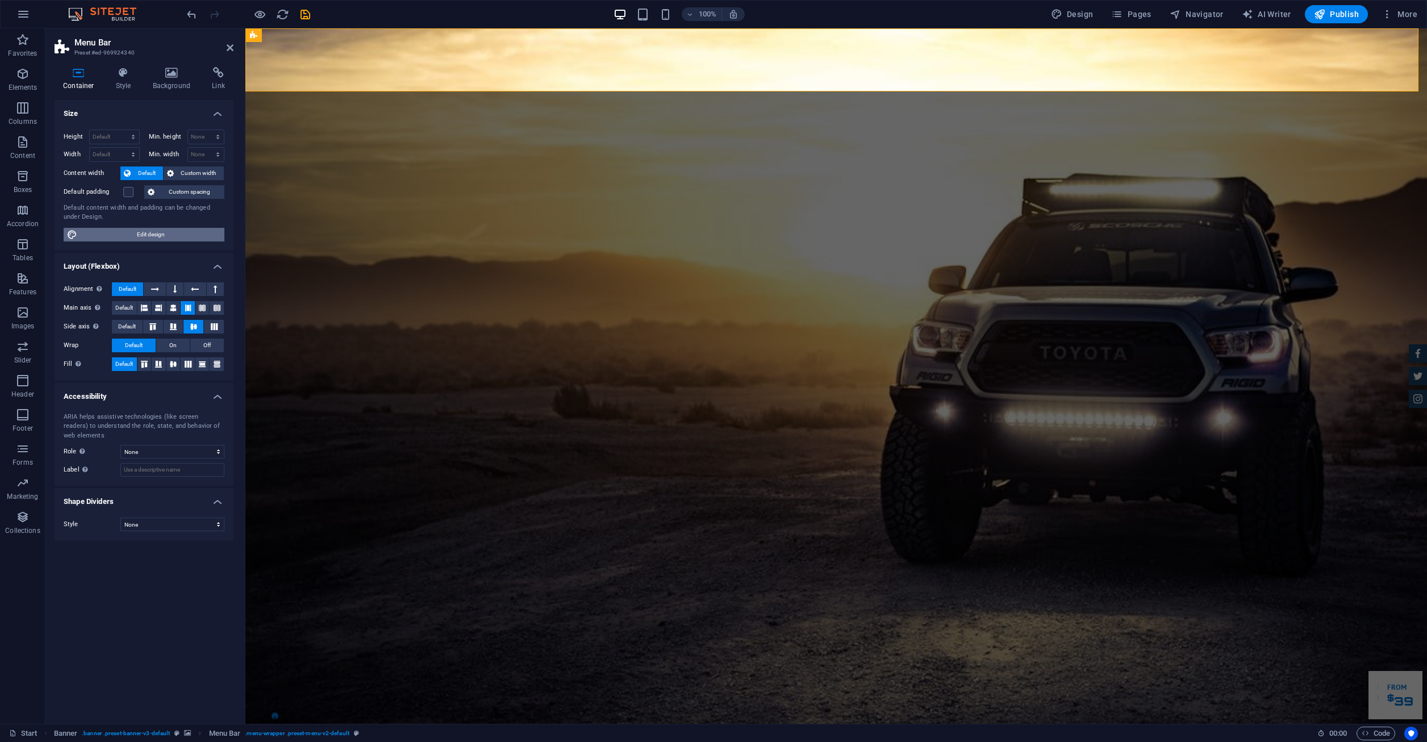
click at [139, 229] on span "Edit design" at bounding box center [151, 235] width 140 height 14
select select "rem"
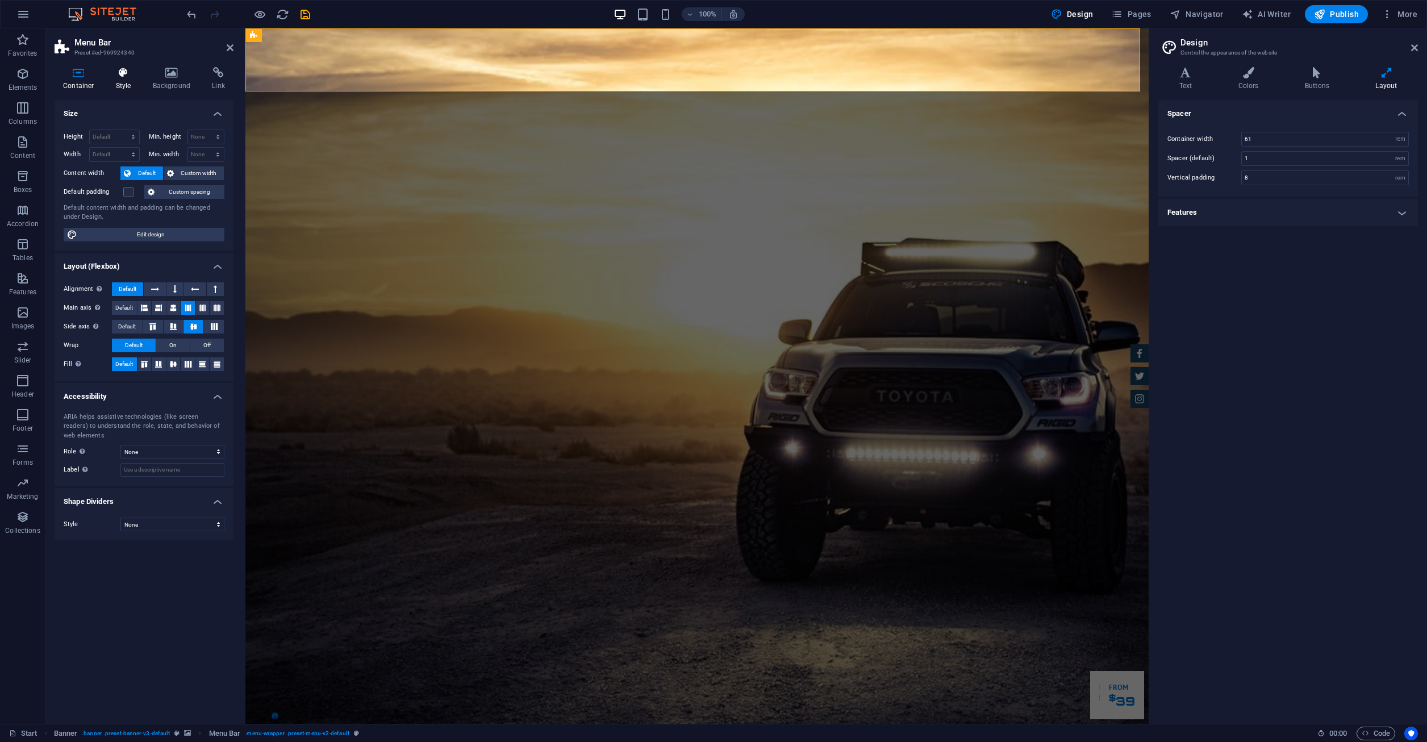
click at [122, 82] on h4 "Style" at bounding box center [125, 79] width 37 height 24
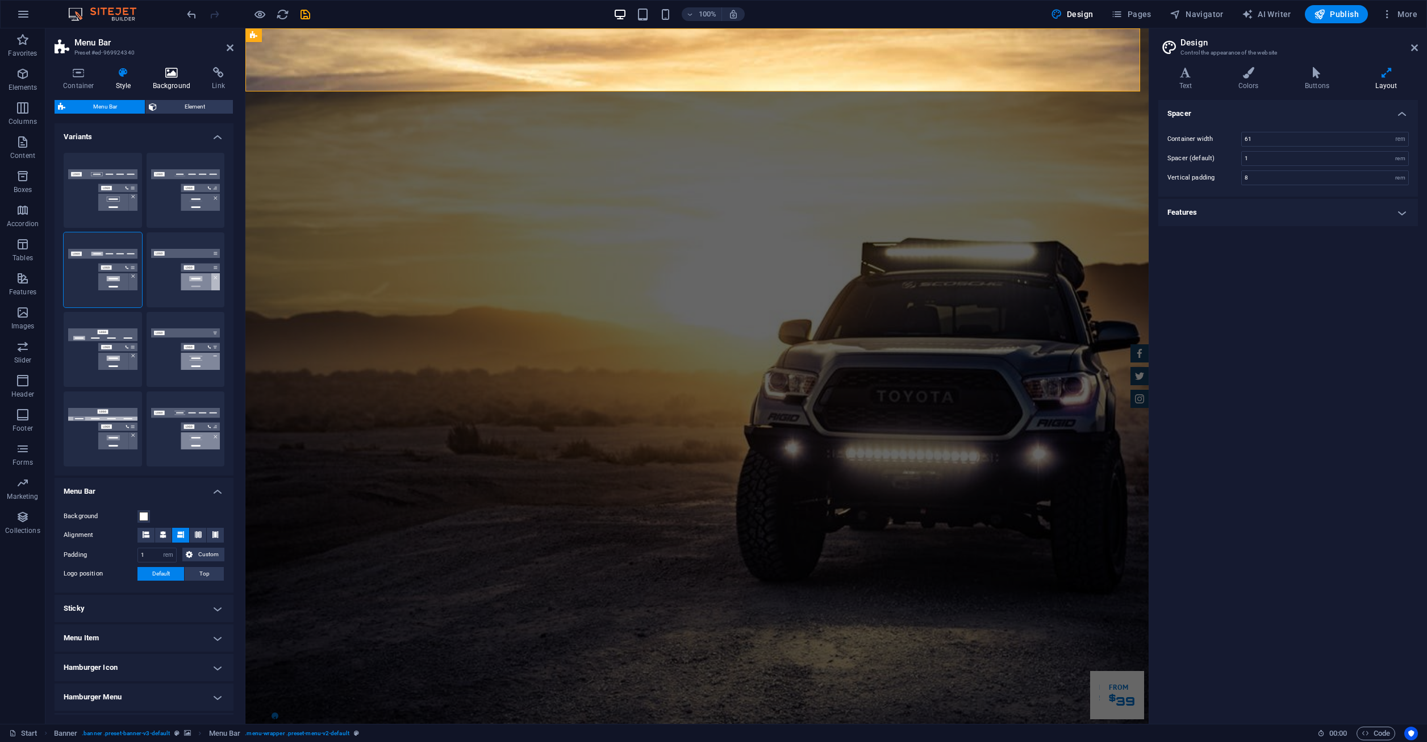
click at [170, 80] on h4 "Background" at bounding box center [174, 79] width 60 height 24
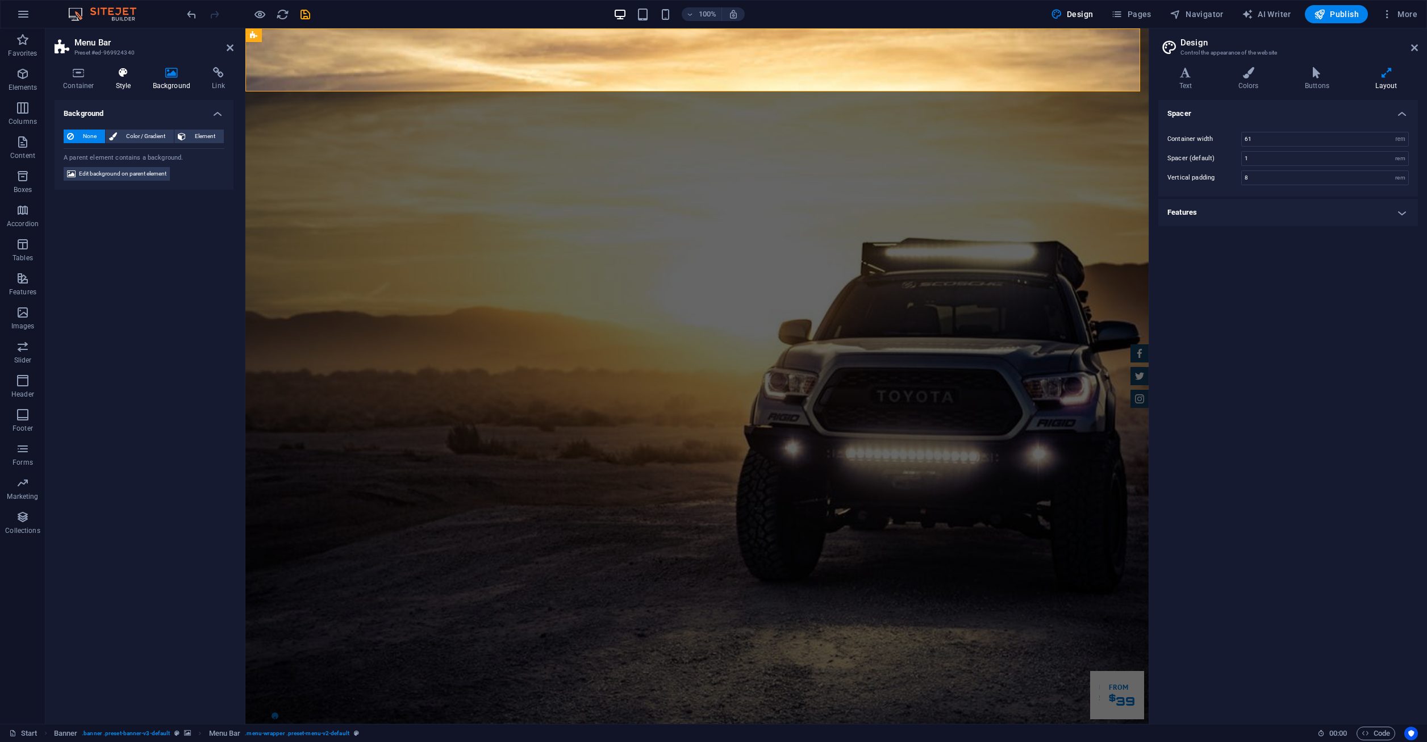
click at [124, 82] on h4 "Style" at bounding box center [125, 79] width 37 height 24
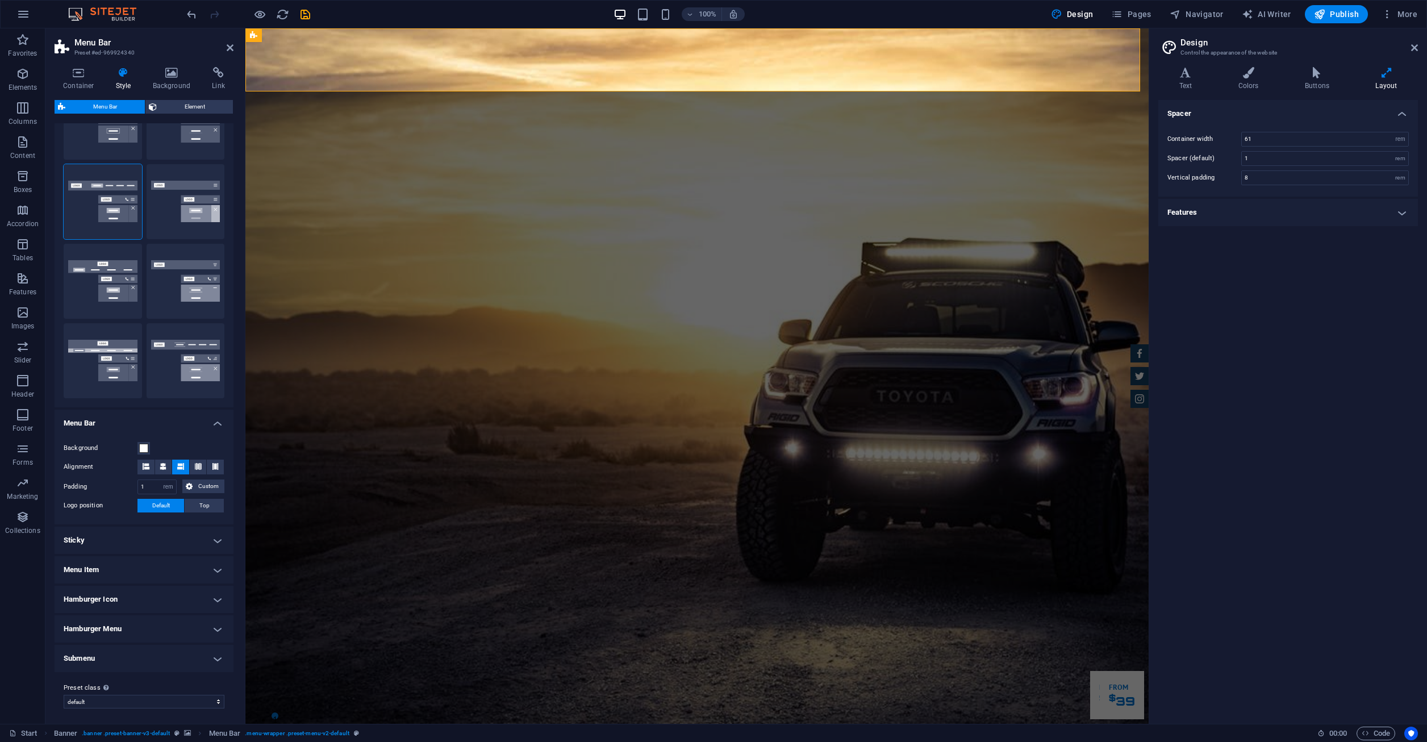
scroll to position [70, 0]
click at [23, 325] on p "Images" at bounding box center [22, 326] width 23 height 9
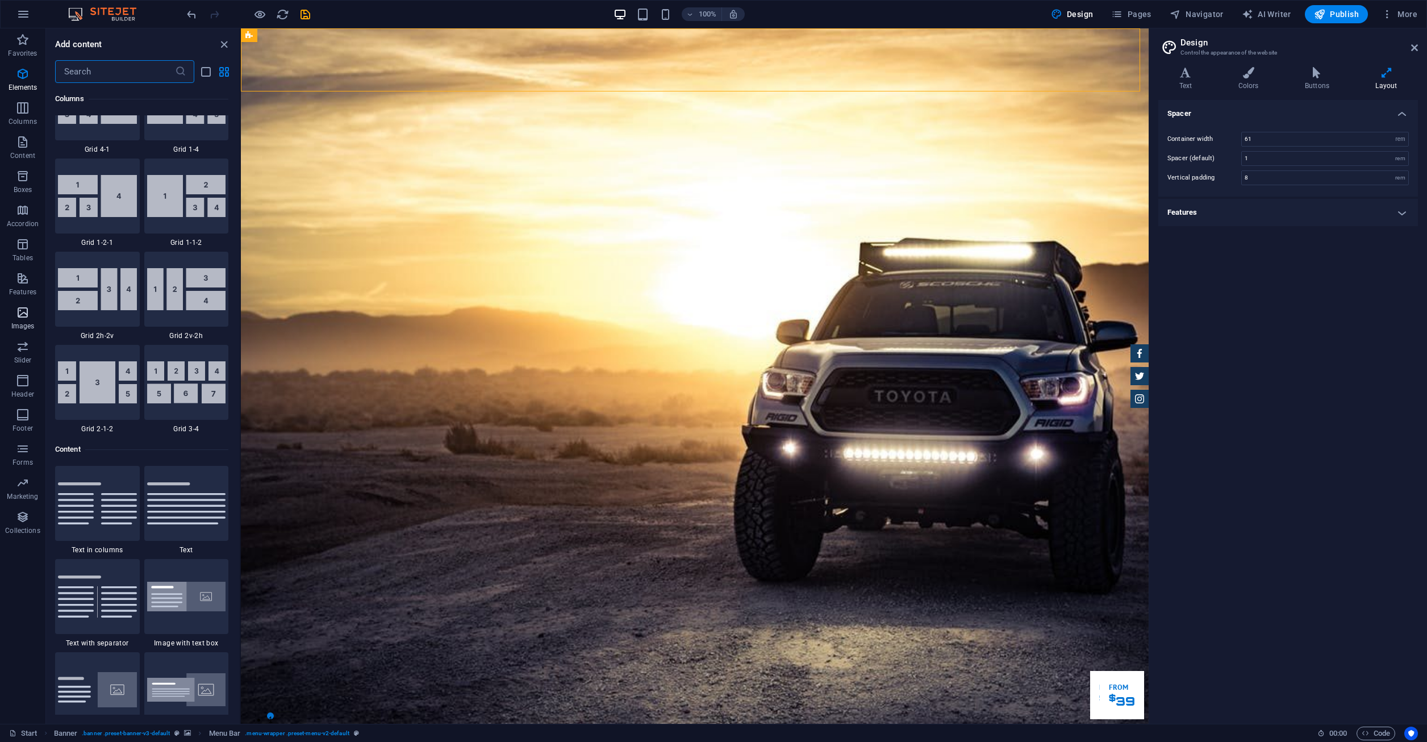
scroll to position [5760, 0]
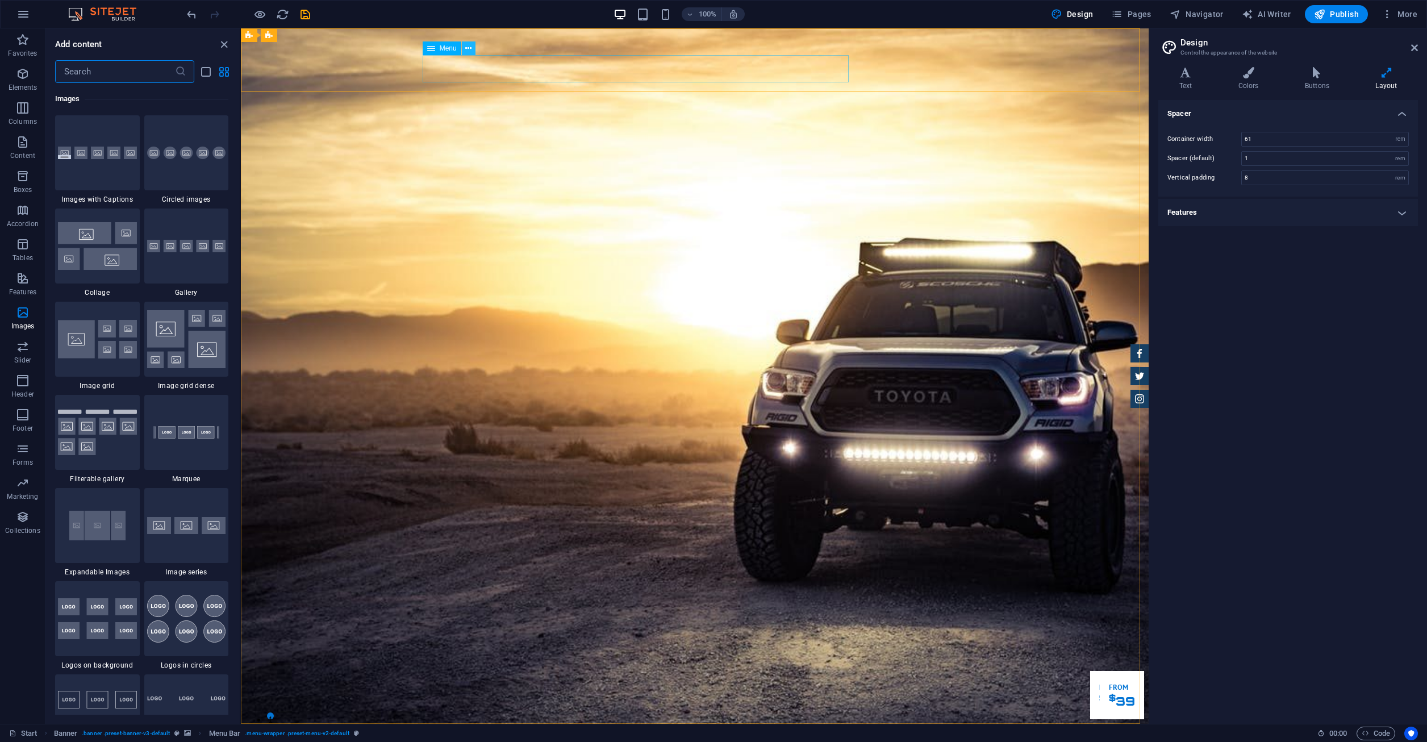
click at [469, 44] on icon at bounding box center [468, 49] width 6 height 12
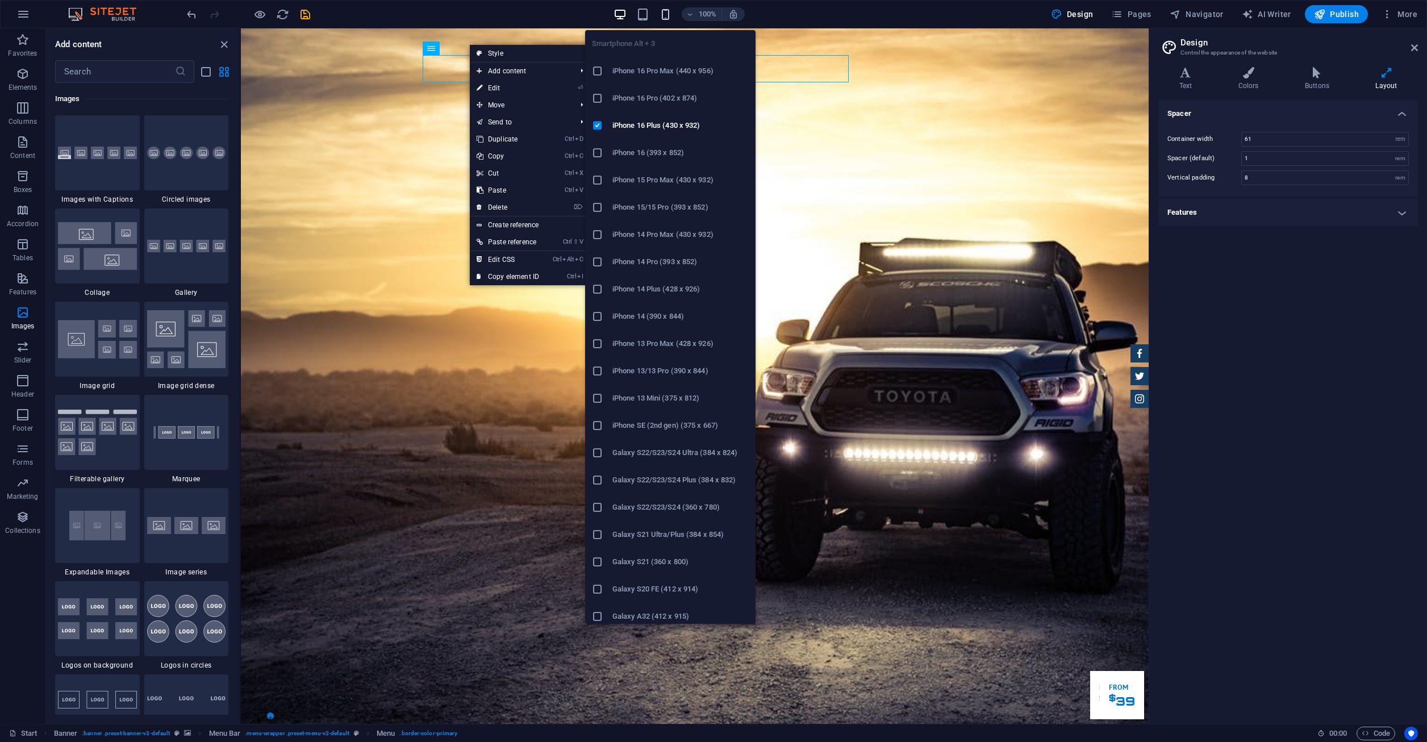
click at [668, 10] on icon "button" at bounding box center [665, 14] width 13 height 13
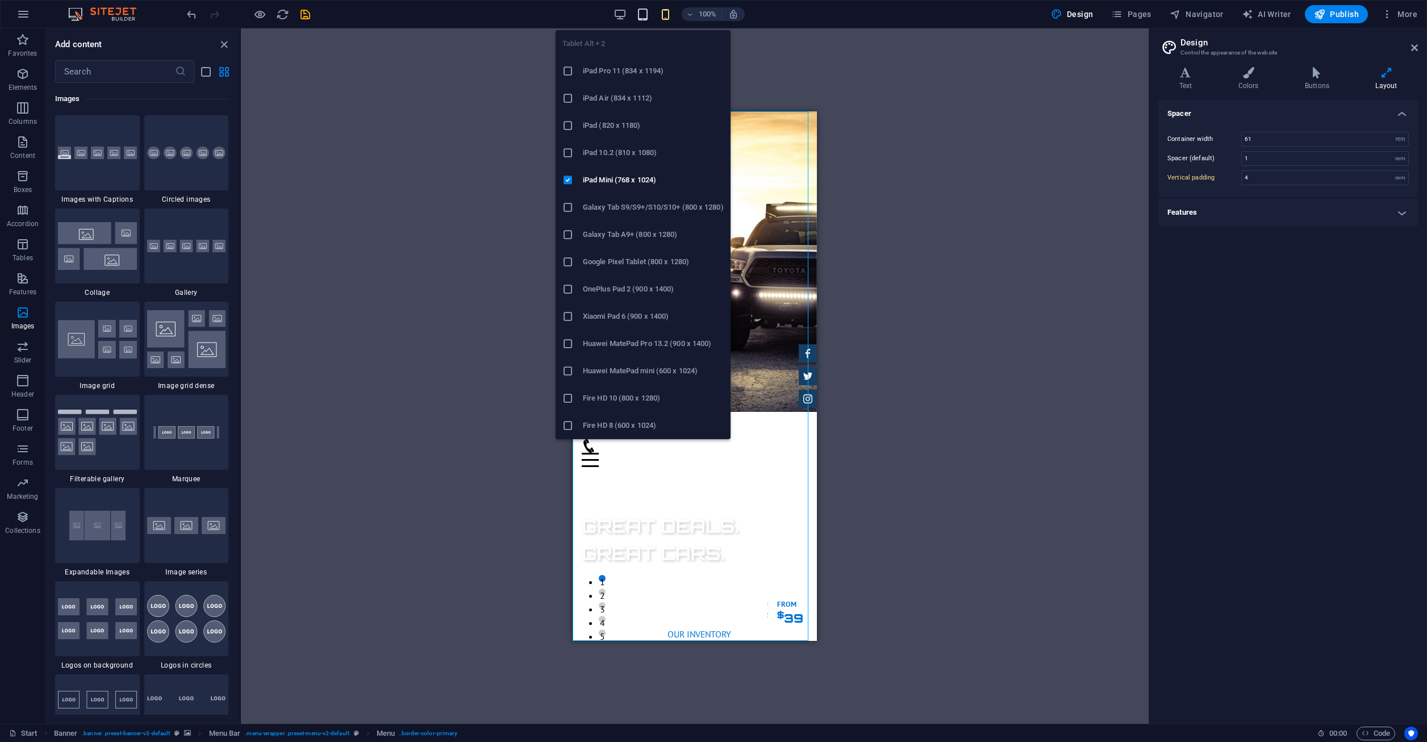
click at [639, 13] on icon "button" at bounding box center [642, 14] width 13 height 13
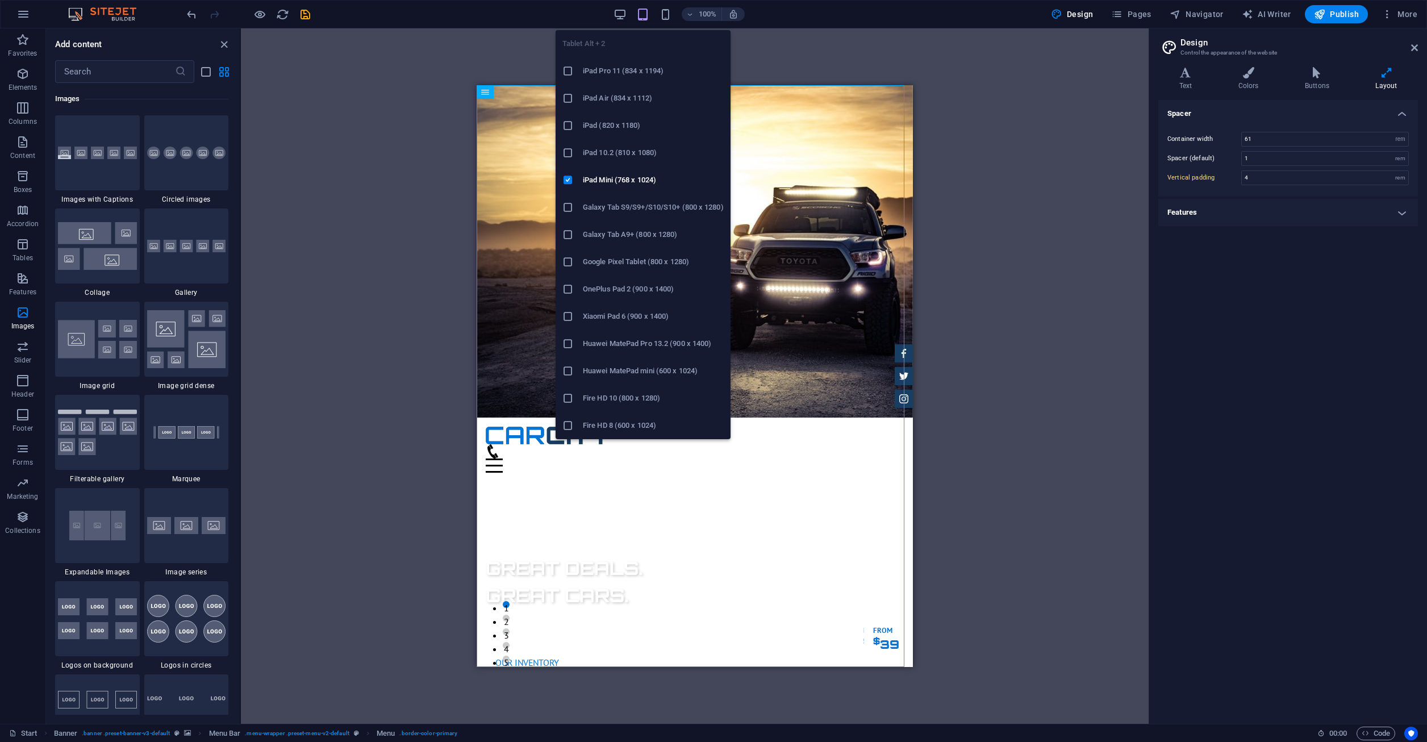
type input "8"
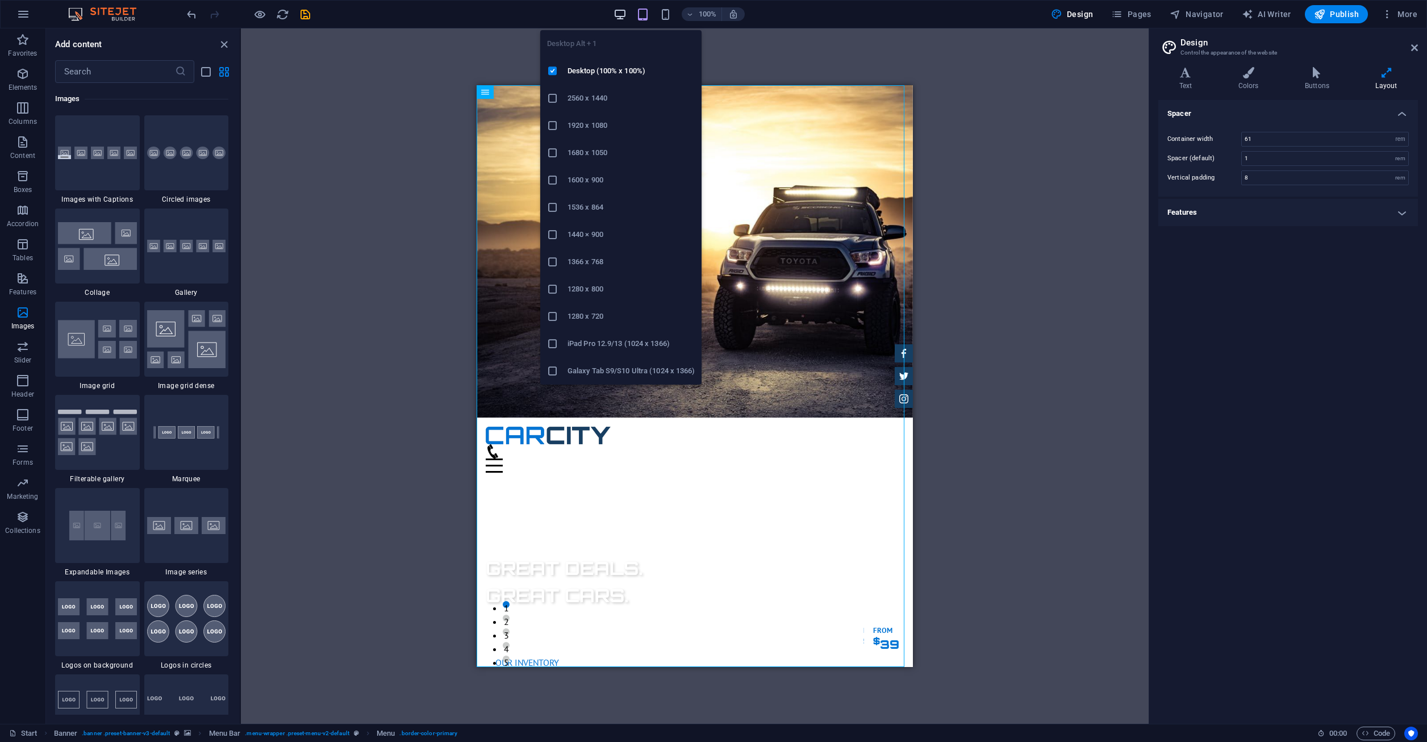
click at [621, 14] on icon "button" at bounding box center [619, 14] width 13 height 13
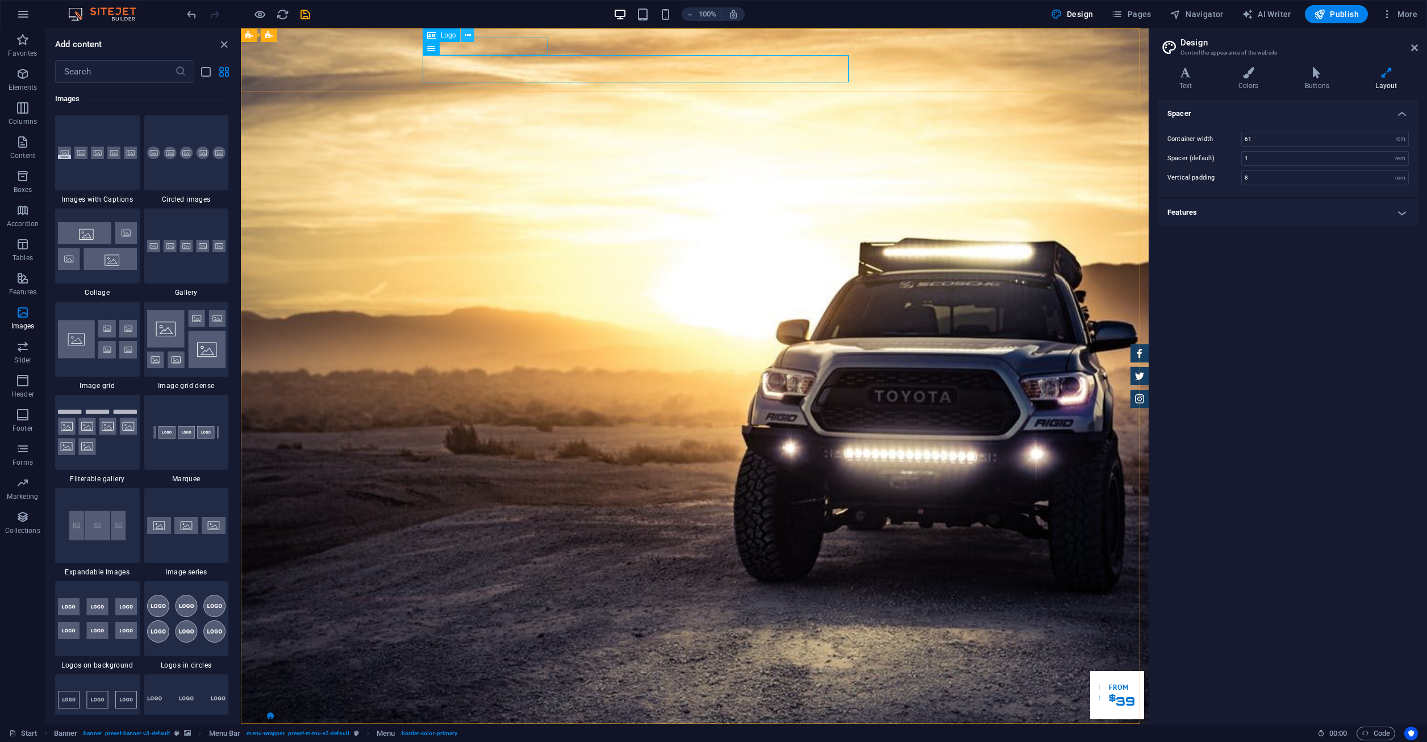
click at [472, 34] on button at bounding box center [468, 35] width 14 height 14
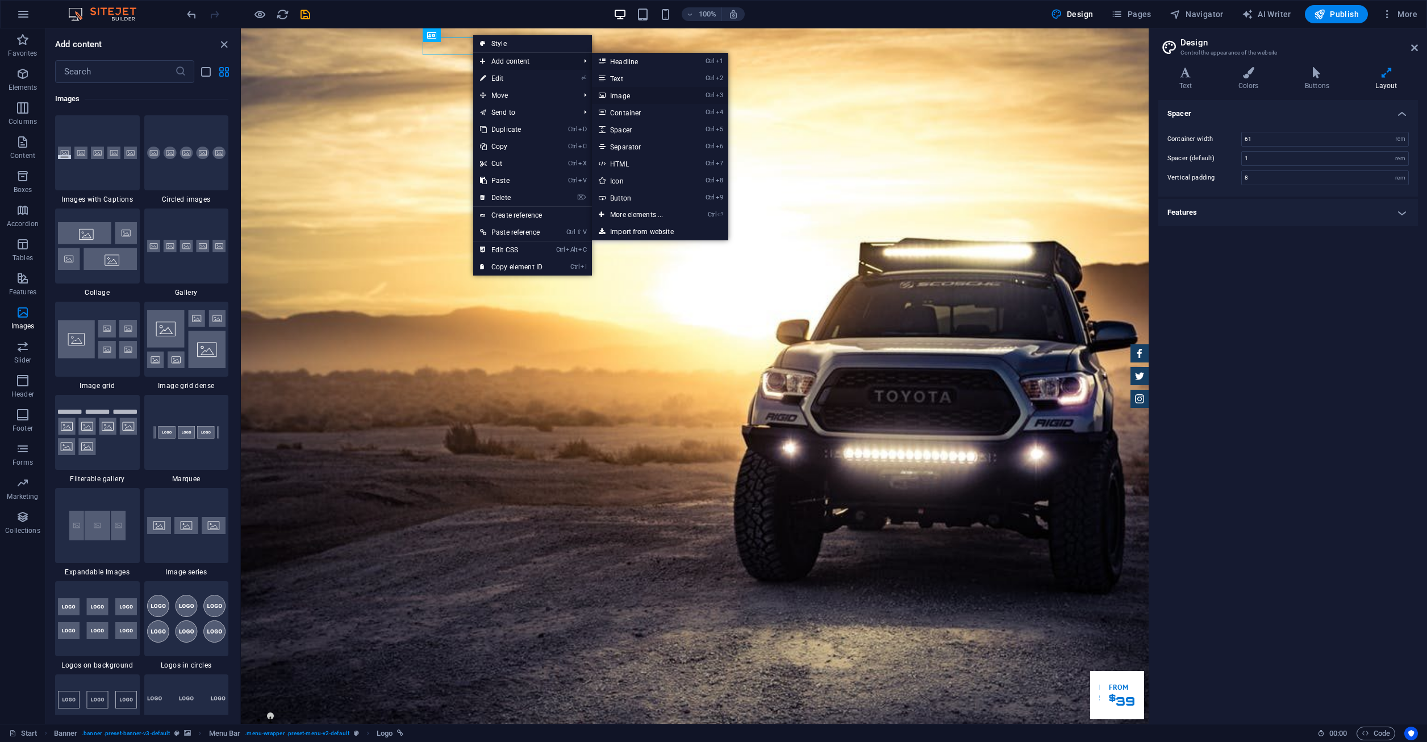
click at [631, 95] on link "Ctrl 3 Image" at bounding box center [639, 95] width 94 height 17
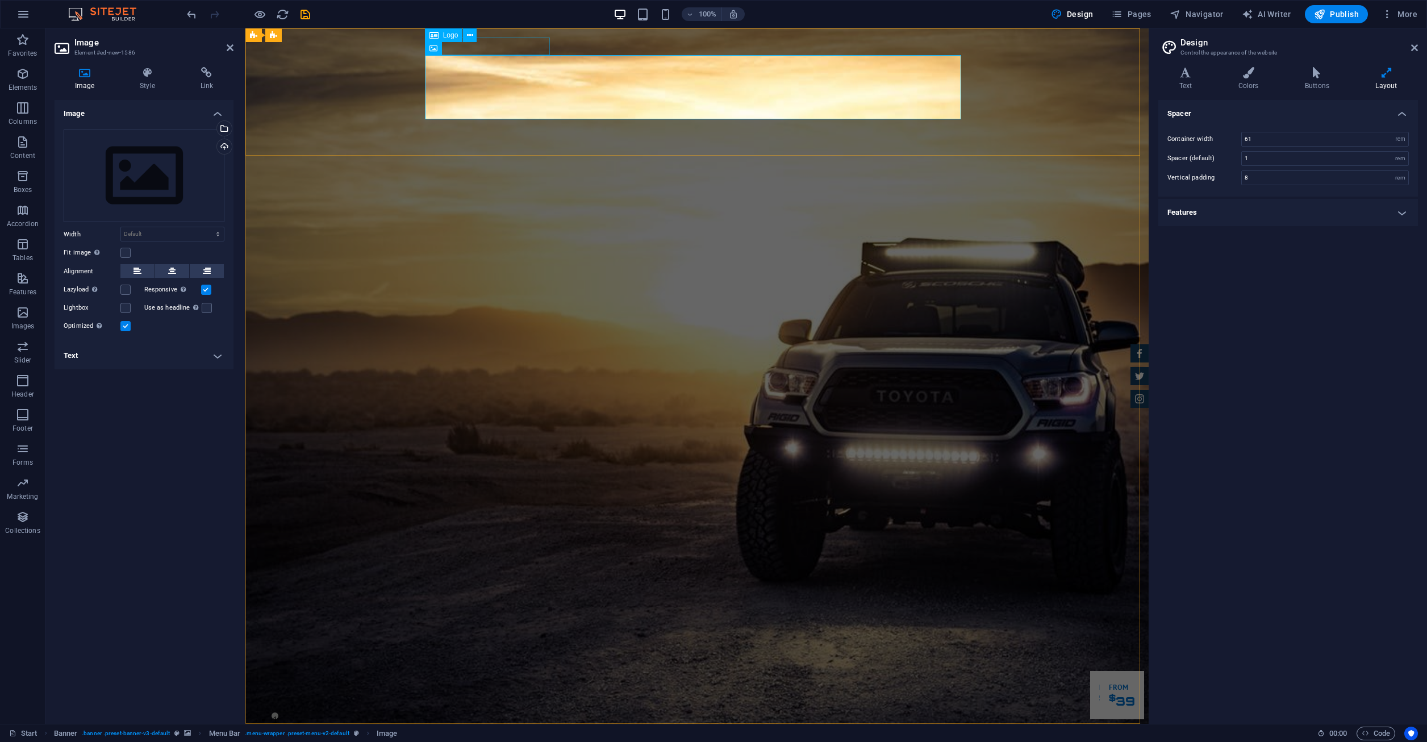
click at [520, 733] on div at bounding box center [697, 742] width 536 height 18
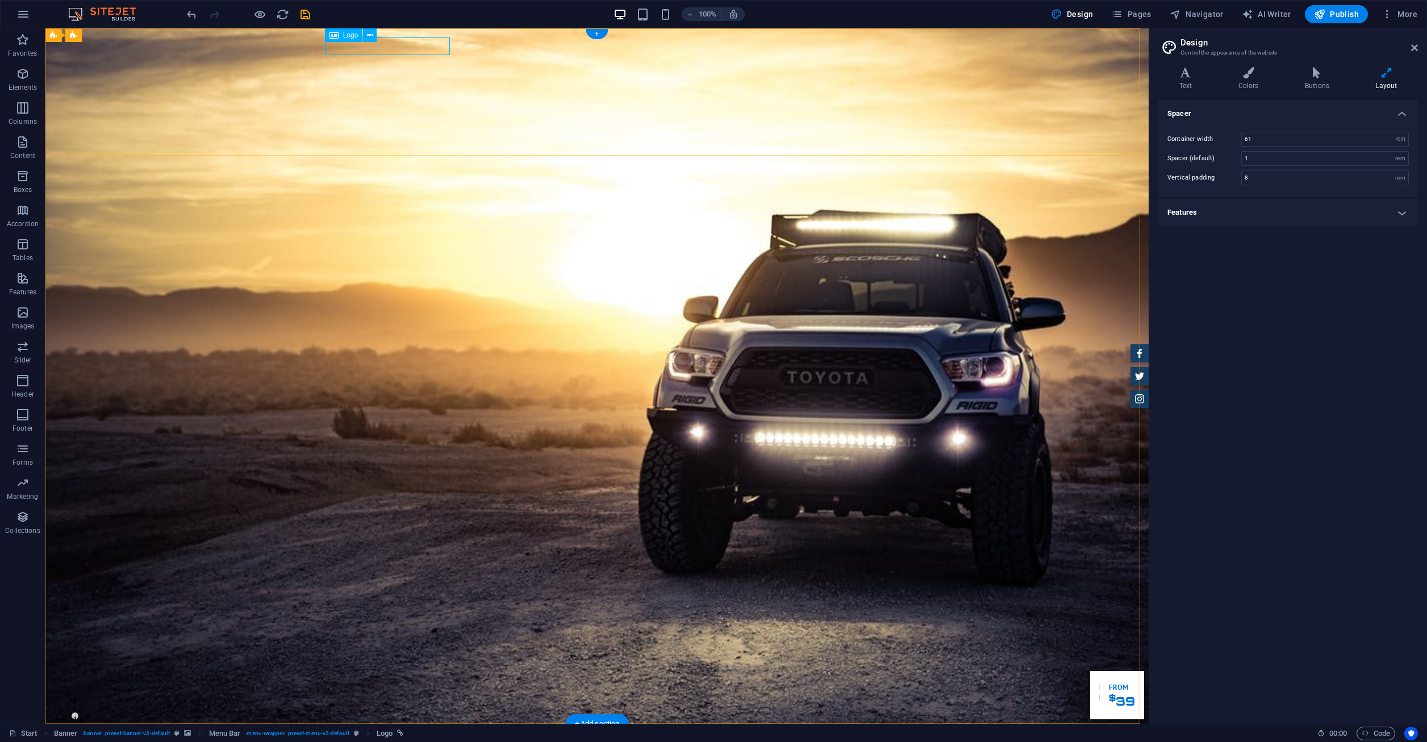
click at [399, 733] on div at bounding box center [597, 742] width 536 height 18
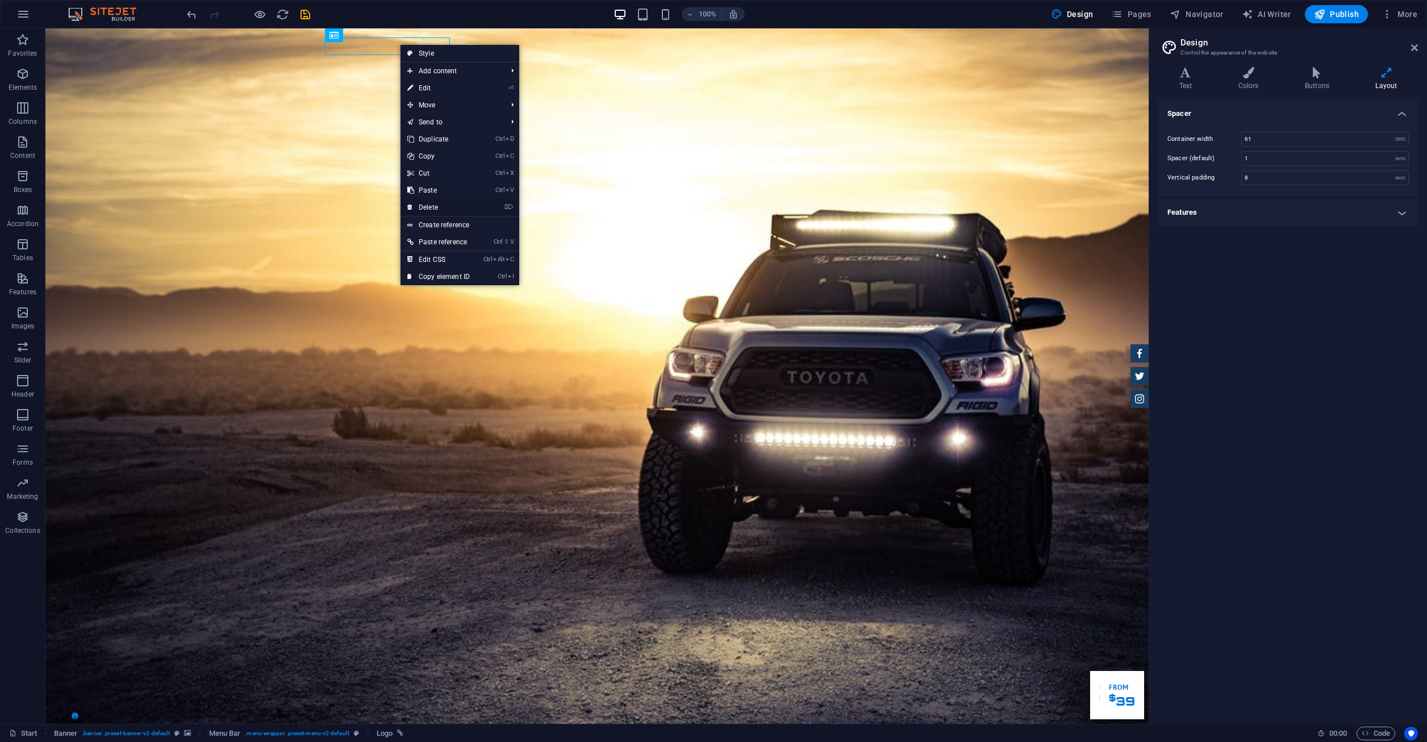
click at [458, 204] on link "⌦ Delete" at bounding box center [438, 207] width 76 height 17
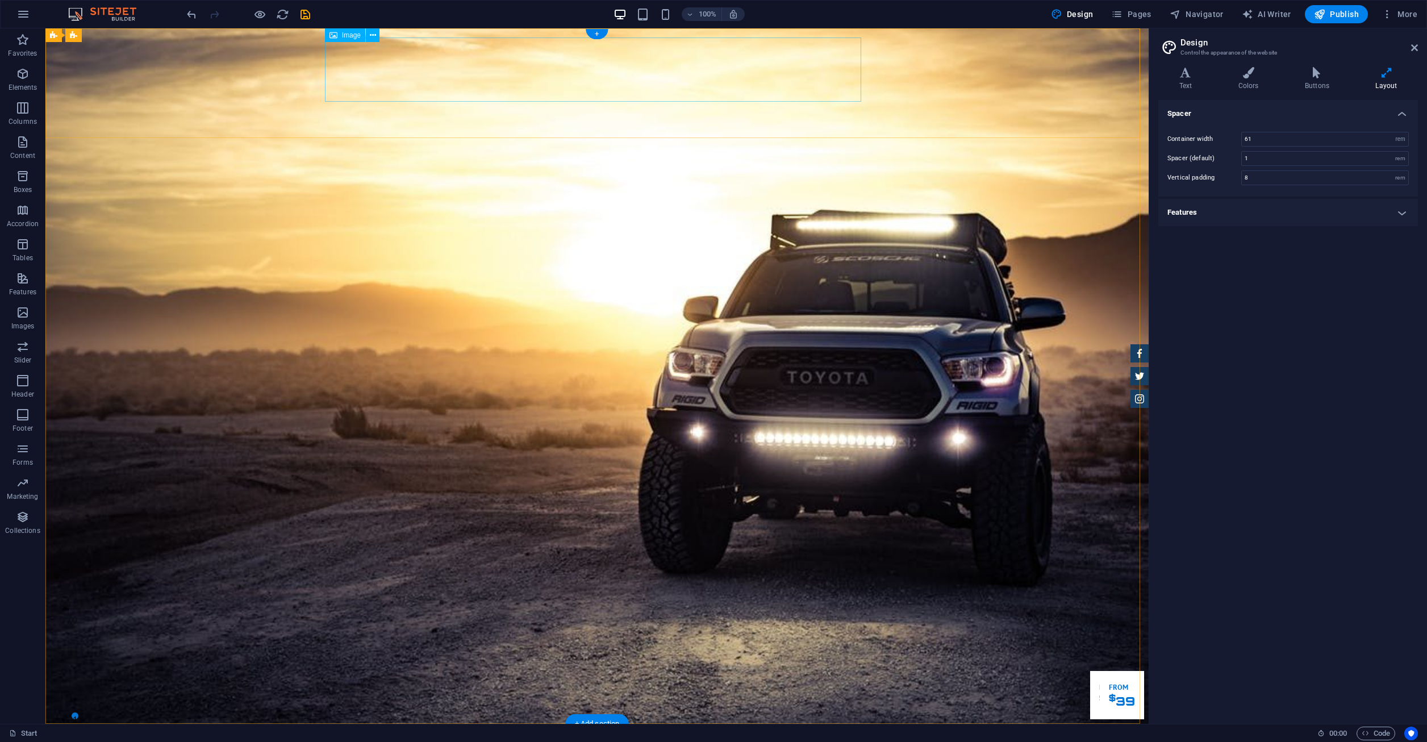
click at [346, 41] on div "Image" at bounding box center [345, 35] width 40 height 14
click at [346, 40] on div "Image" at bounding box center [345, 35] width 40 height 14
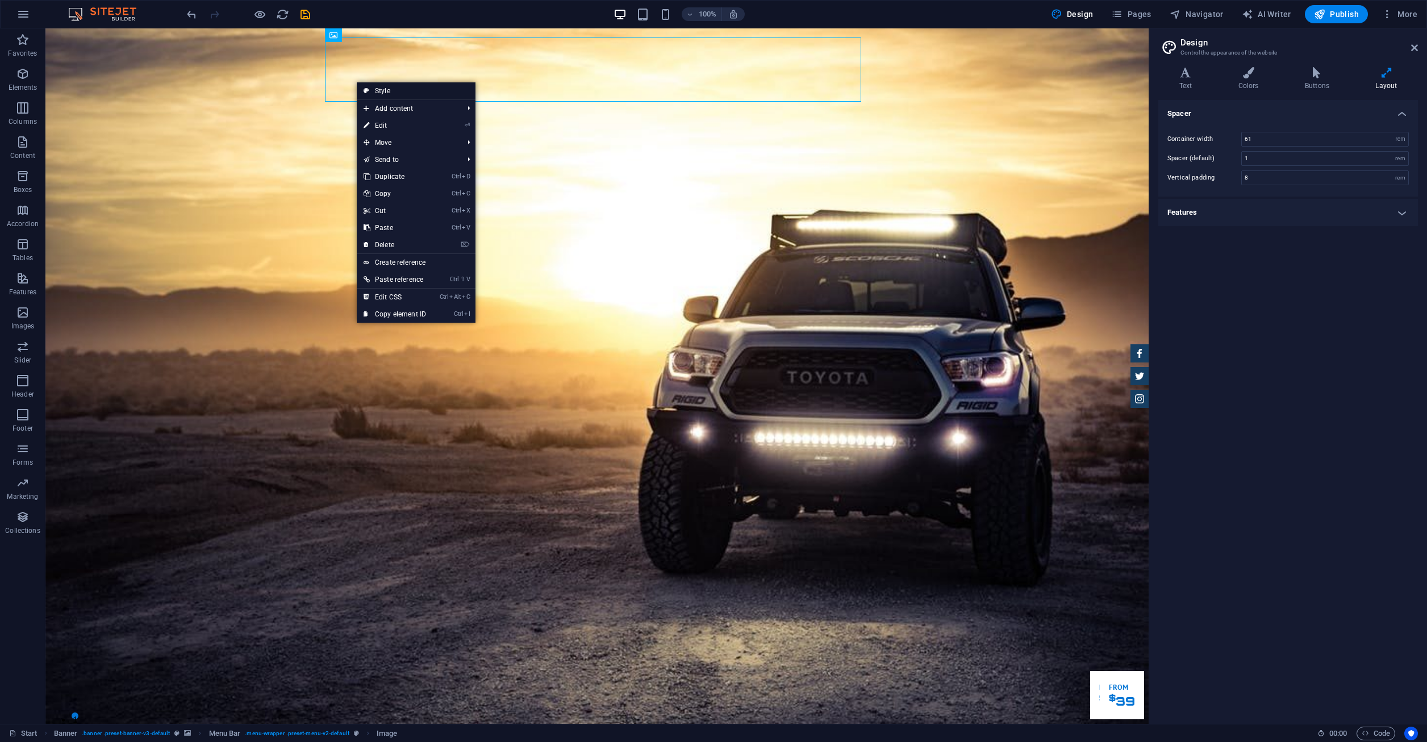
click at [393, 94] on link "Style" at bounding box center [416, 90] width 119 height 17
select select "rem"
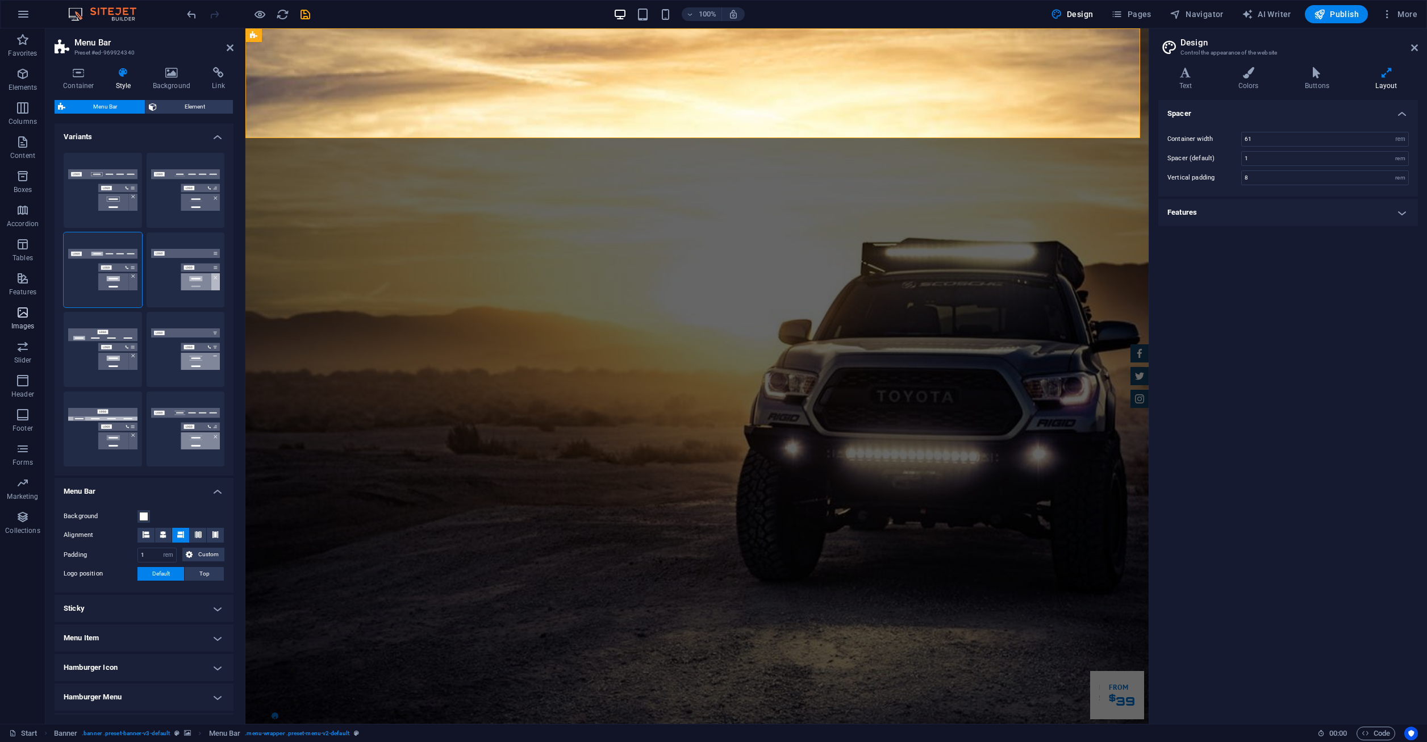
click at [26, 312] on icon "button" at bounding box center [23, 313] width 14 height 14
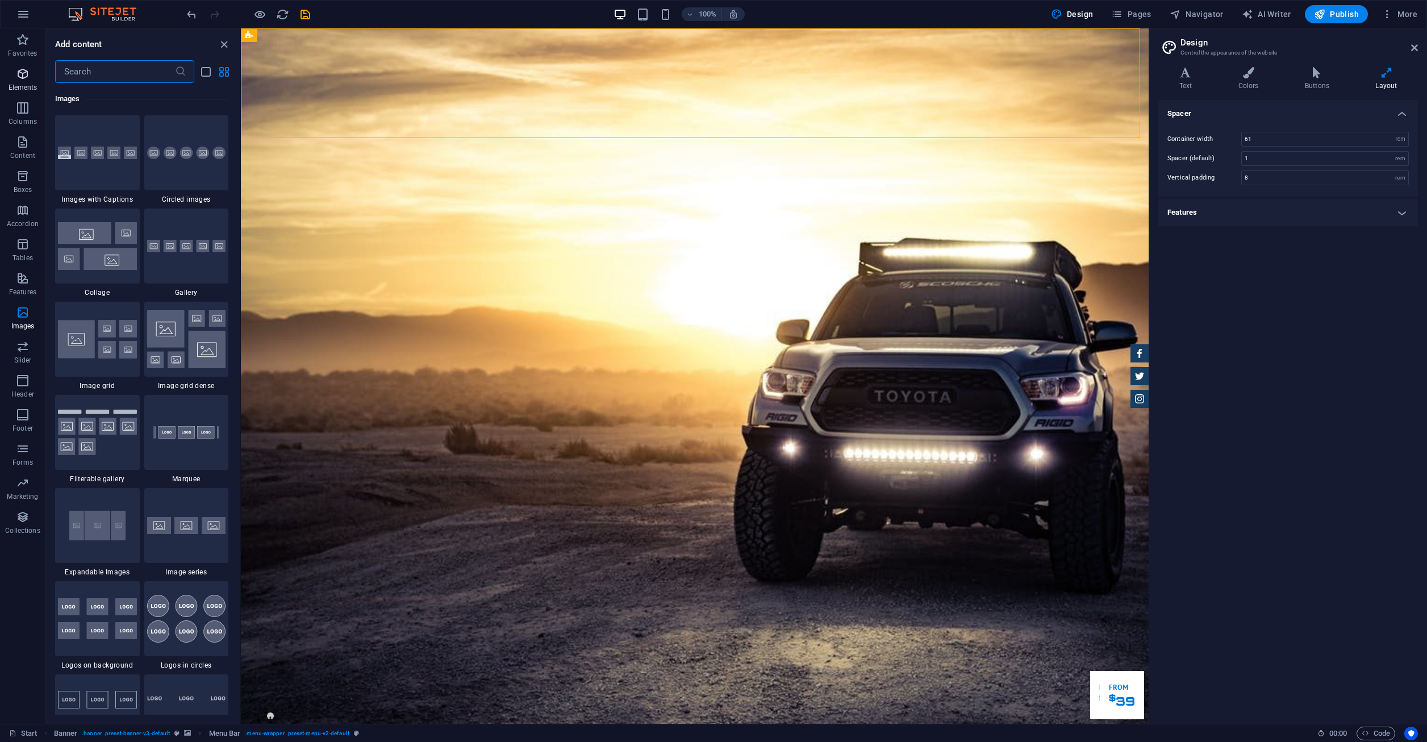
click at [26, 81] on span "Elements" at bounding box center [22, 80] width 45 height 27
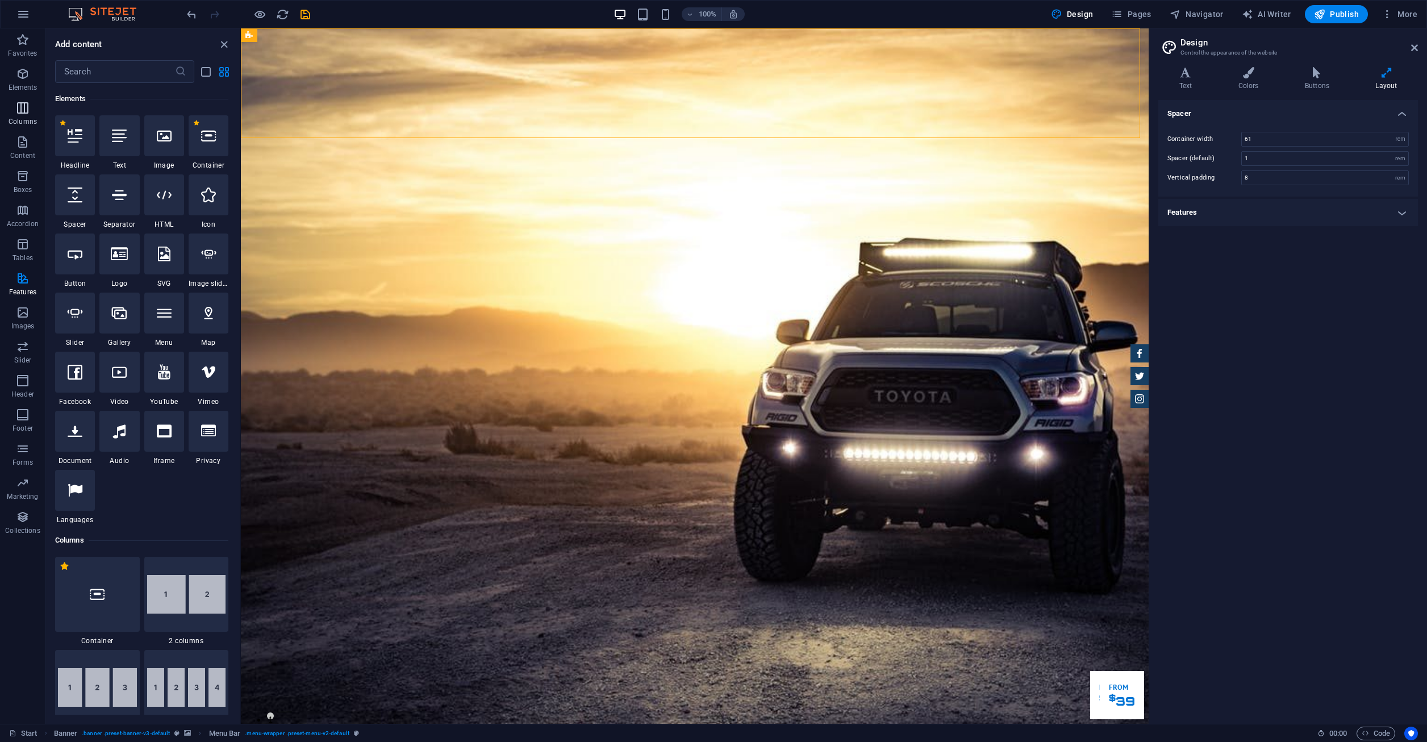
click at [29, 116] on span "Columns" at bounding box center [22, 114] width 45 height 27
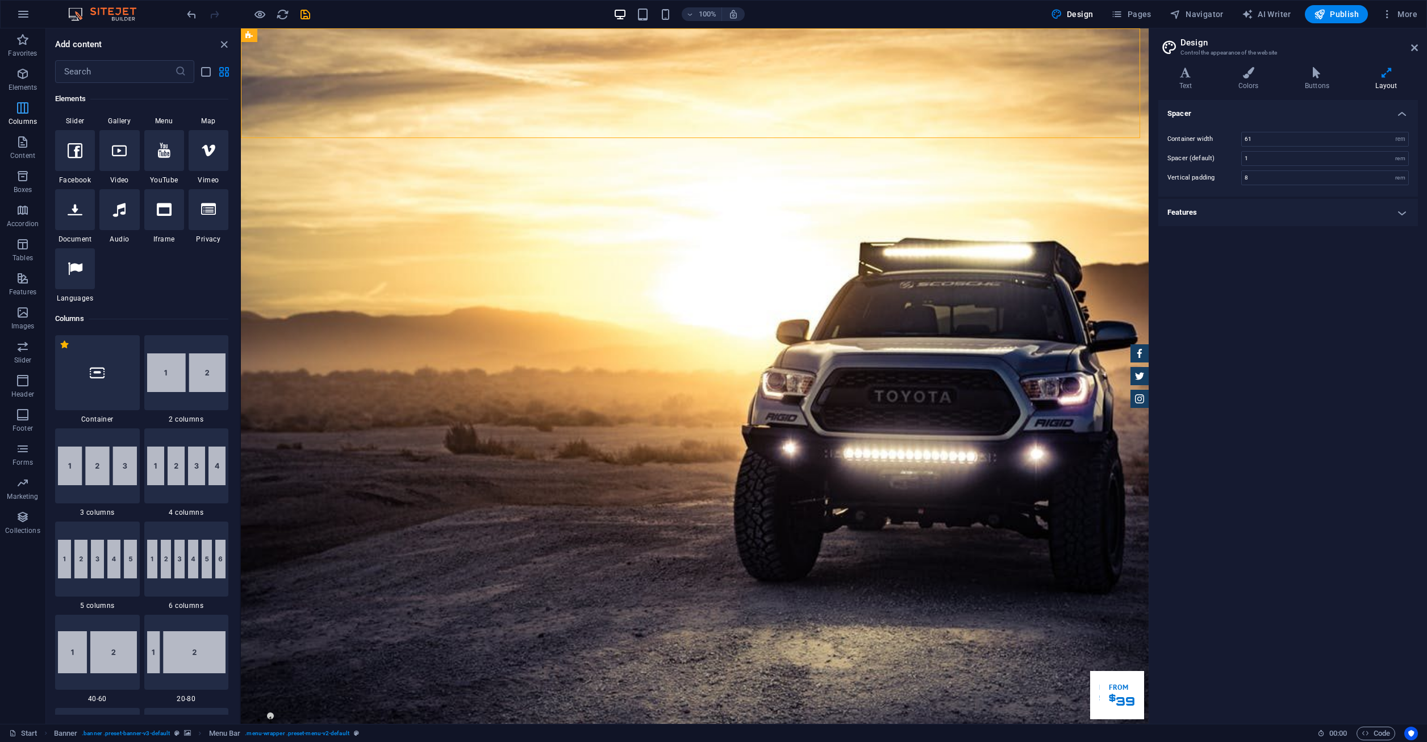
scroll to position [343, 0]
drag, startPoint x: 29, startPoint y: 116, endPoint x: 16, endPoint y: 163, distance: 48.2
click at [16, 163] on button "Content" at bounding box center [22, 148] width 45 height 34
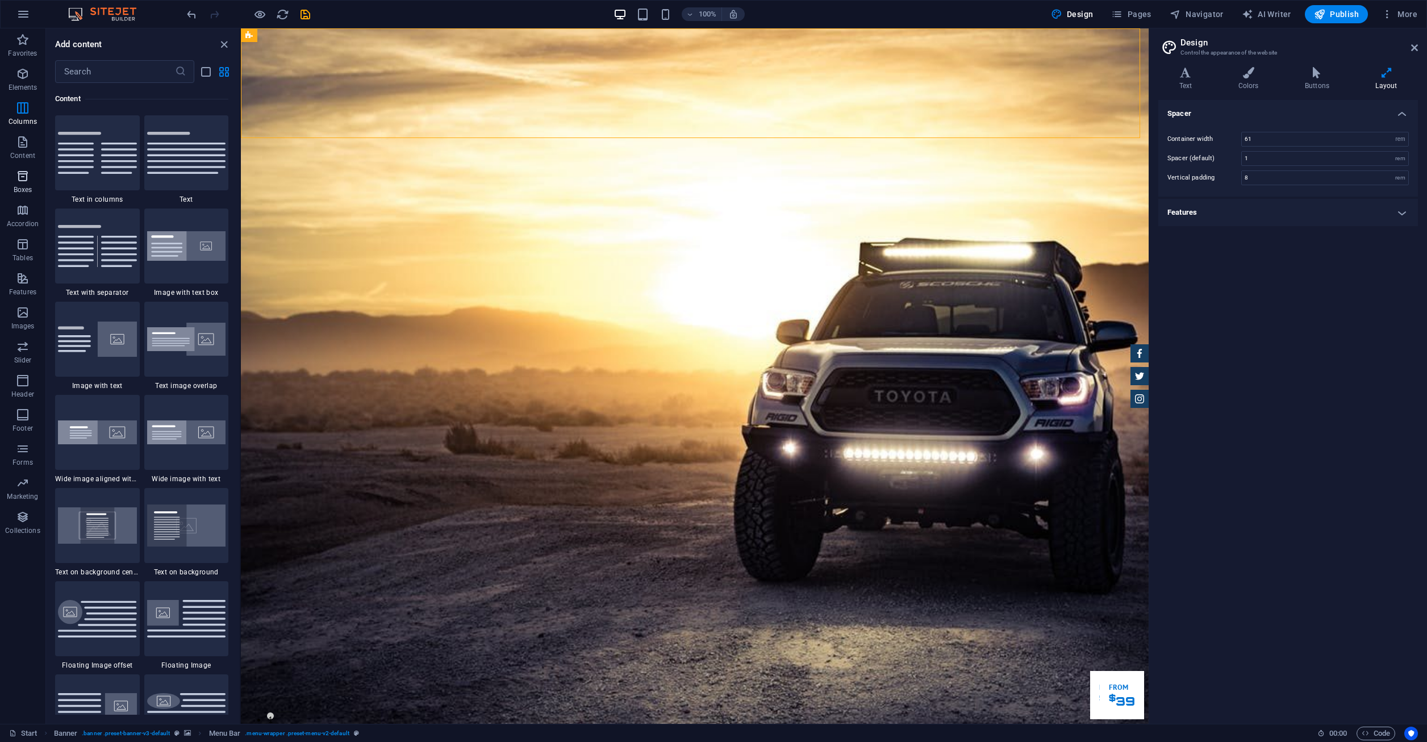
click at [27, 172] on icon "button" at bounding box center [23, 176] width 14 height 14
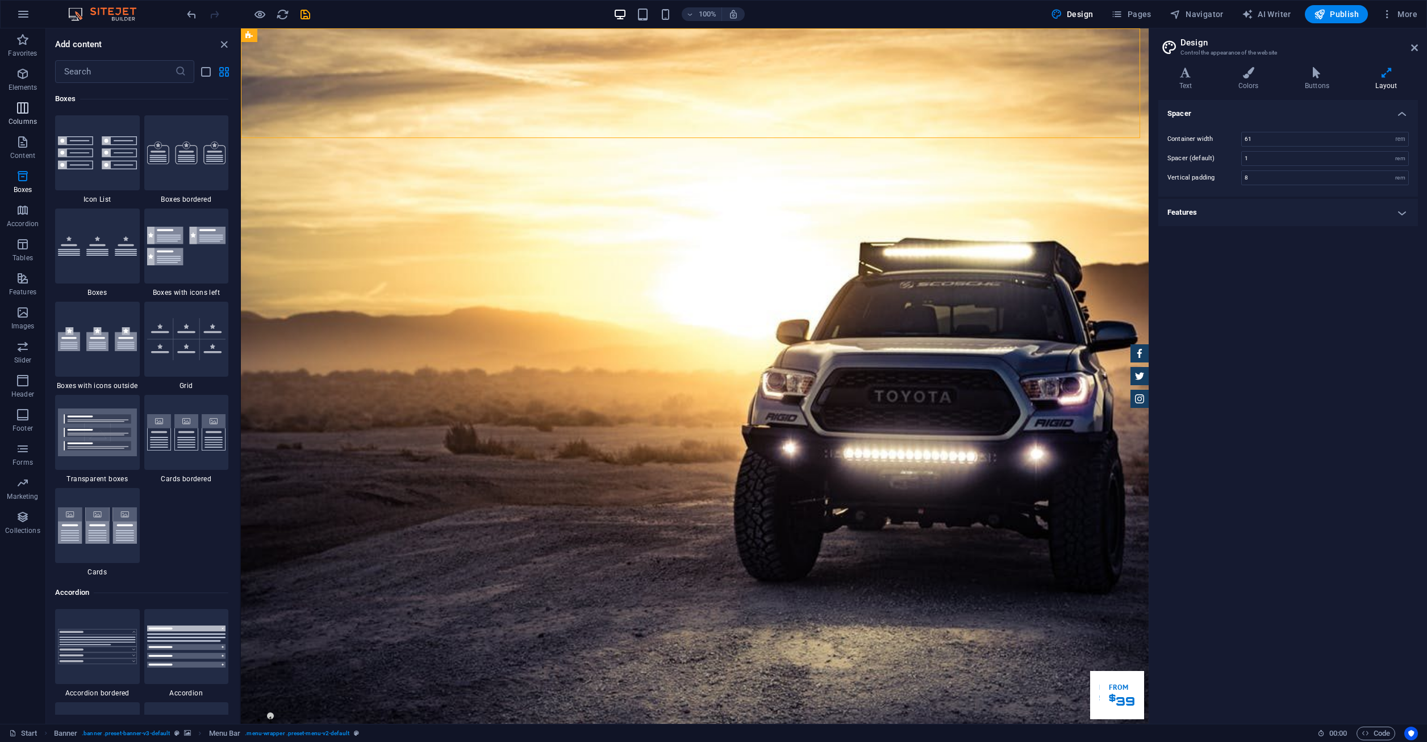
click at [11, 98] on button "Columns" at bounding box center [22, 114] width 45 height 34
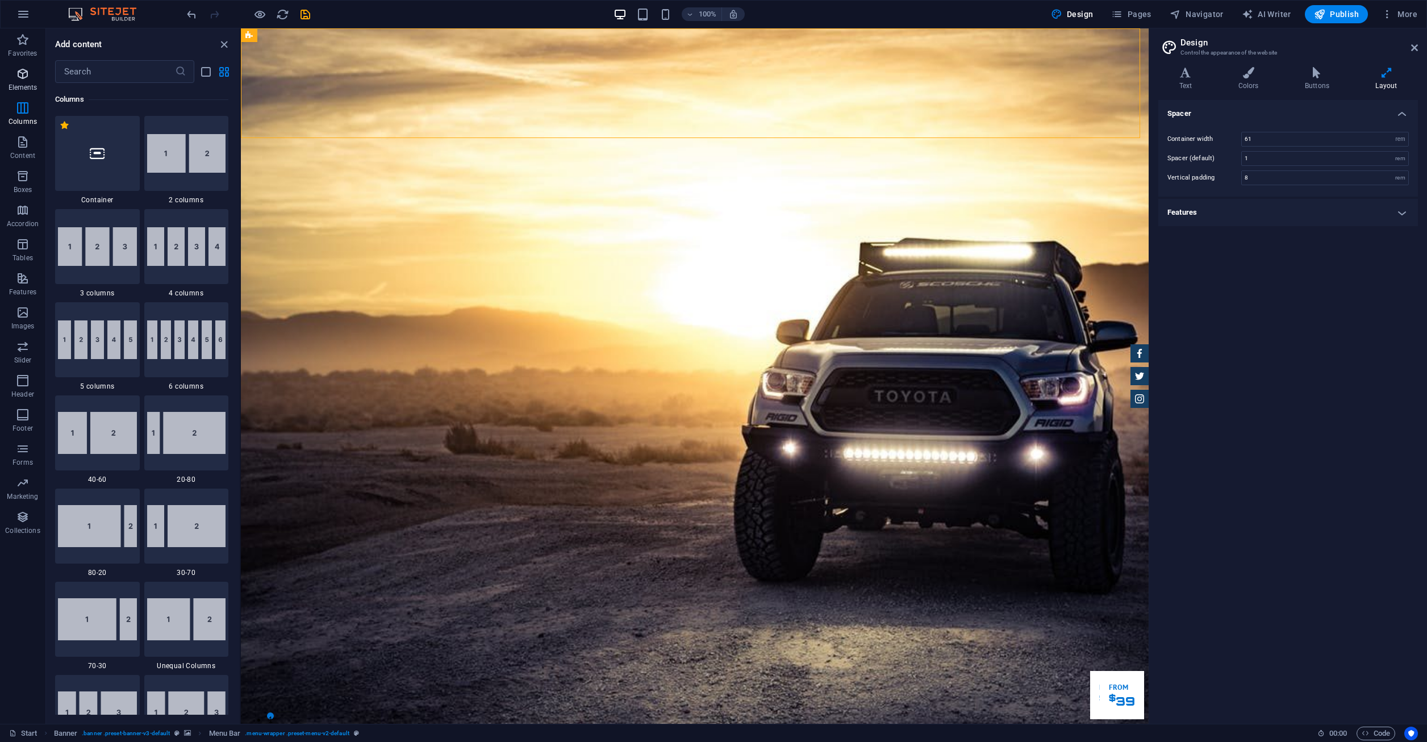
click at [23, 76] on icon "button" at bounding box center [23, 74] width 14 height 14
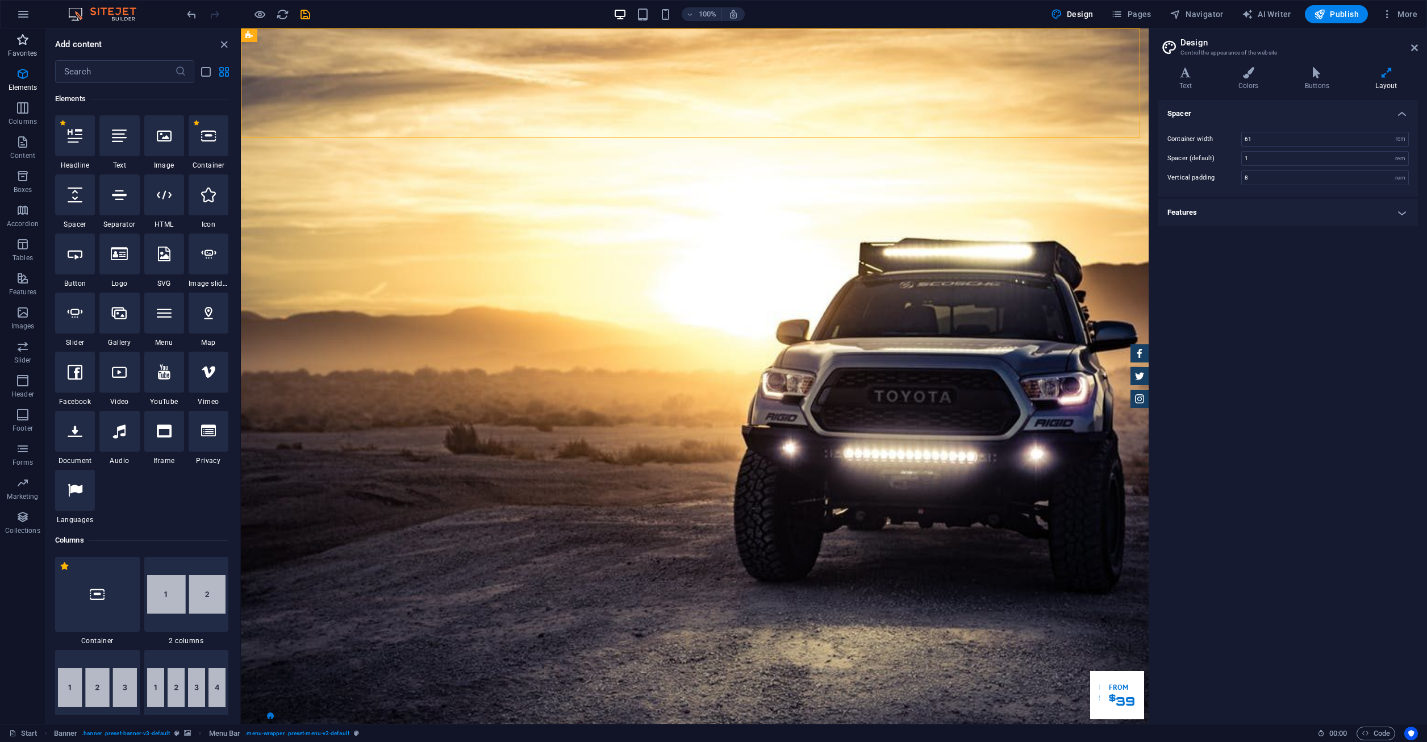
click at [22, 49] on p "Favorites" at bounding box center [22, 53] width 29 height 9
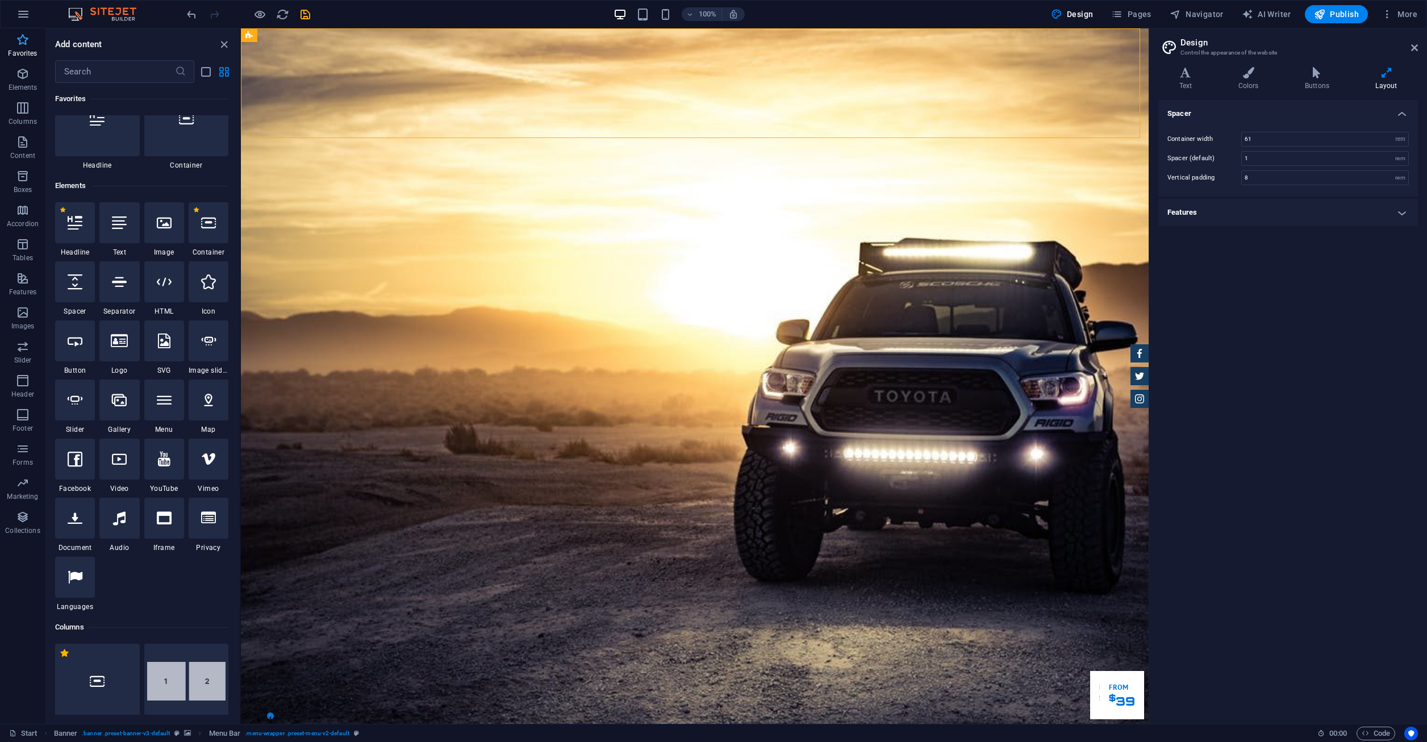
scroll to position [0, 0]
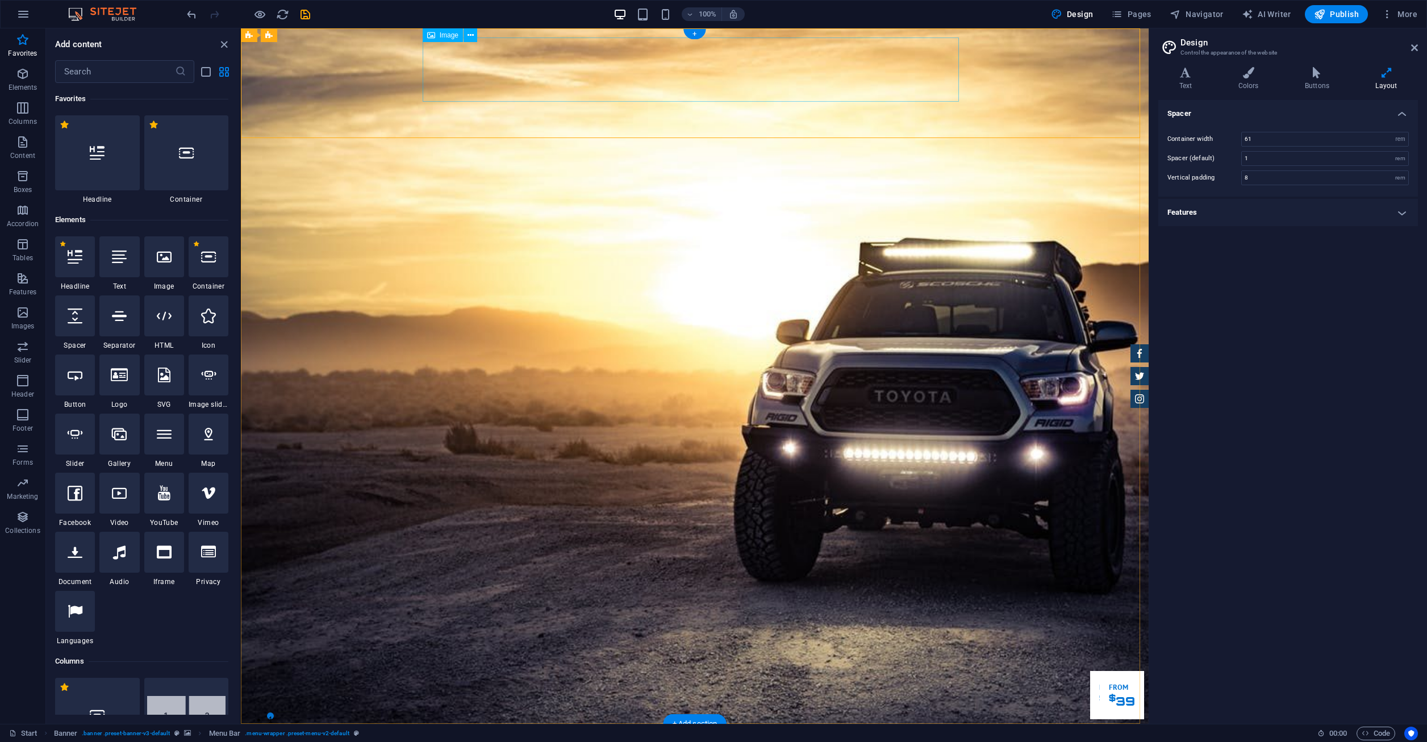
click at [469, 40] on icon at bounding box center [470, 36] width 6 height 12
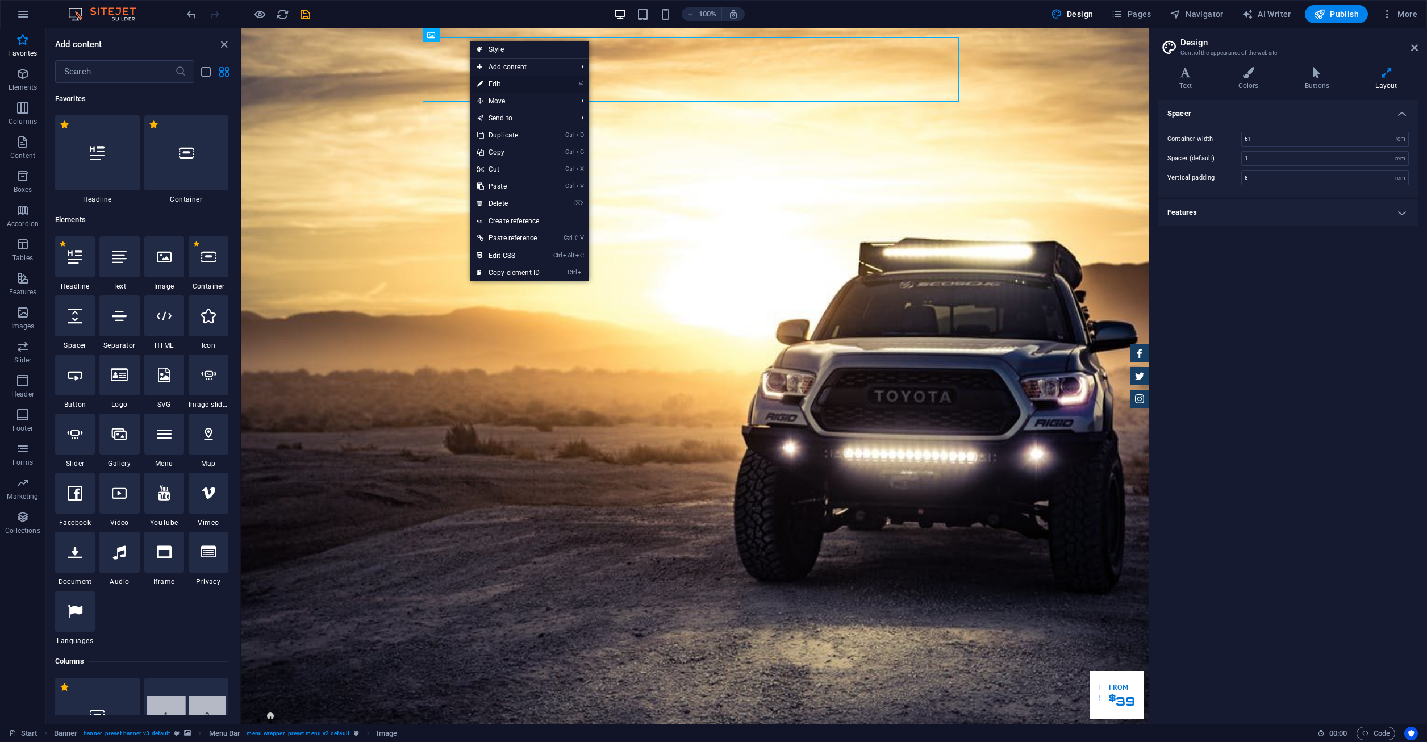
click at [499, 85] on link "⏎ Edit" at bounding box center [508, 84] width 76 height 17
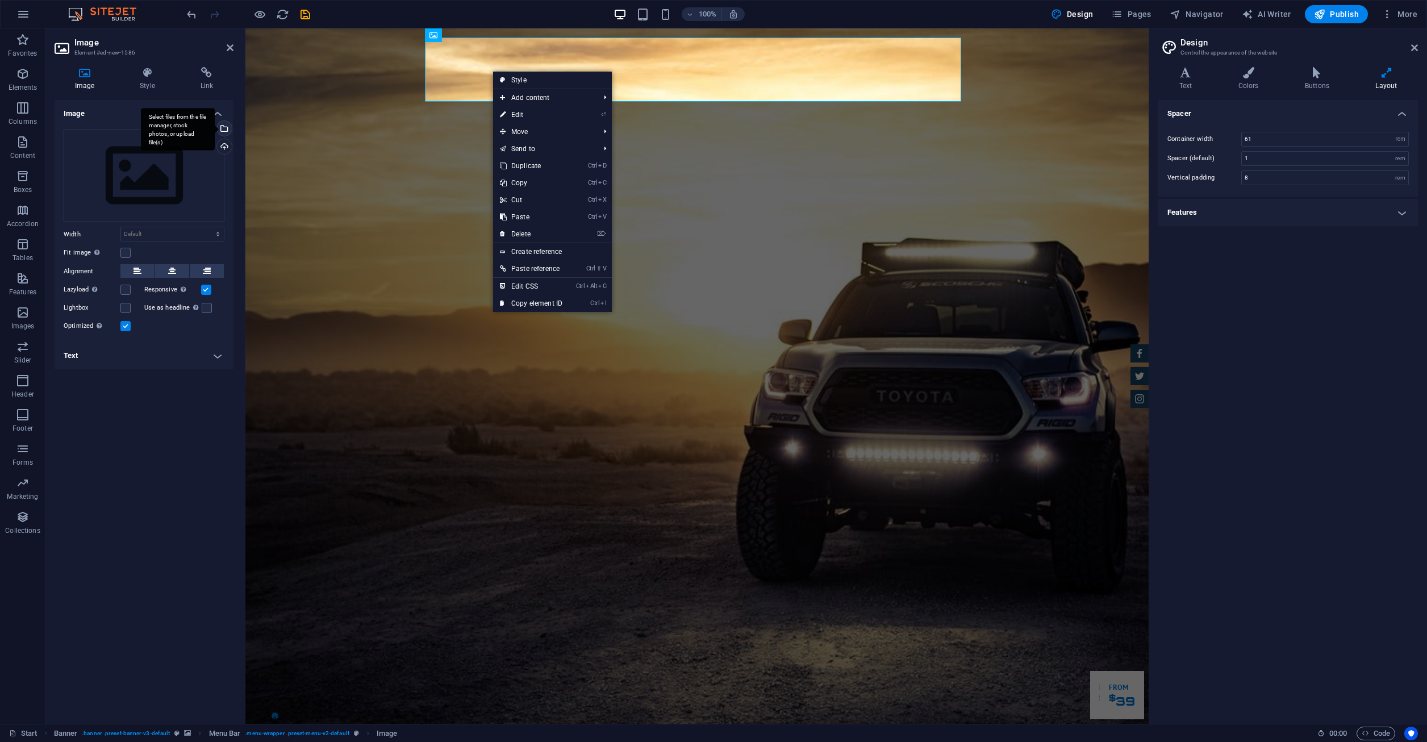
click at [227, 130] on div "Select files from the file manager, stock photos, or upload file(s)" at bounding box center [223, 129] width 17 height 17
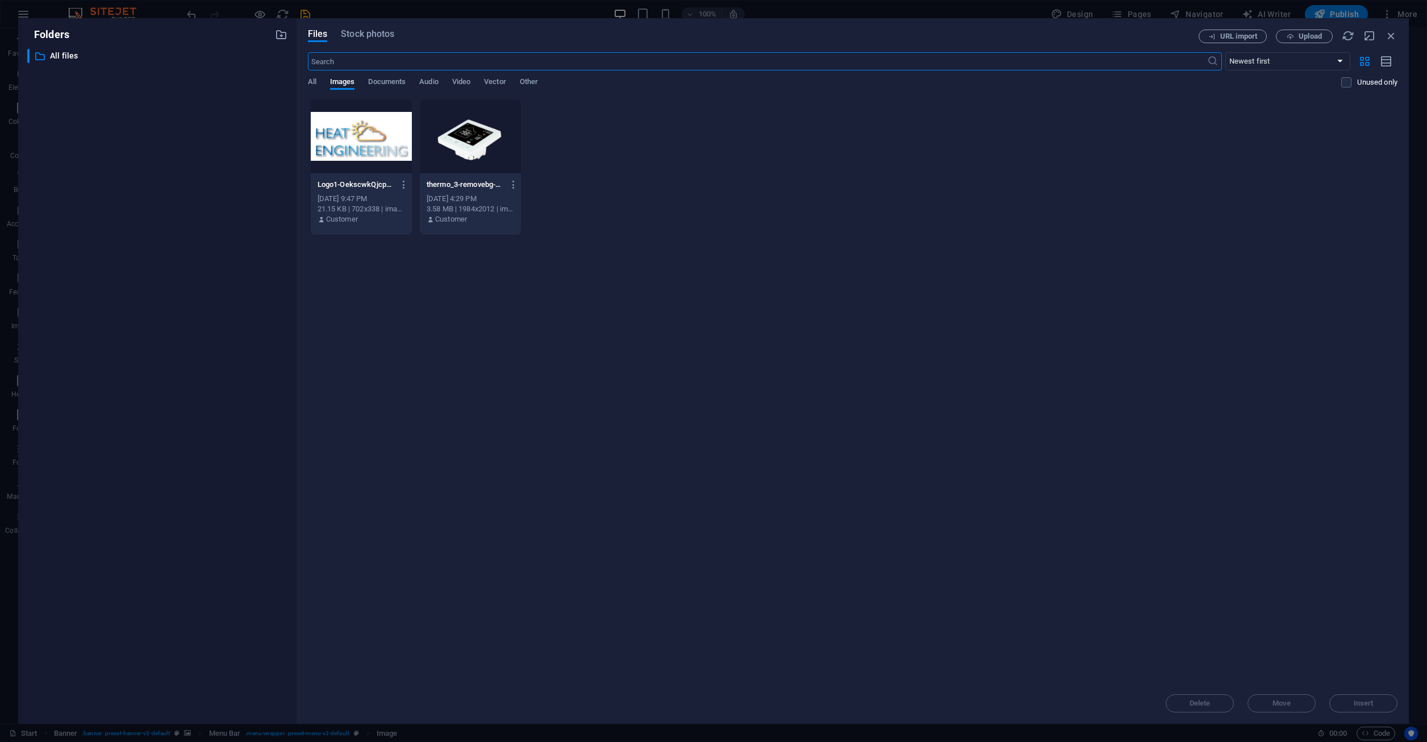
click at [347, 152] on div at bounding box center [361, 136] width 101 height 74
click at [1357, 704] on span "Insert" at bounding box center [1364, 703] width 20 height 7
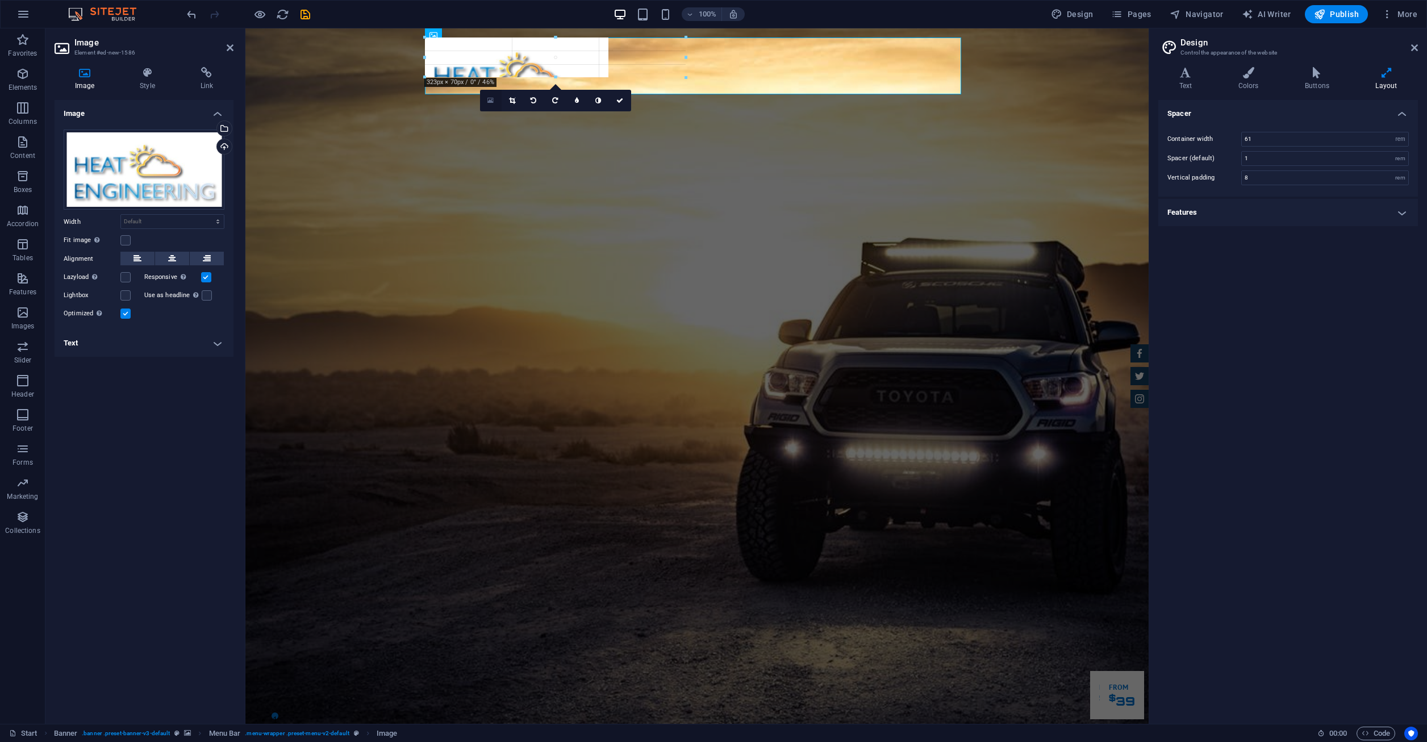
drag, startPoint x: 963, startPoint y: 298, endPoint x: 500, endPoint y: 96, distance: 505.5
type input "460"
select select "px"
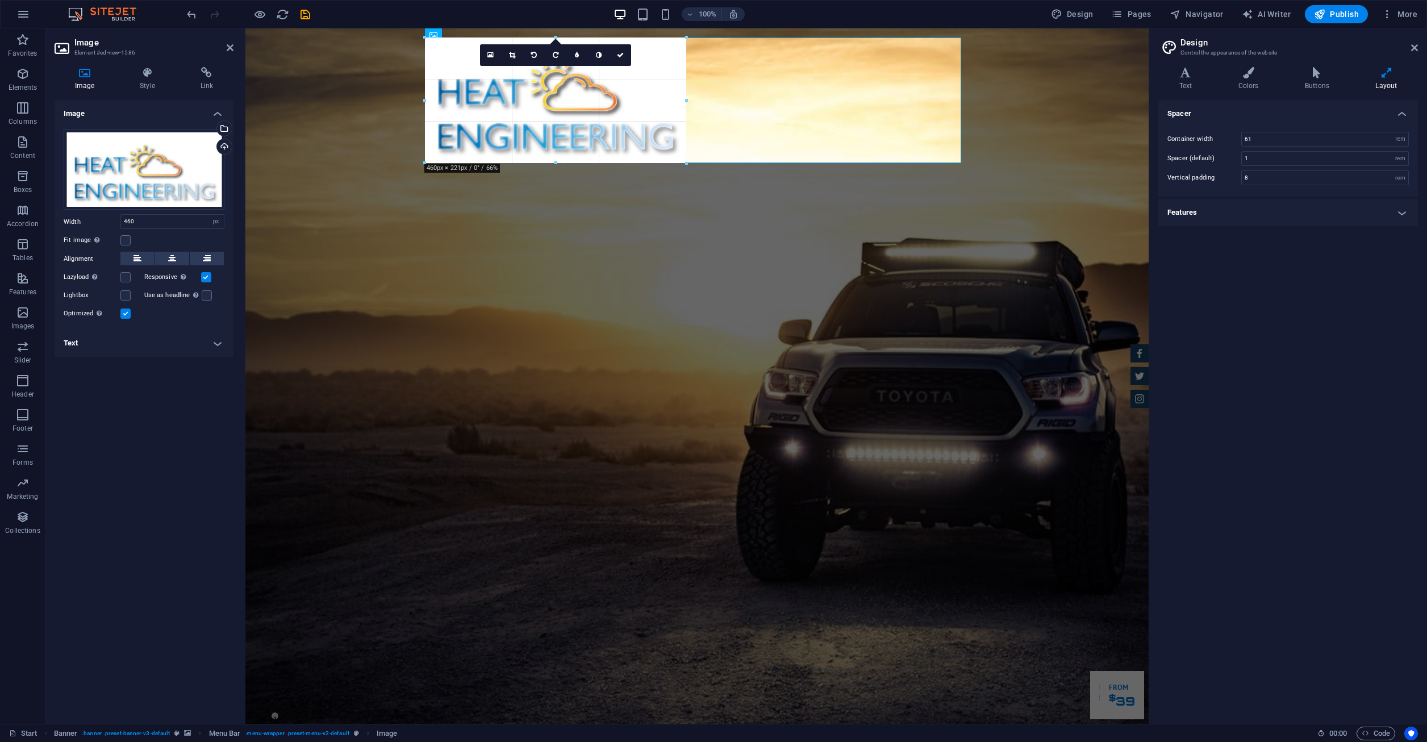
drag, startPoint x: 182, startPoint y: 130, endPoint x: 424, endPoint y: 138, distance: 242.7
click at [425, 138] on div "180 170 160 150 140 130 120 110 100 90 80 70 60 50 40 30 20 10 0 -10 -20 -30 -4…" at bounding box center [555, 100] width 261 height 126
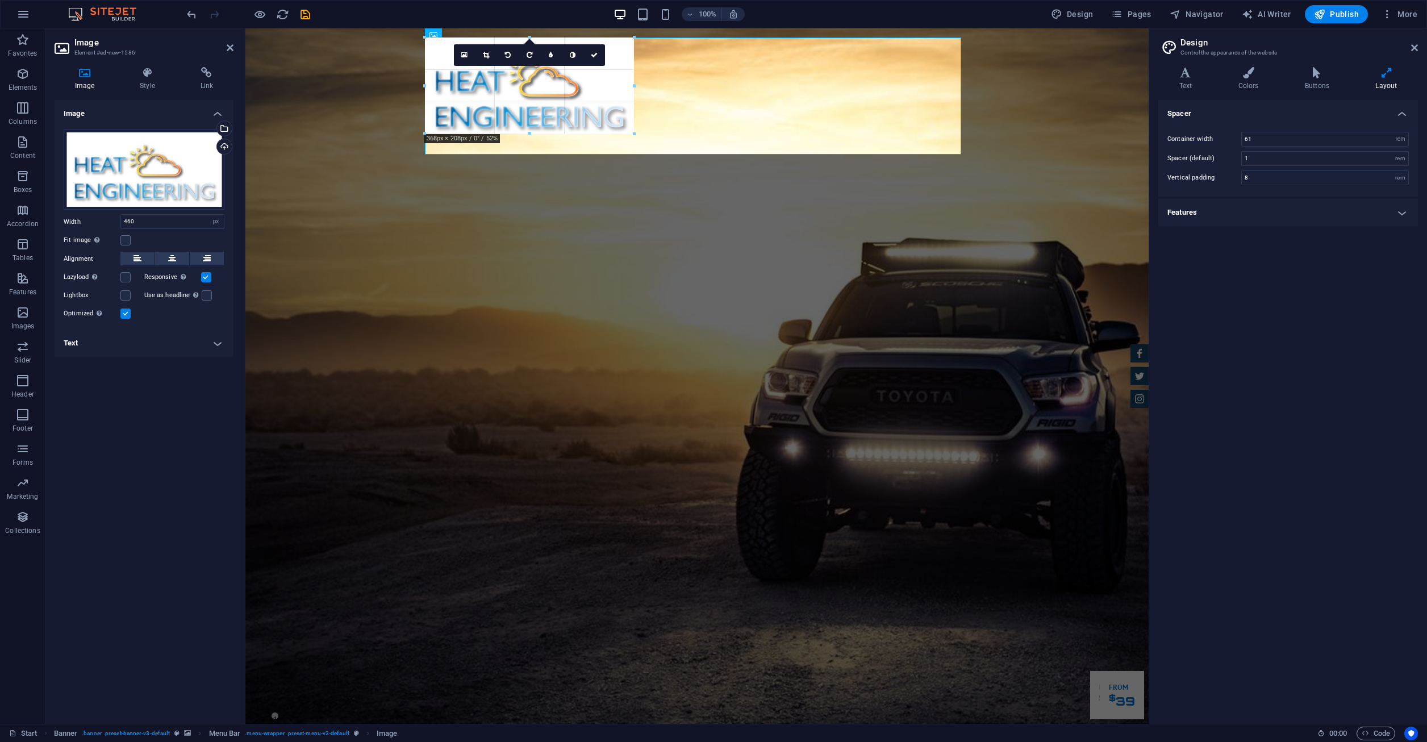
drag, startPoint x: 423, startPoint y: 162, endPoint x: 269, endPoint y: 64, distance: 182.9
type input "301"
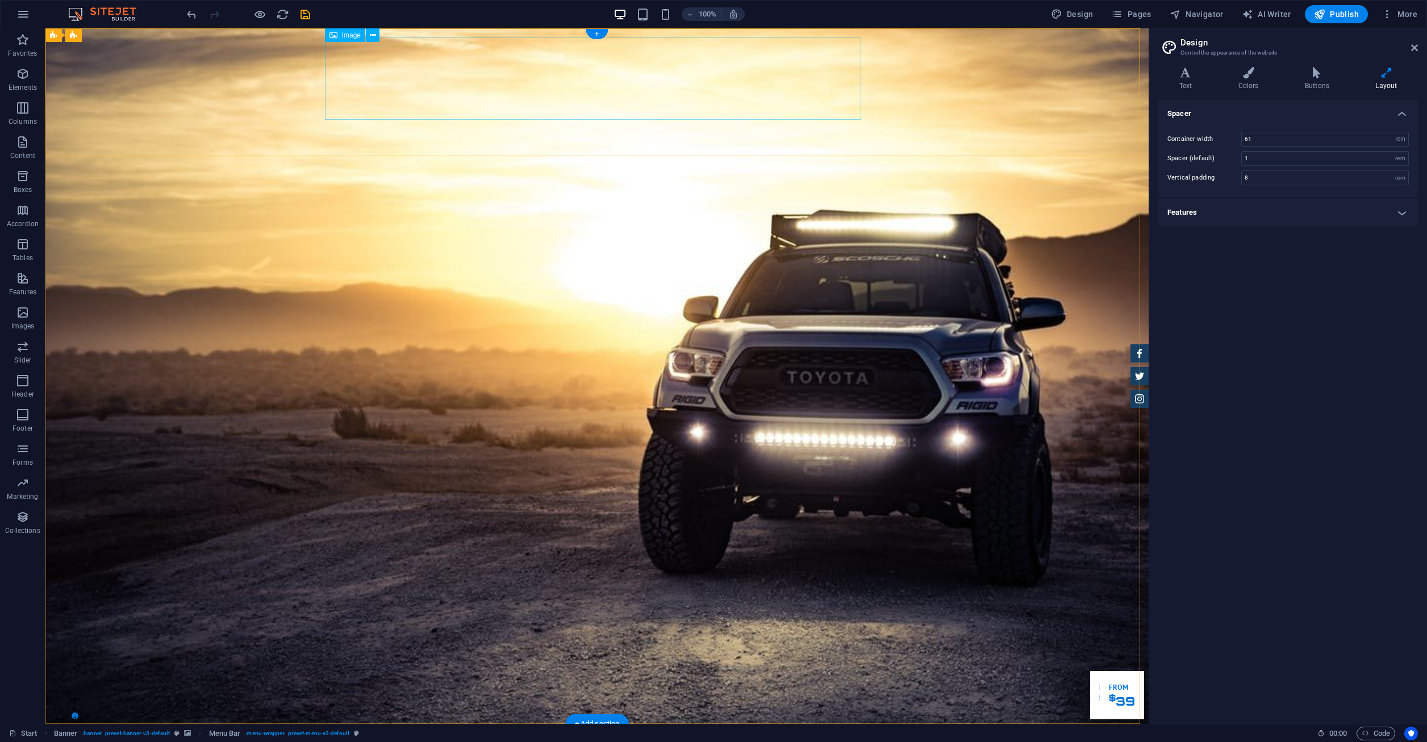
drag, startPoint x: 470, startPoint y: 121, endPoint x: 467, endPoint y: 103, distance: 18.3
drag, startPoint x: 514, startPoint y: 50, endPoint x: 502, endPoint y: 126, distance: 76.6
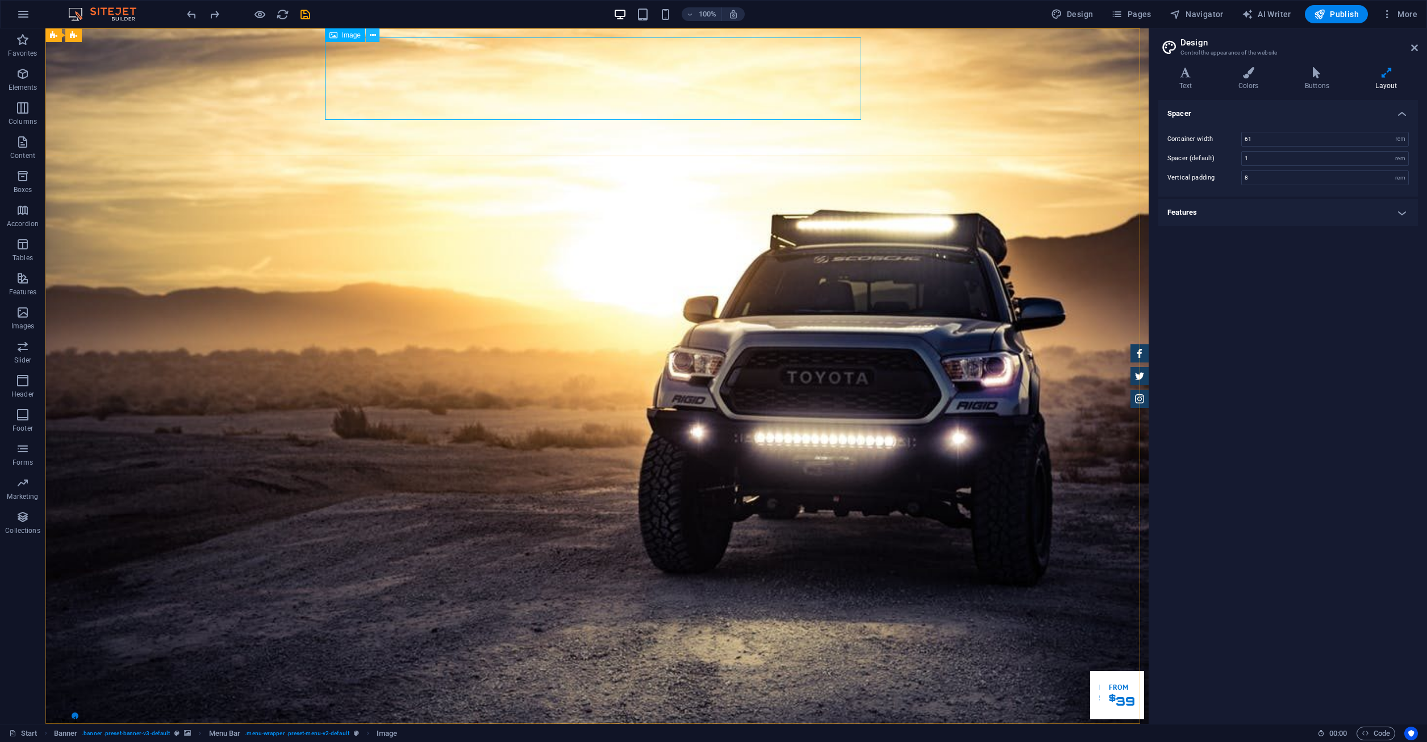
click at [378, 37] on button at bounding box center [373, 35] width 14 height 14
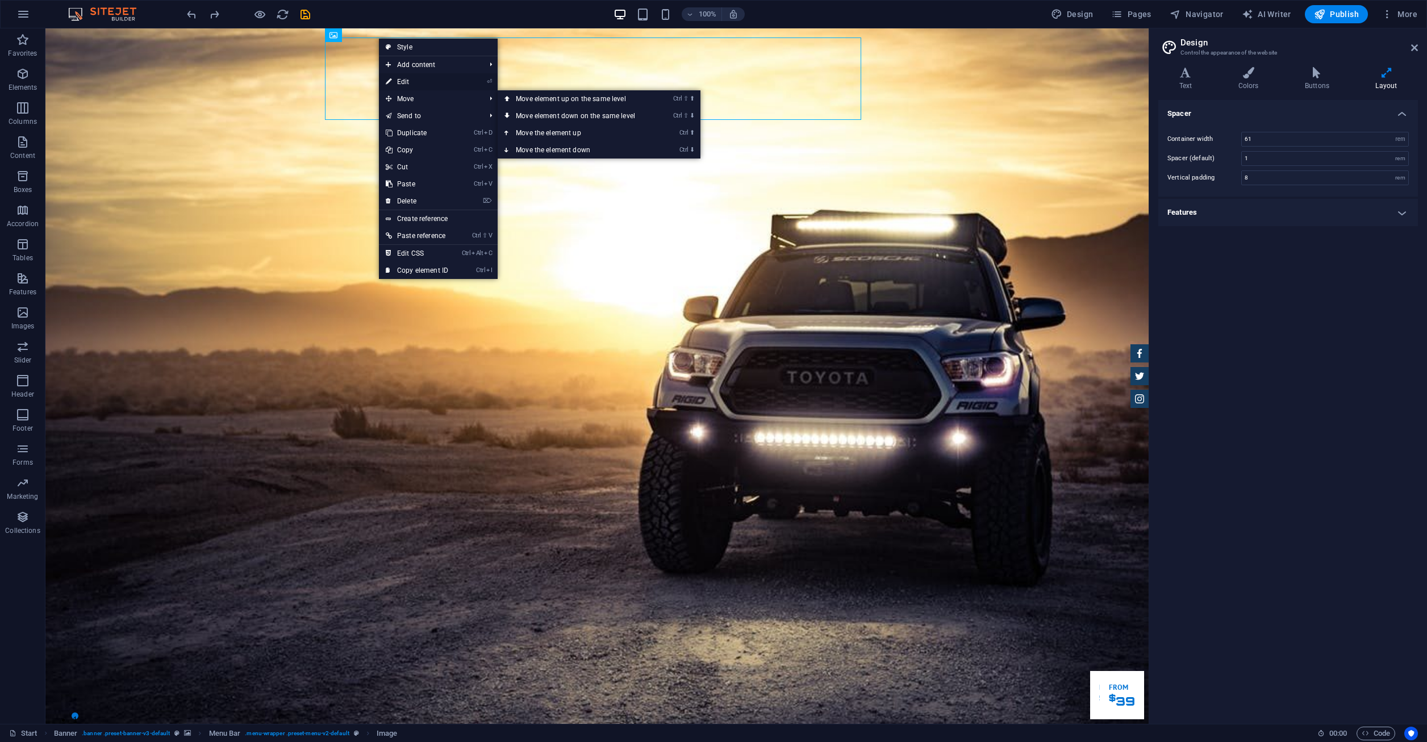
click at [418, 80] on link "⏎ Edit" at bounding box center [417, 81] width 76 height 17
select select "px"
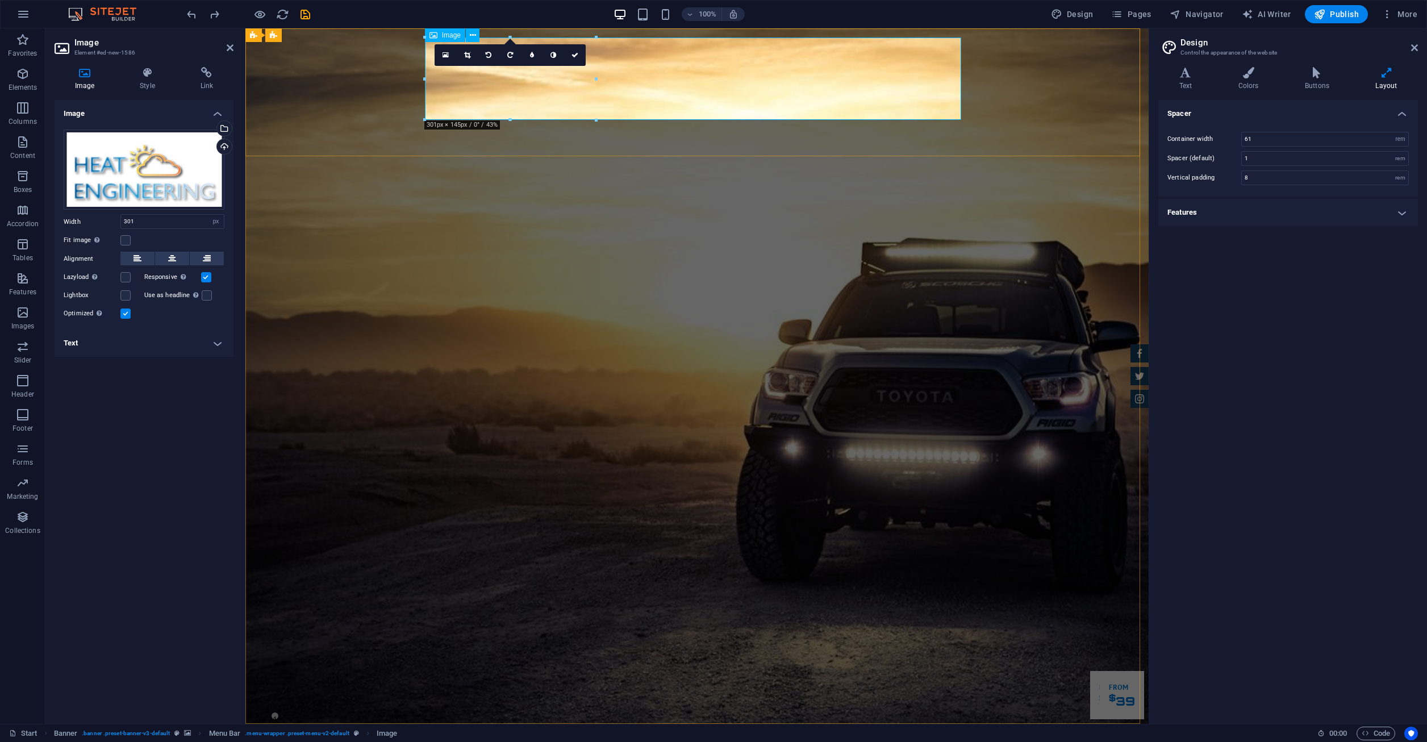
drag, startPoint x: 757, startPoint y: 146, endPoint x: 507, endPoint y: 107, distance: 252.9
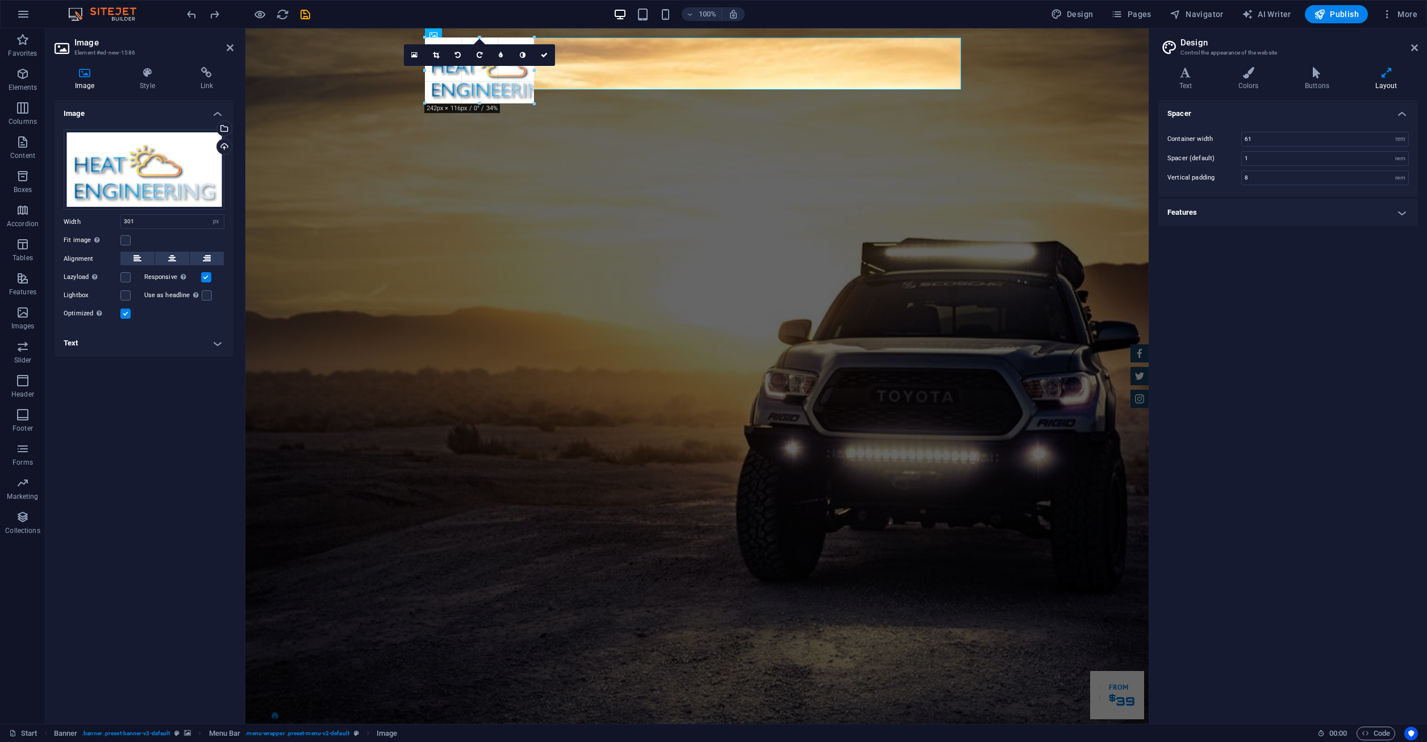
type input "192"
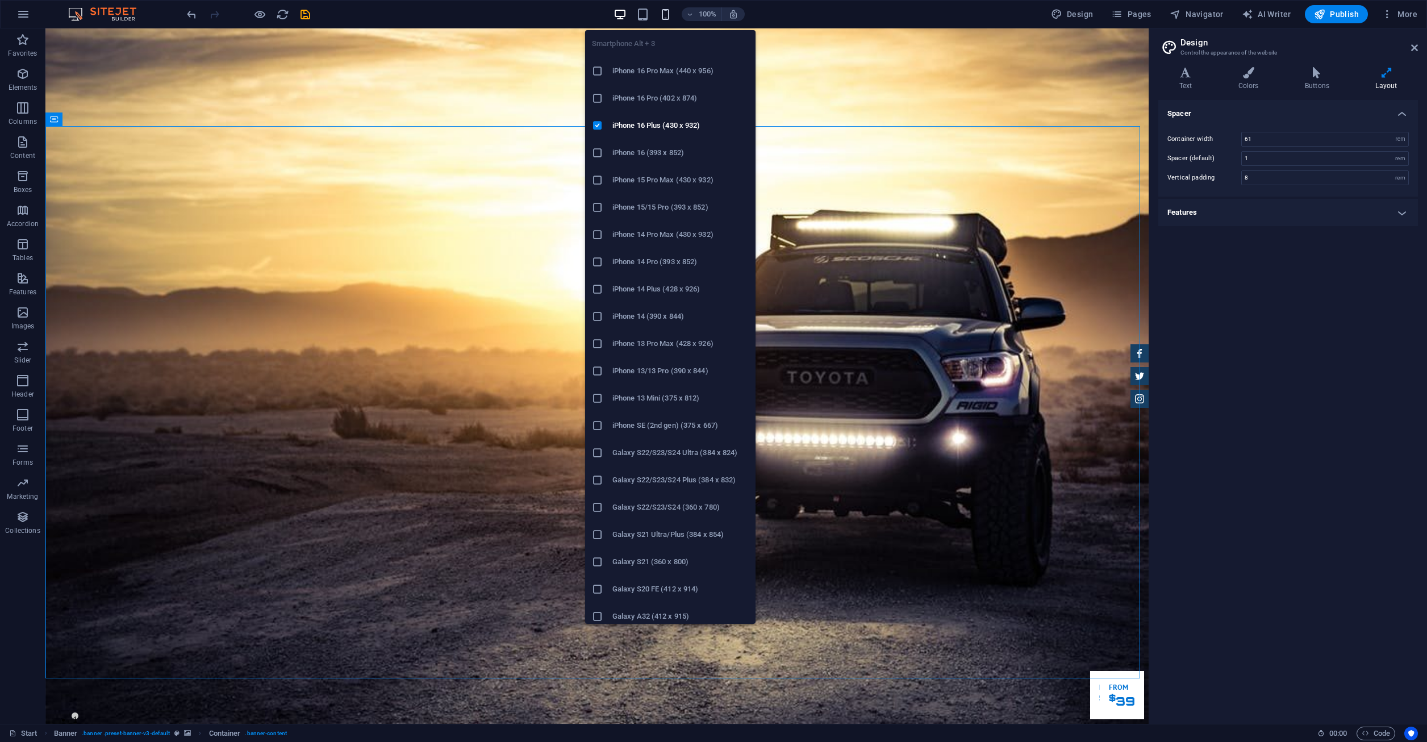
click at [666, 16] on icon "button" at bounding box center [665, 14] width 13 height 13
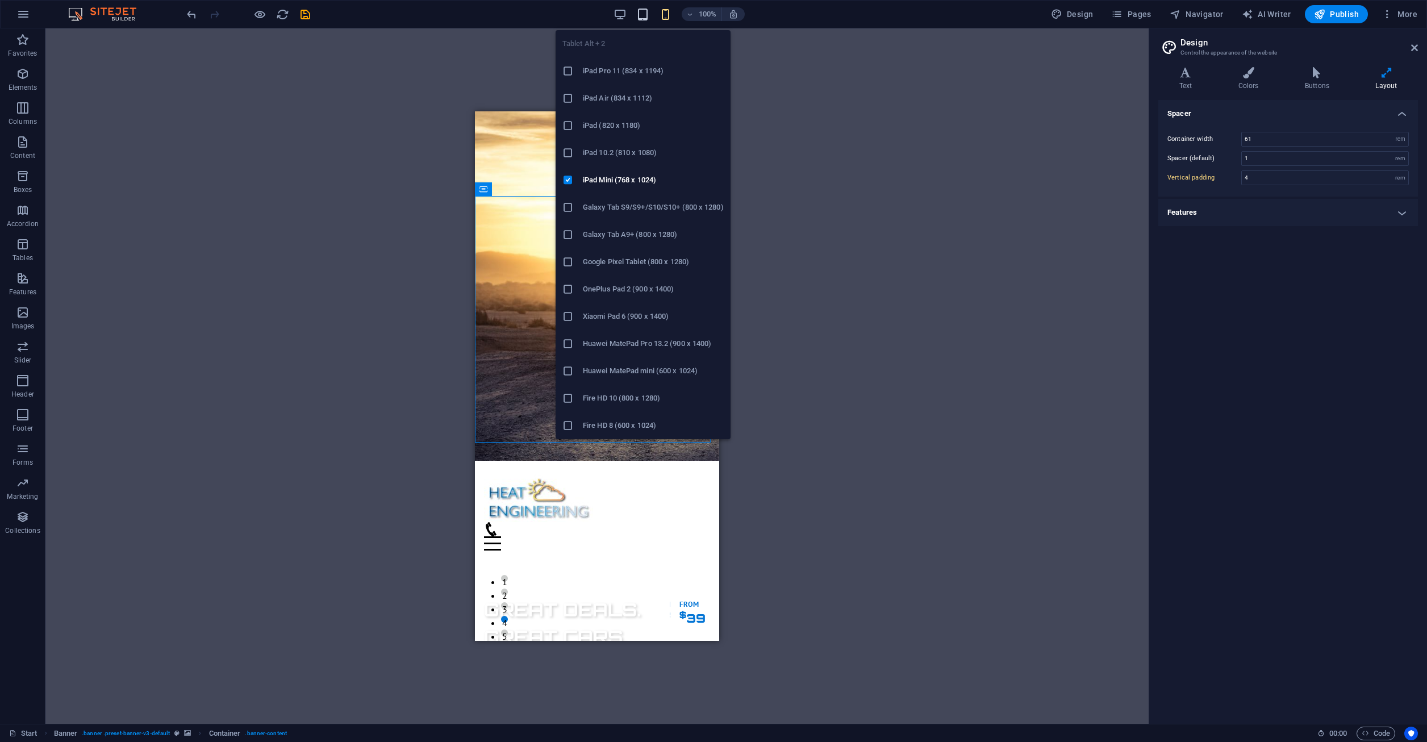
click at [641, 13] on icon "button" at bounding box center [642, 14] width 13 height 13
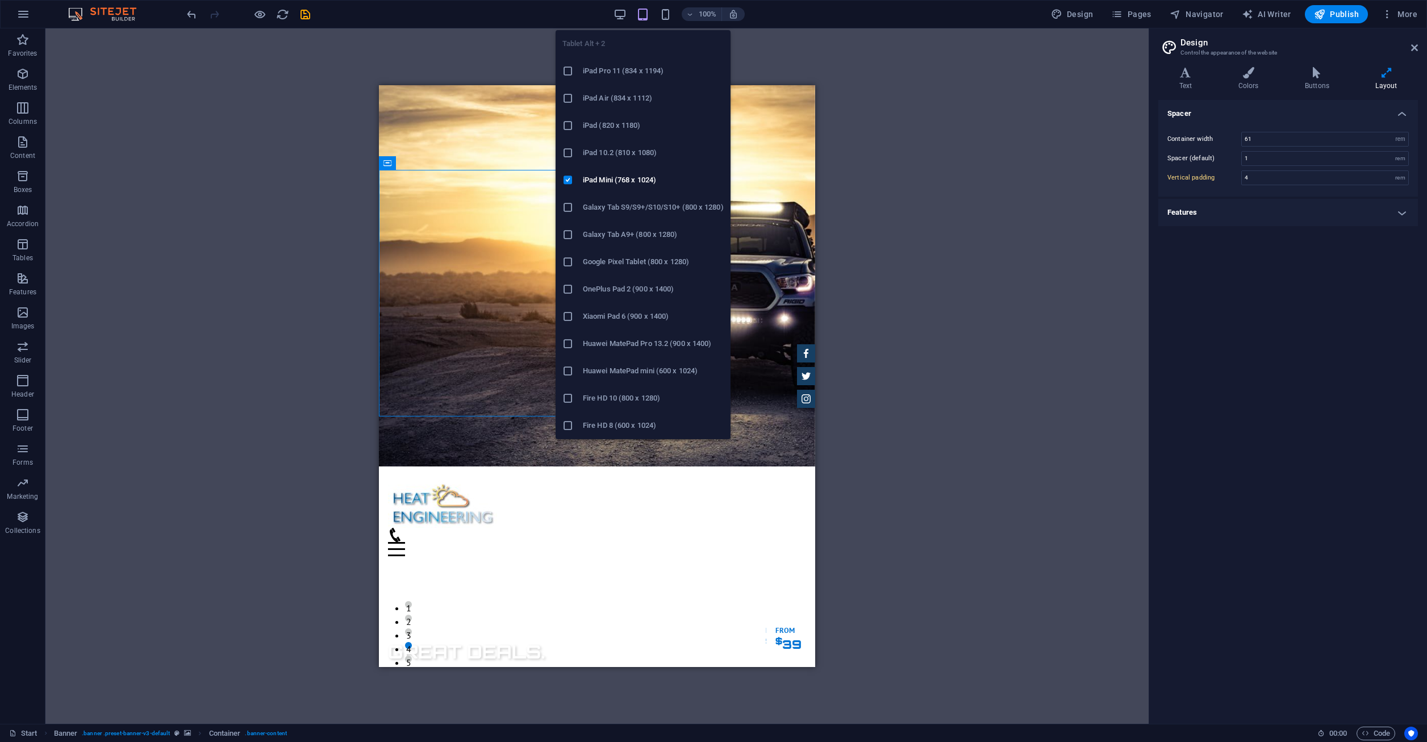
type input "8"
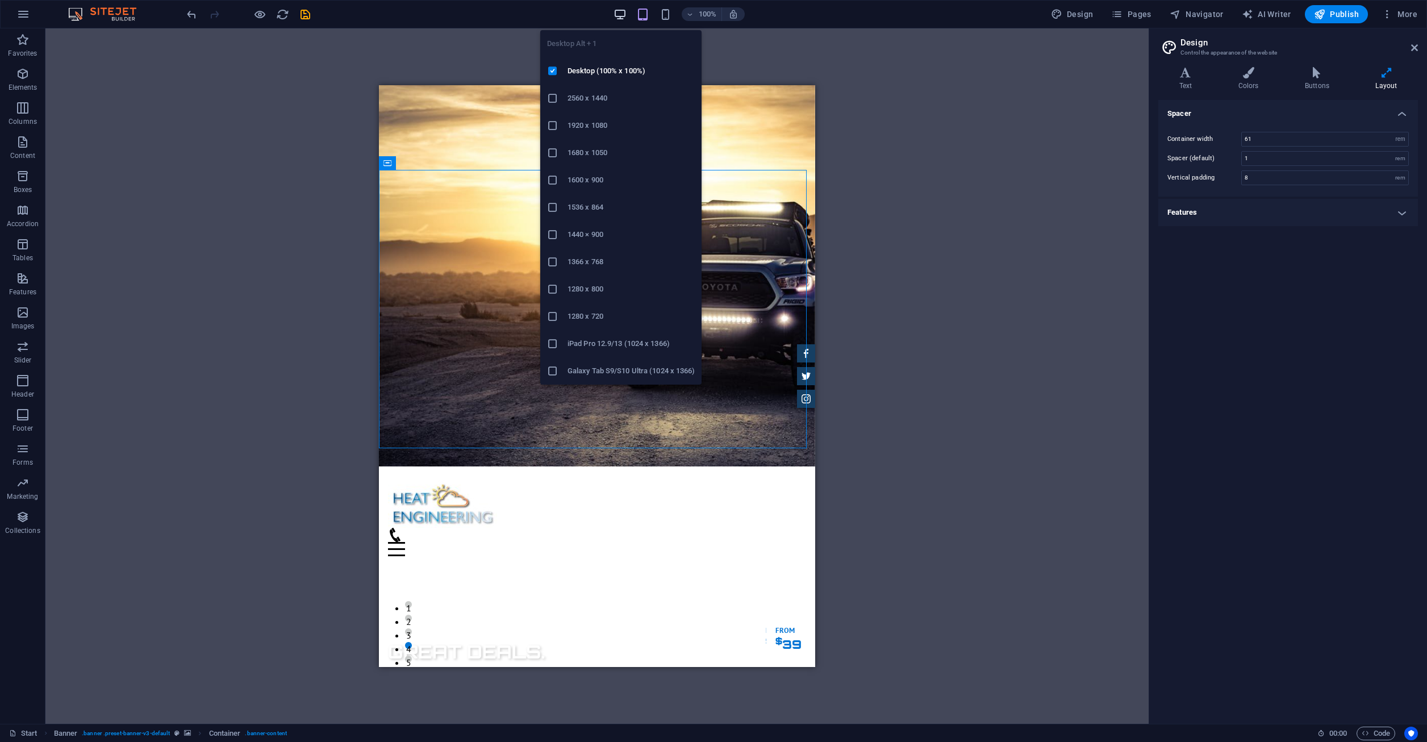
click at [622, 9] on icon "button" at bounding box center [619, 14] width 13 height 13
